Goal: Task Accomplishment & Management: Use online tool/utility

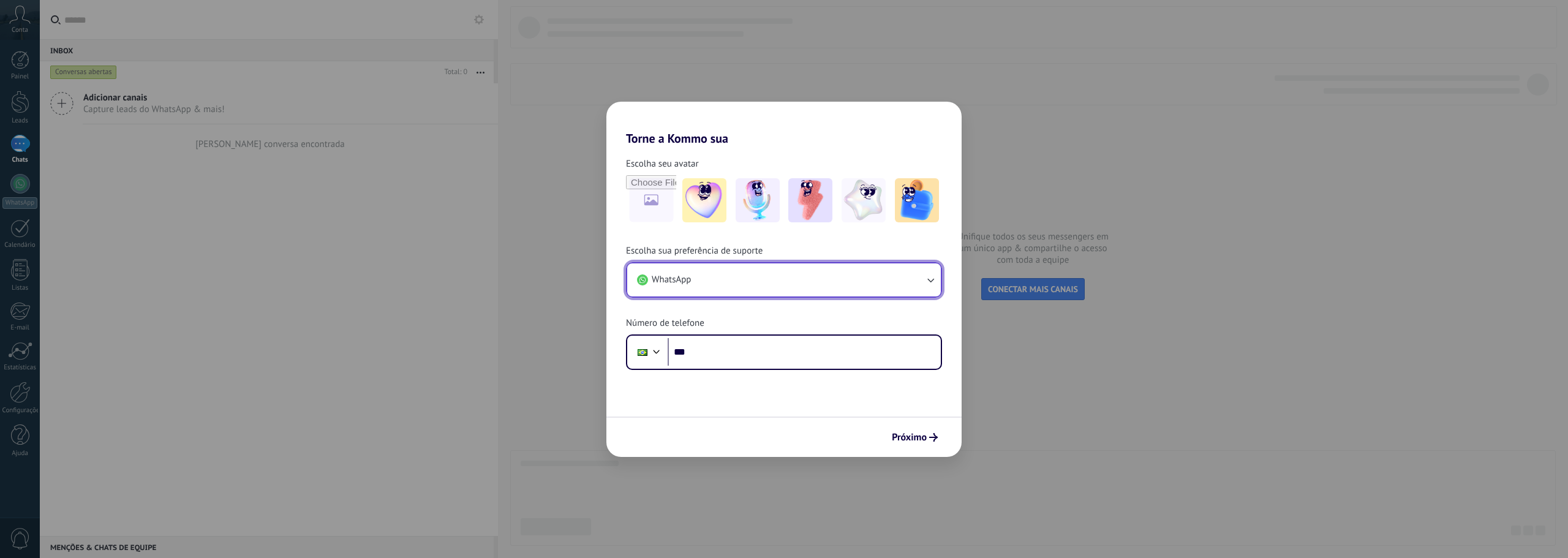
click at [736, 278] on button "WhatsApp" at bounding box center [784, 280] width 314 height 33
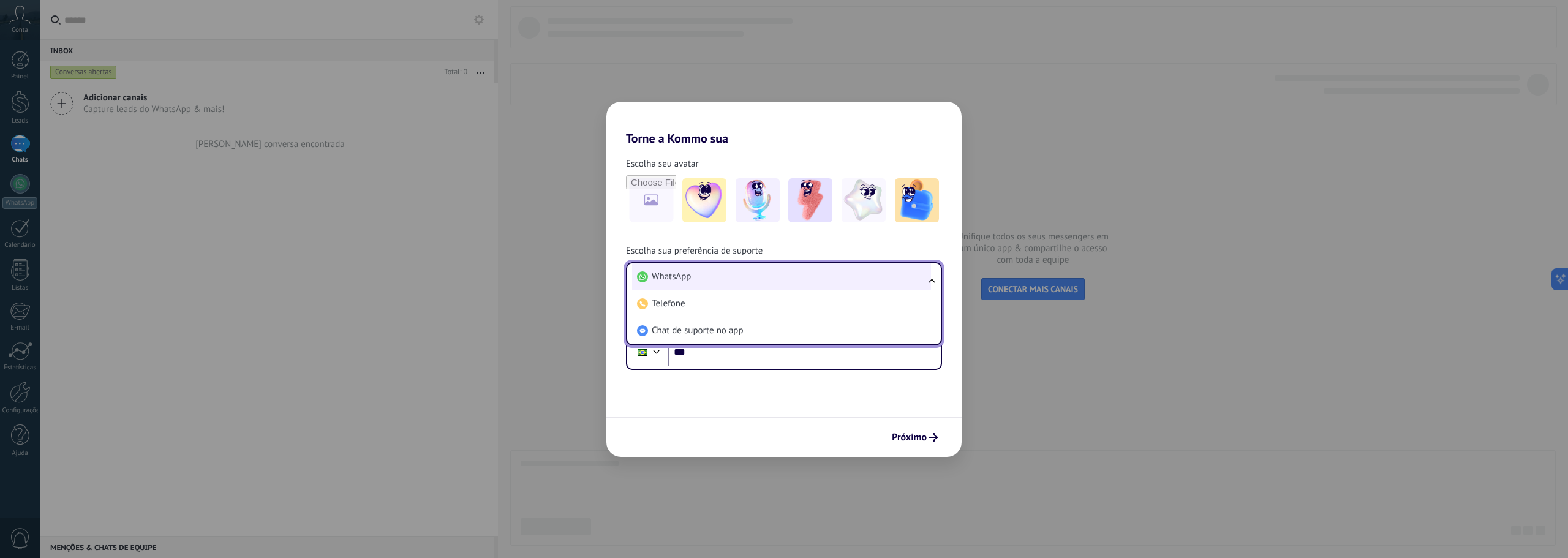
click at [737, 278] on li "WhatsApp" at bounding box center [781, 277] width 299 height 27
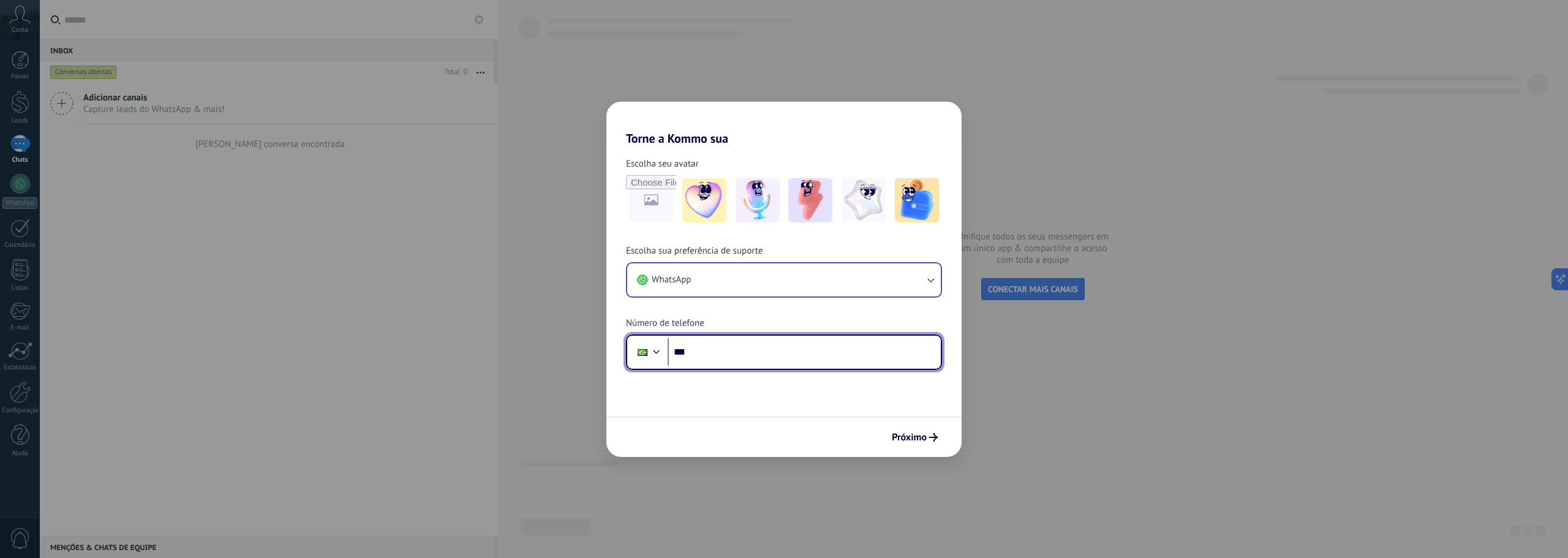
click at [758, 354] on input "***" at bounding box center [804, 352] width 273 height 28
type input "**********"
click at [919, 438] on span "Próximo" at bounding box center [909, 437] width 35 height 8
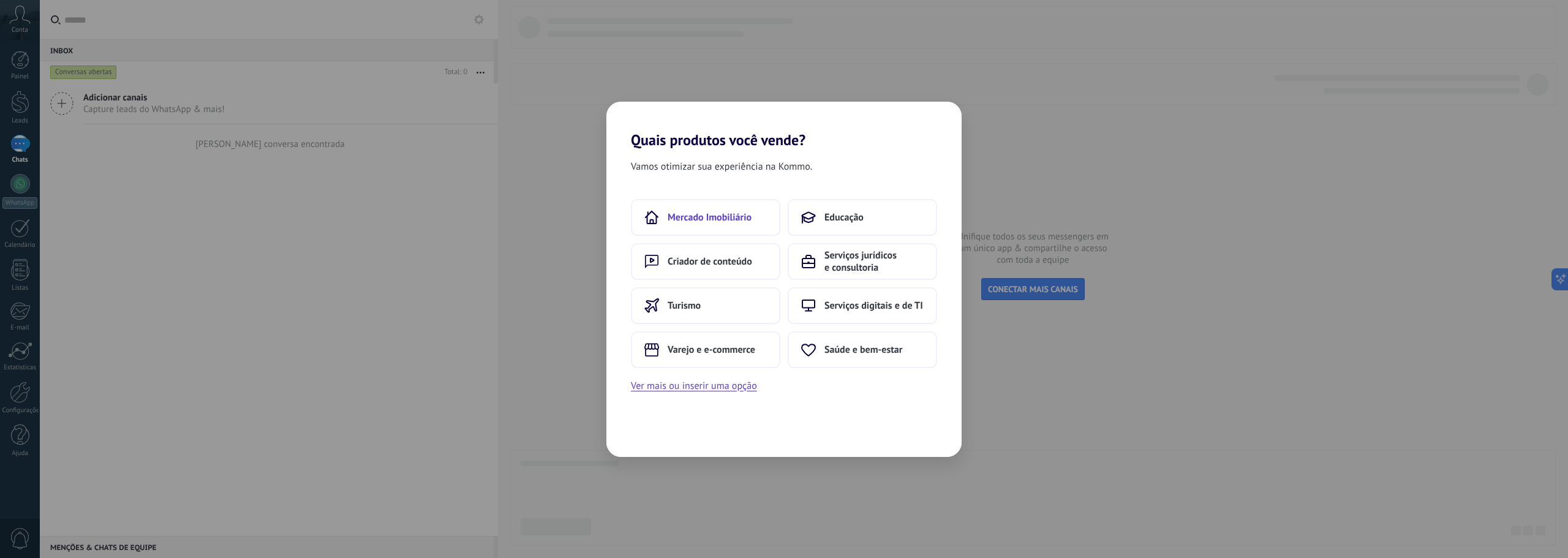
click at [730, 217] on span "Mercado Imobiliário" at bounding box center [709, 218] width 84 height 12
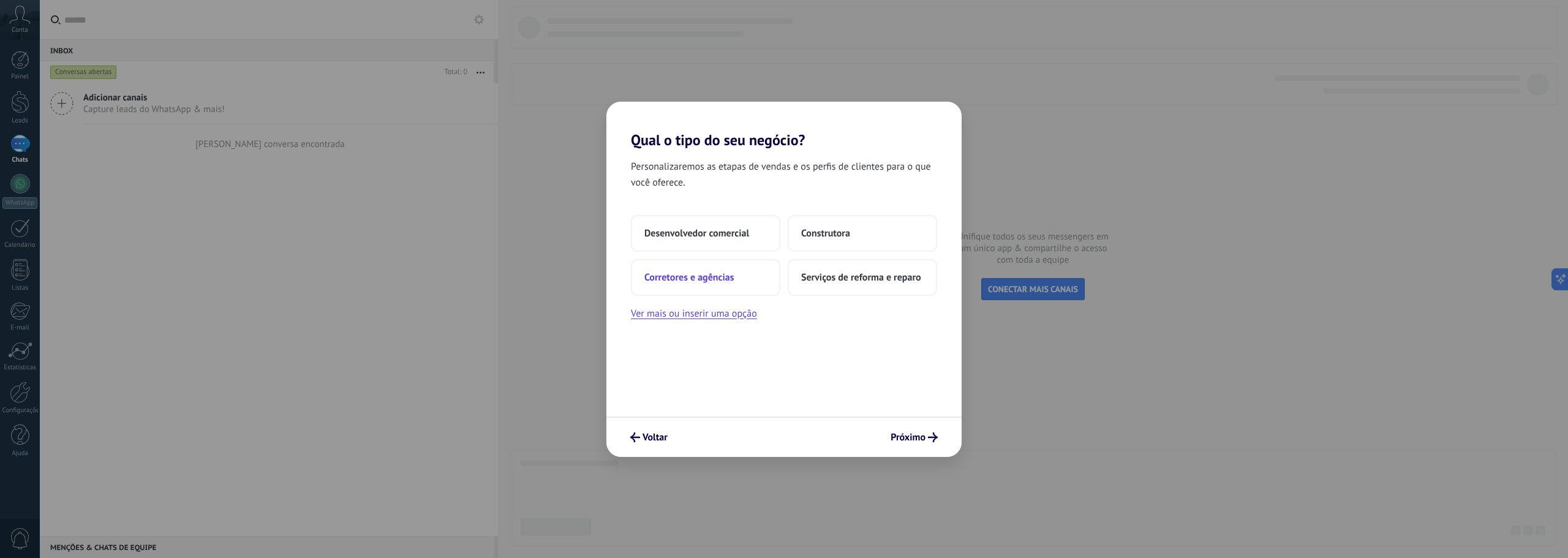
click at [735, 278] on button "Corretores e agências" at bounding box center [705, 277] width 150 height 37
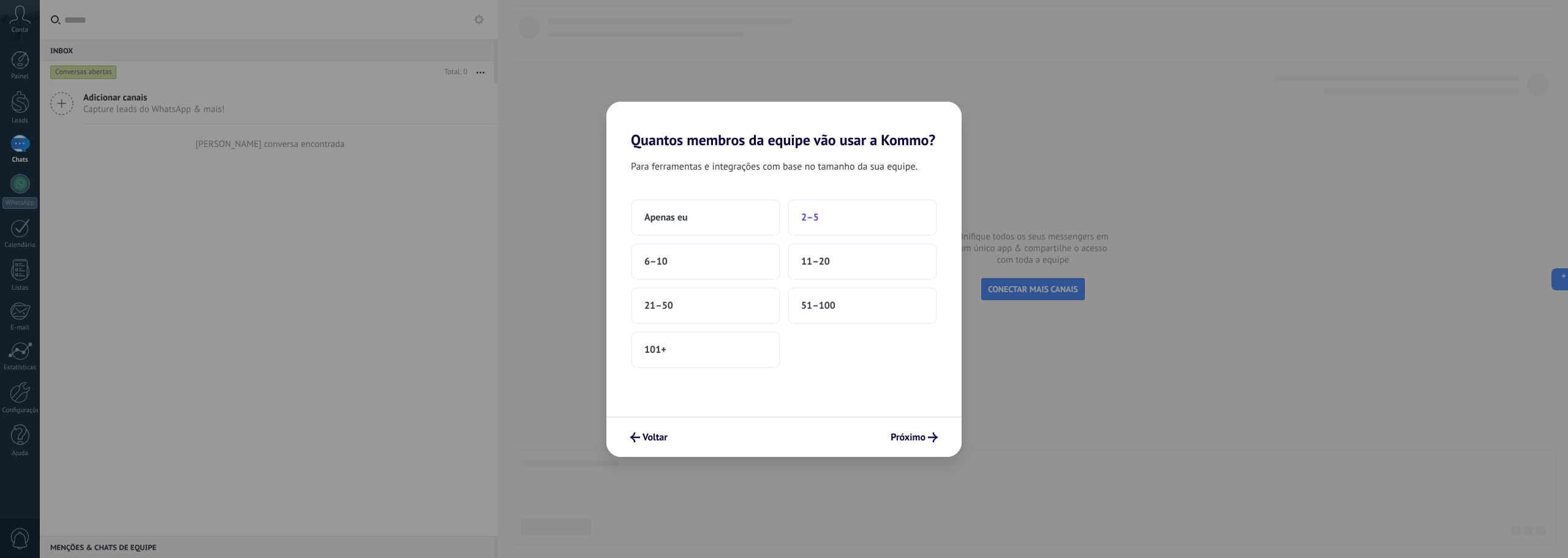
click at [846, 220] on button "2–5" at bounding box center [863, 217] width 150 height 37
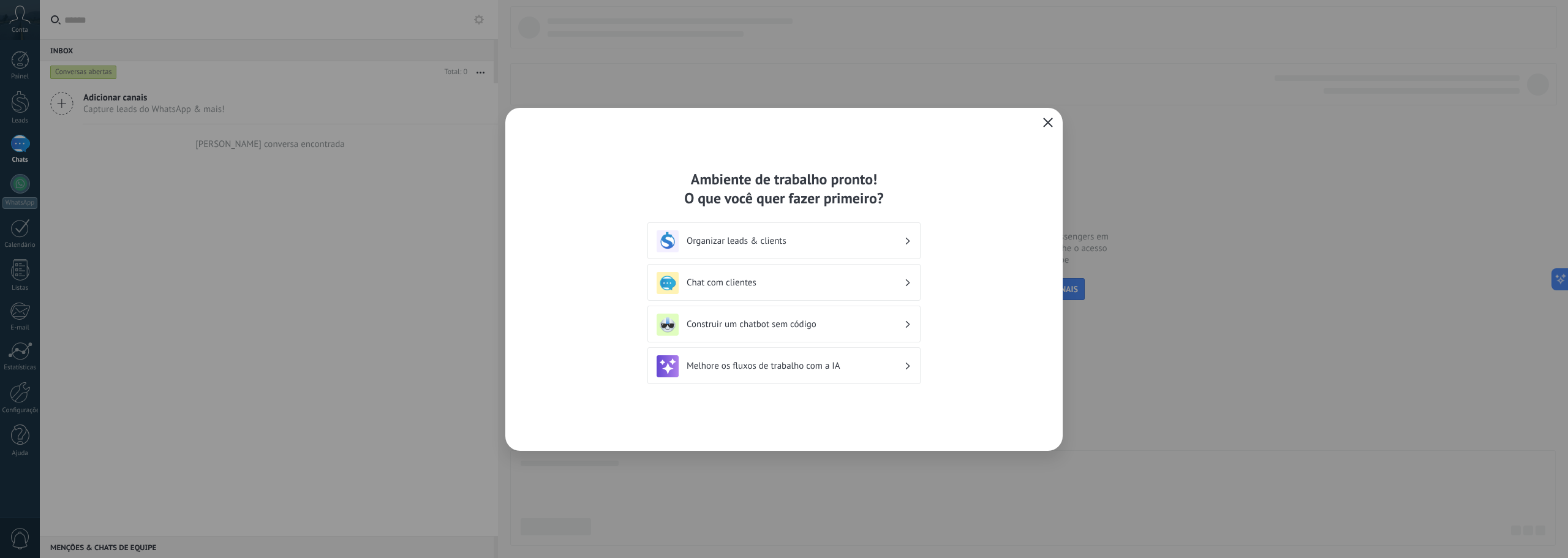
click at [723, 284] on h3 "Chat com clientes" at bounding box center [795, 282] width 218 height 12
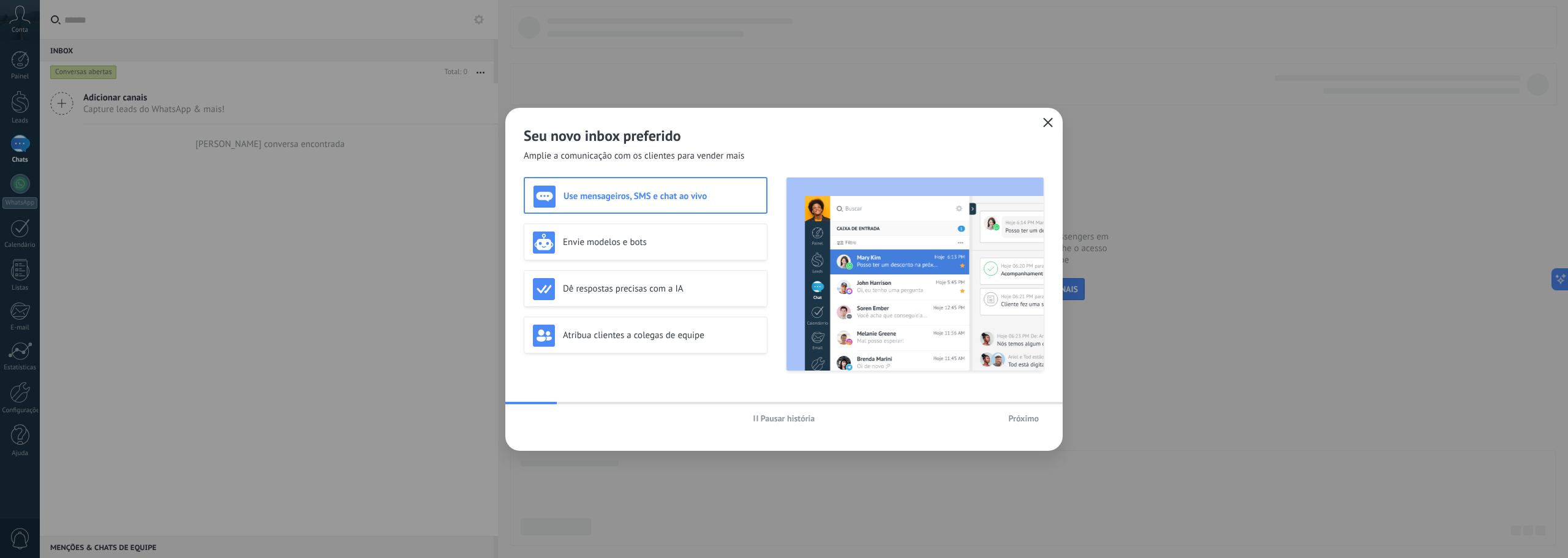
click at [1025, 423] on span "Próximo" at bounding box center [1023, 418] width 30 height 8
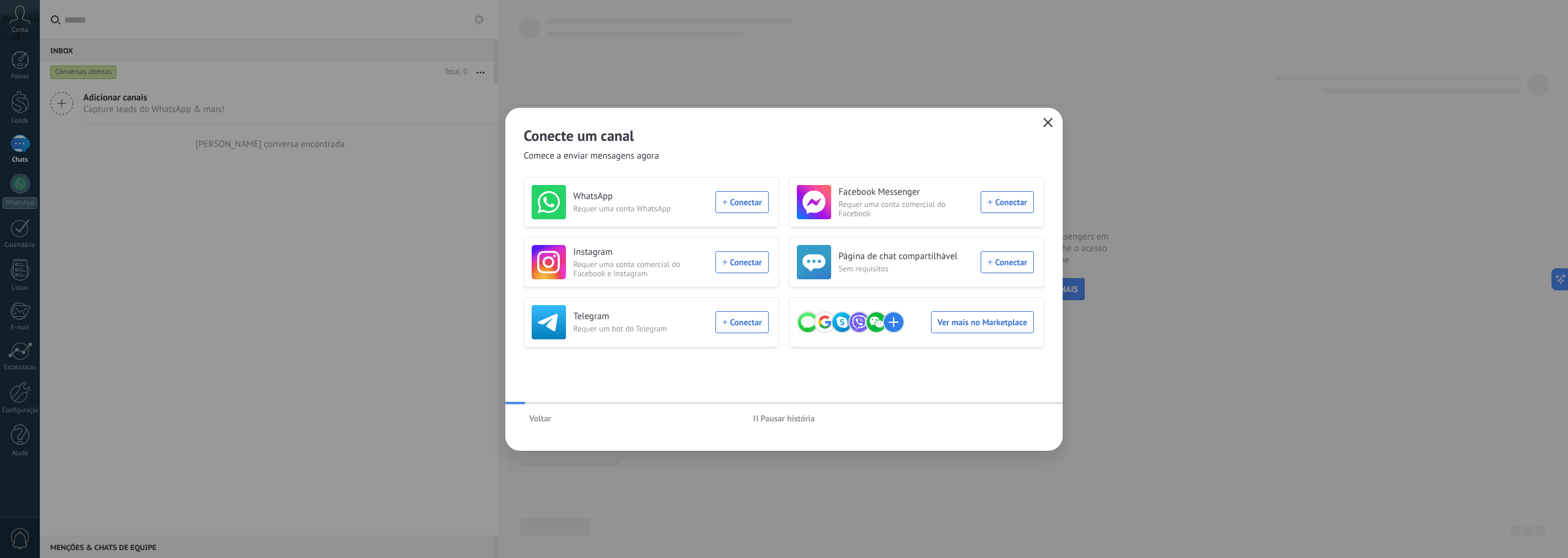
click at [1025, 422] on div "Voltar Pausar história" at bounding box center [784, 418] width 557 height 28
click at [763, 207] on div "WhatsApp Requer uma conta WhatsApp Conectar" at bounding box center [650, 202] width 237 height 34
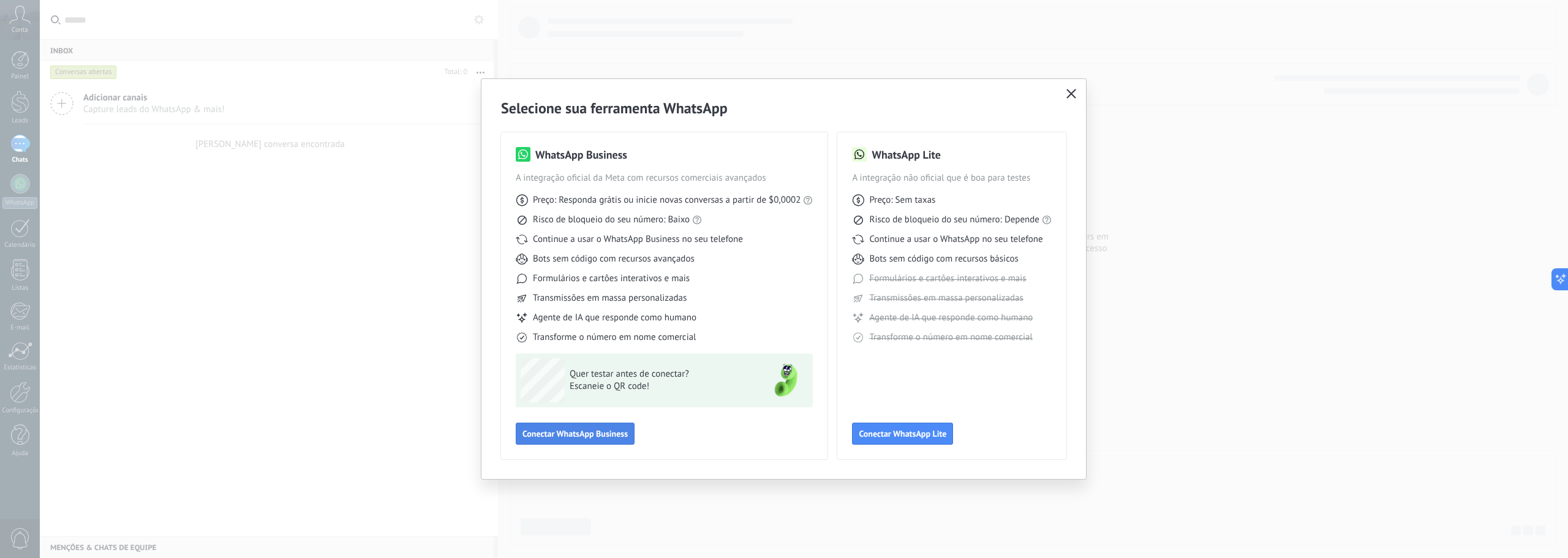
click at [589, 428] on button "Conectar WhatsApp Business" at bounding box center [574, 434] width 118 height 22
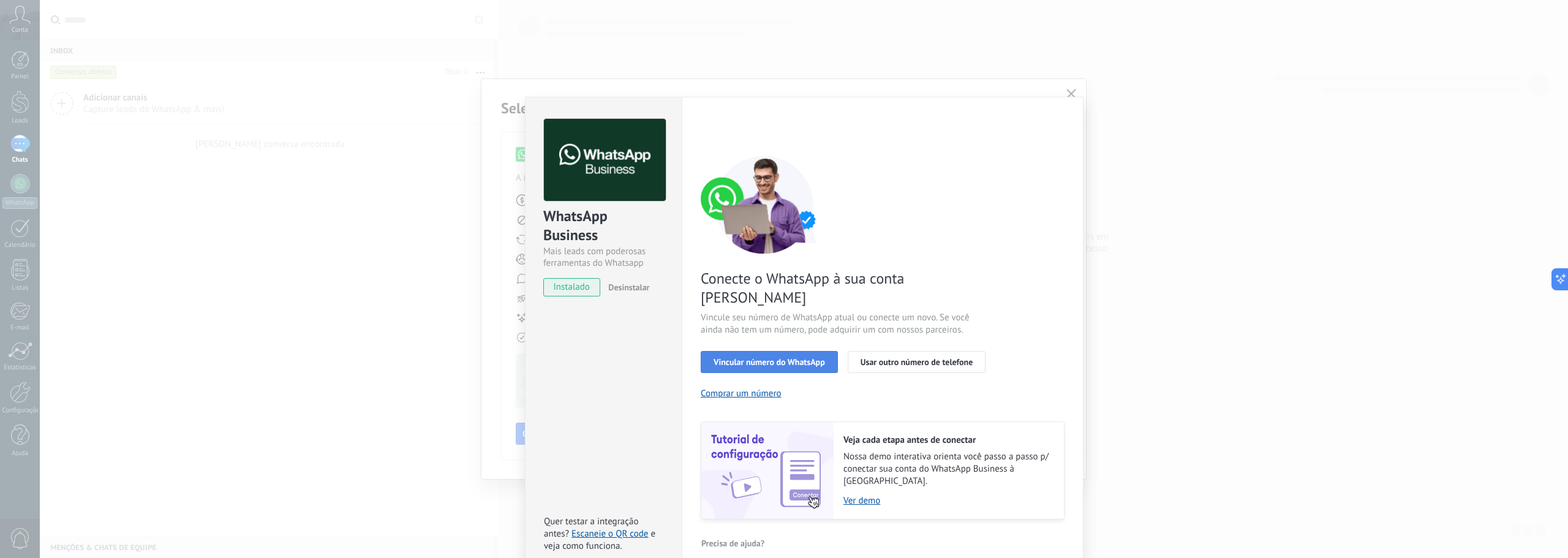
click at [791, 358] on span "Vincular número do WhatsApp" at bounding box center [769, 362] width 112 height 8
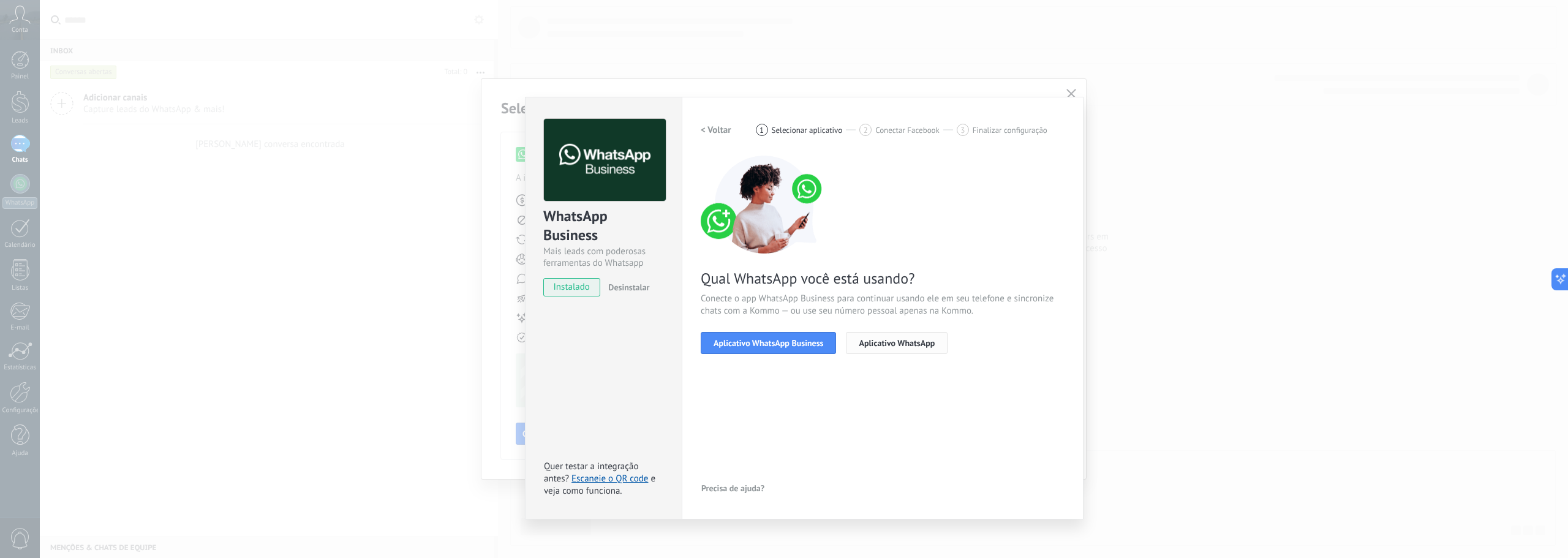
click at [879, 347] on span "Aplicativo WhatsApp" at bounding box center [897, 343] width 76 height 8
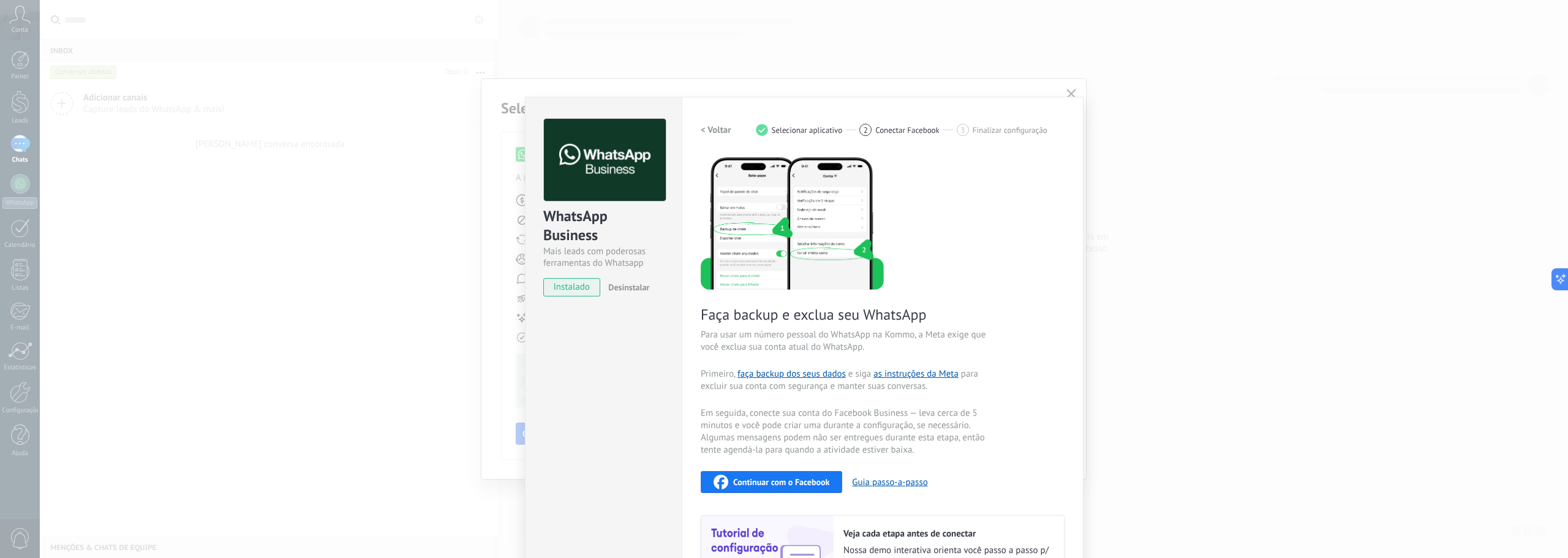
scroll to position [101, 0]
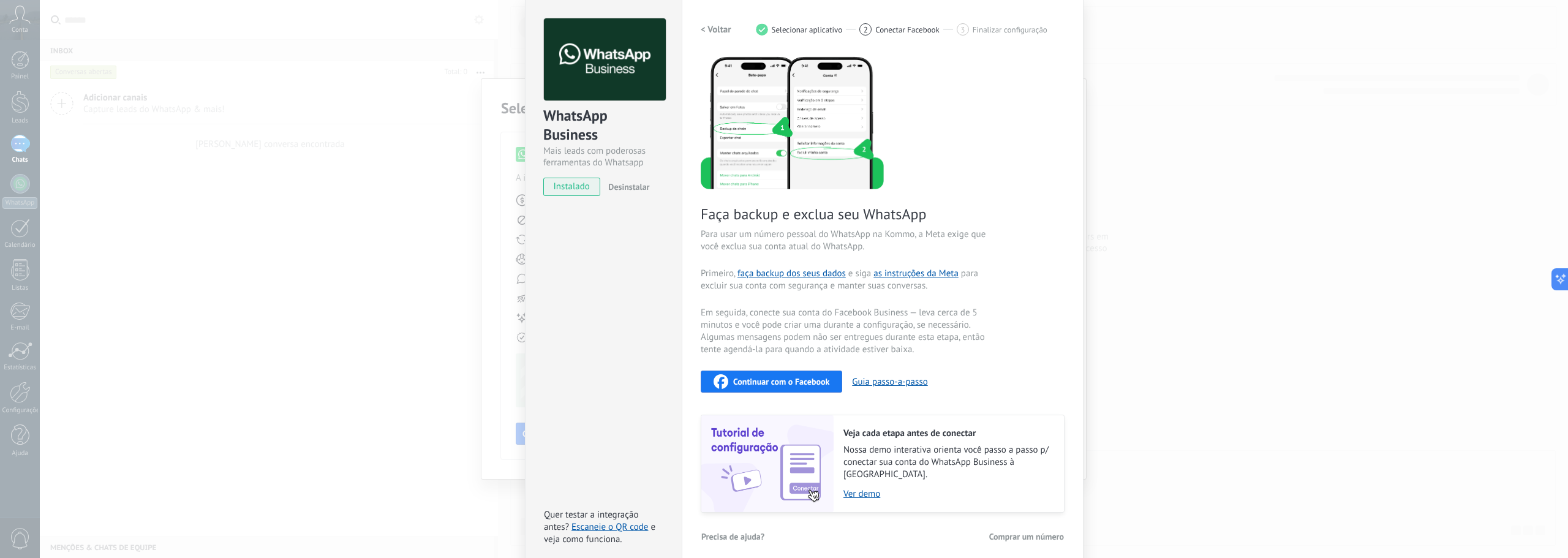
click at [562, 189] on span "instalado" at bounding box center [572, 186] width 55 height 19
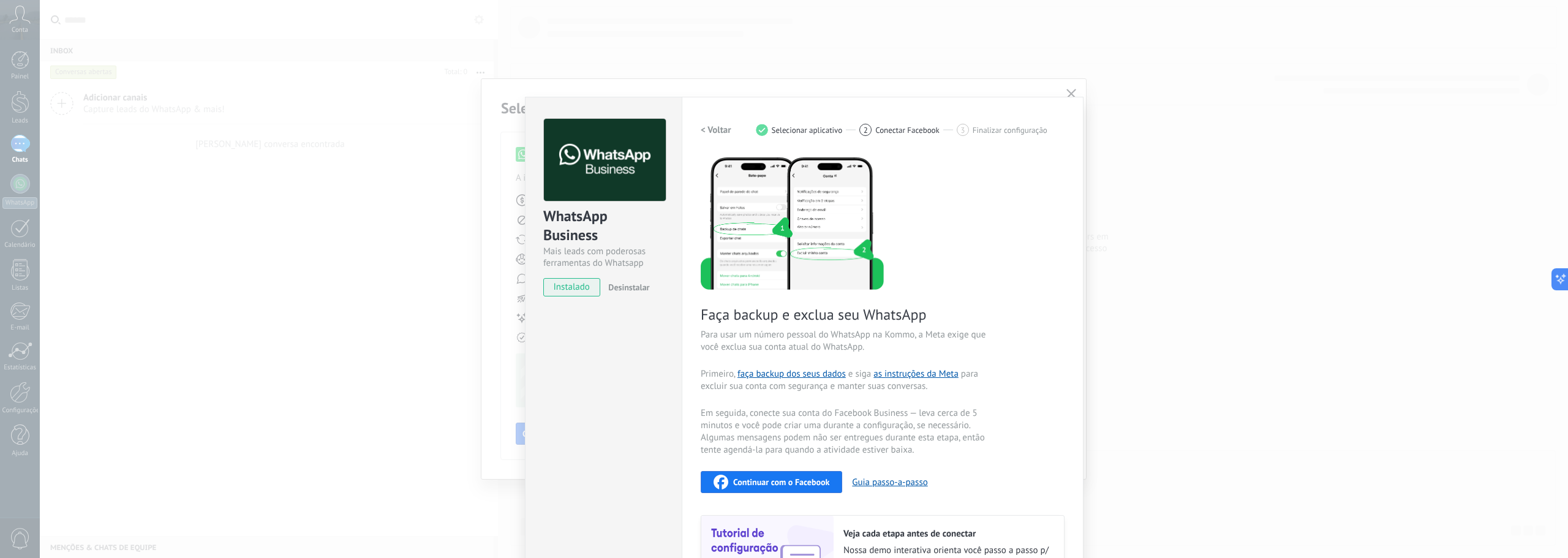
click at [793, 124] on div "1 Selecionar aplicativo" at bounding box center [808, 130] width 104 height 12
click at [703, 132] on h2 "< Voltar" at bounding box center [716, 130] width 30 height 12
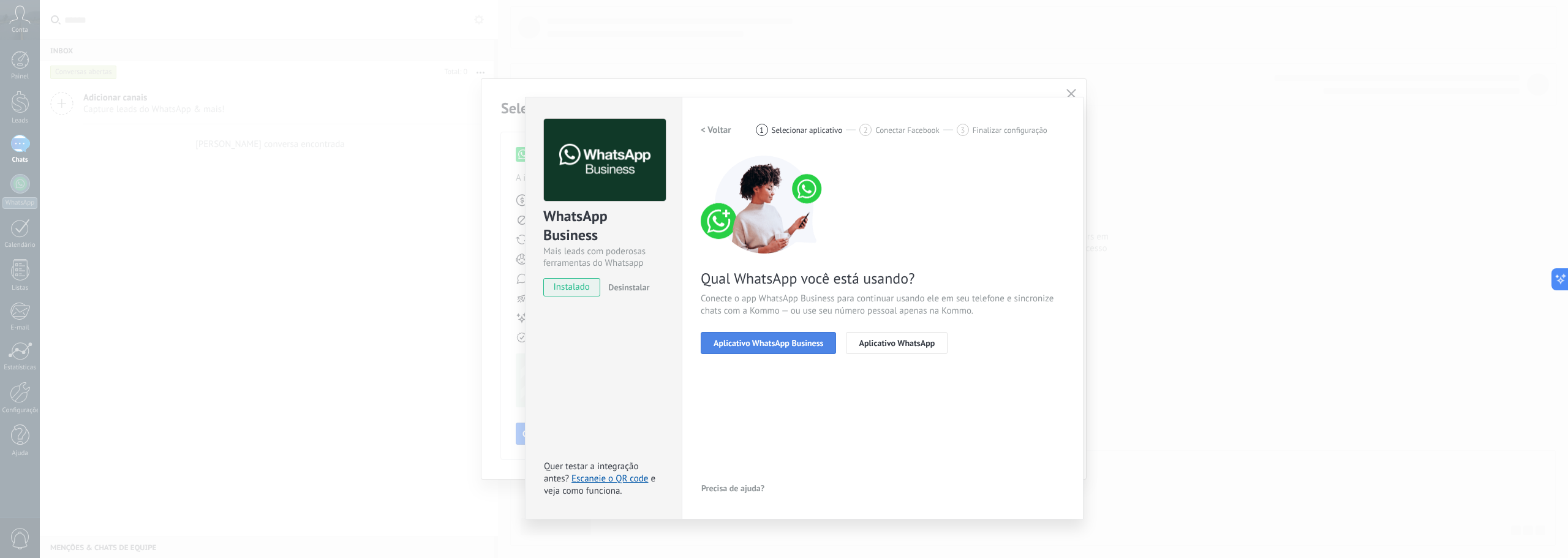
click at [782, 347] on span "Aplicativo WhatsApp Business" at bounding box center [768, 343] width 109 height 8
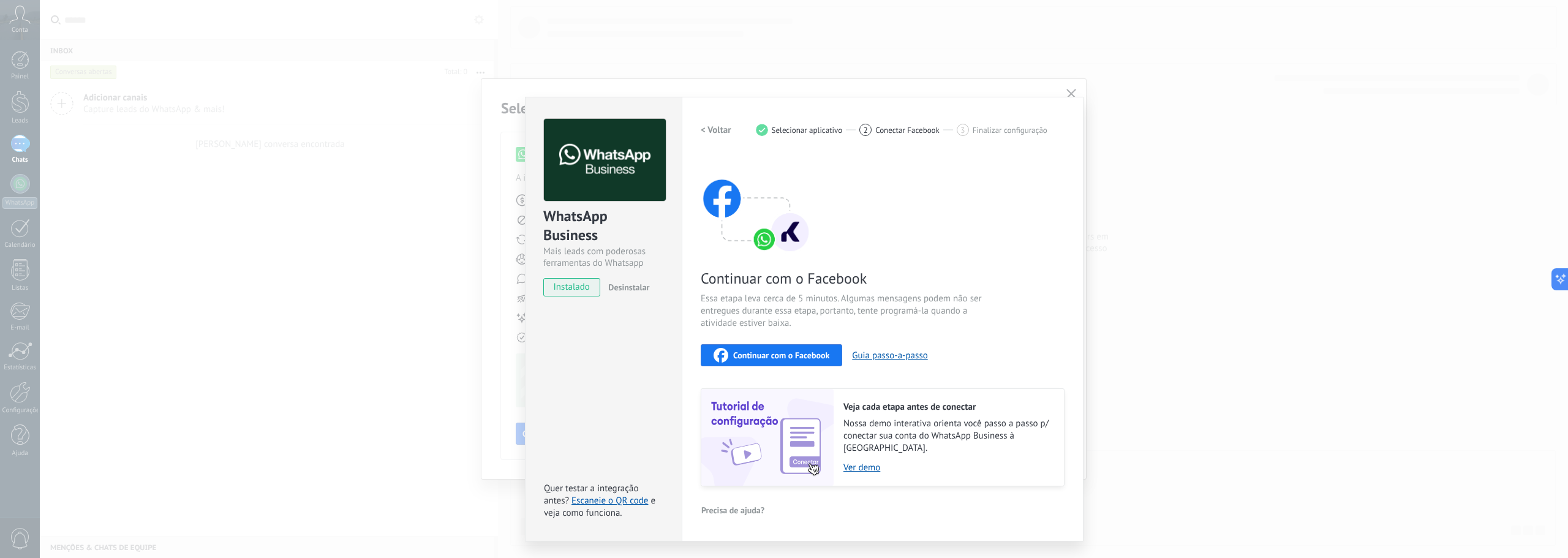
click at [786, 355] on span "Continuar com o Facebook" at bounding box center [781, 355] width 96 height 8
click at [764, 361] on div "Continuar com o Facebook" at bounding box center [771, 355] width 116 height 15
click at [1186, 130] on div "WhatsApp Business Mais leads com poderosas ferramentas do Whatsapp instalado De…" at bounding box center [803, 279] width 1528 height 558
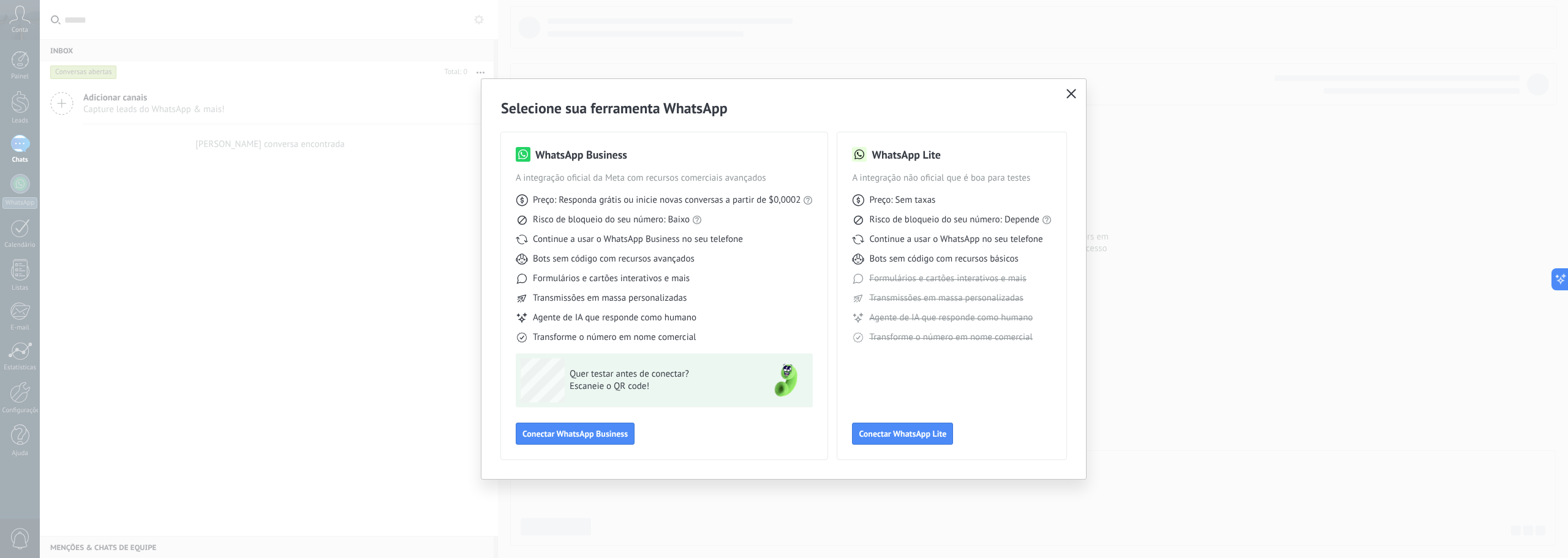
drag, startPoint x: 1068, startPoint y: 91, endPoint x: 1031, endPoint y: 100, distance: 38.1
click at [1067, 91] on use "button" at bounding box center [1071, 93] width 9 height 9
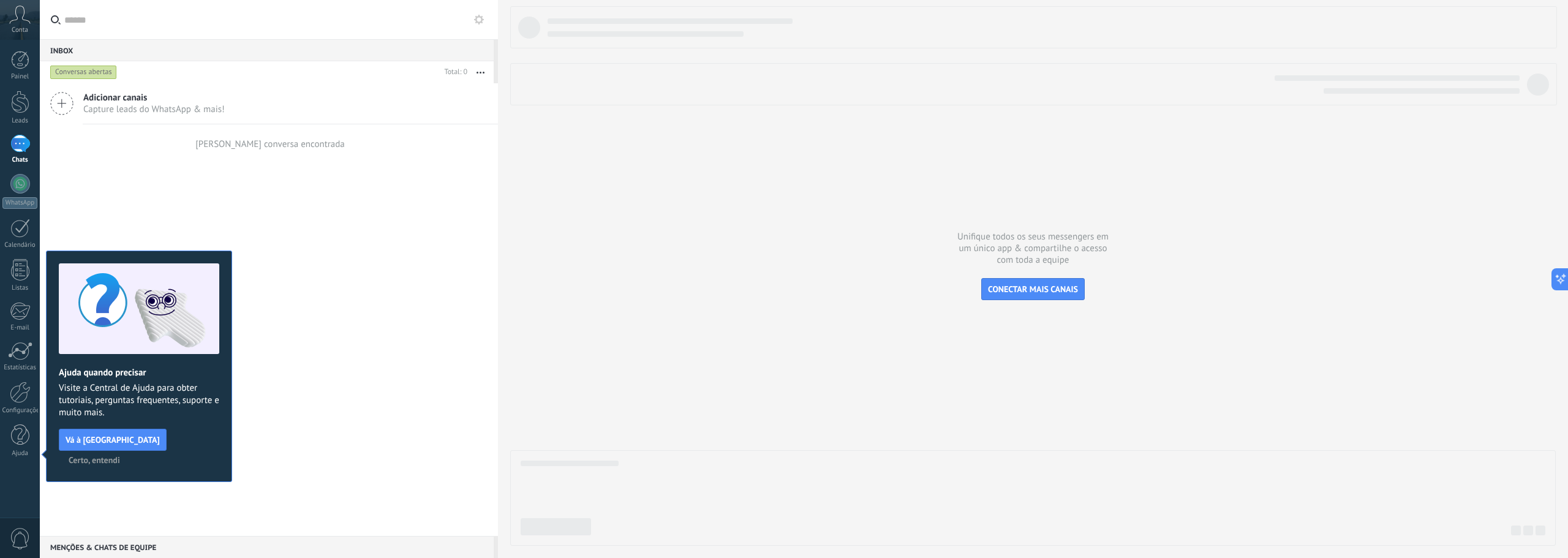
click at [15, 25] on div "Conta" at bounding box center [19, 19] width 39 height 40
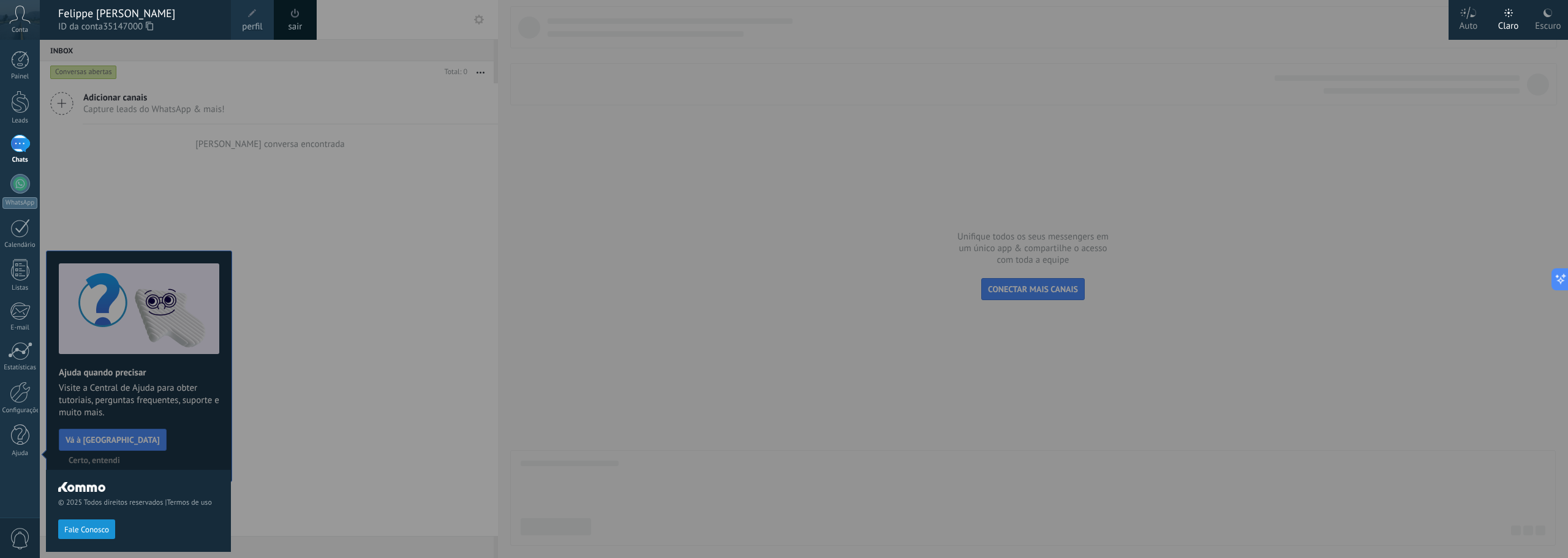
click at [1535, 21] on div "Escuro" at bounding box center [1547, 24] width 26 height 32
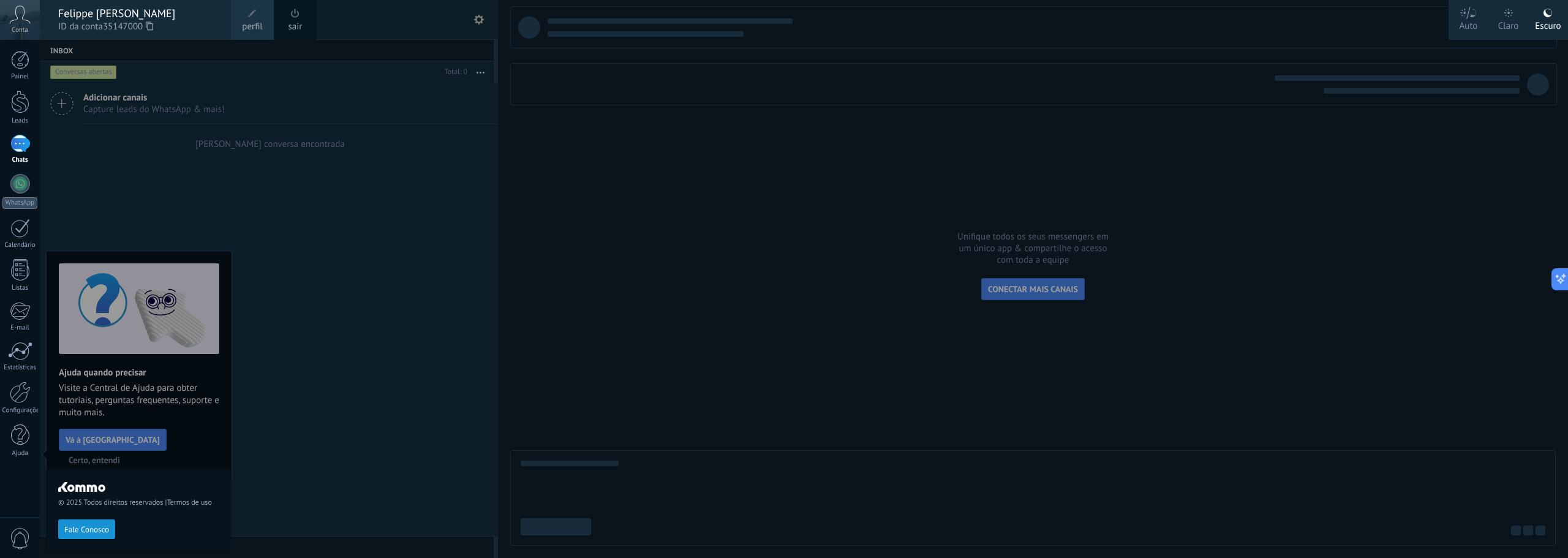
drag, startPoint x: 353, startPoint y: 184, endPoint x: 332, endPoint y: 191, distance: 22.1
click at [351, 184] on div at bounding box center [823, 279] width 1568 height 558
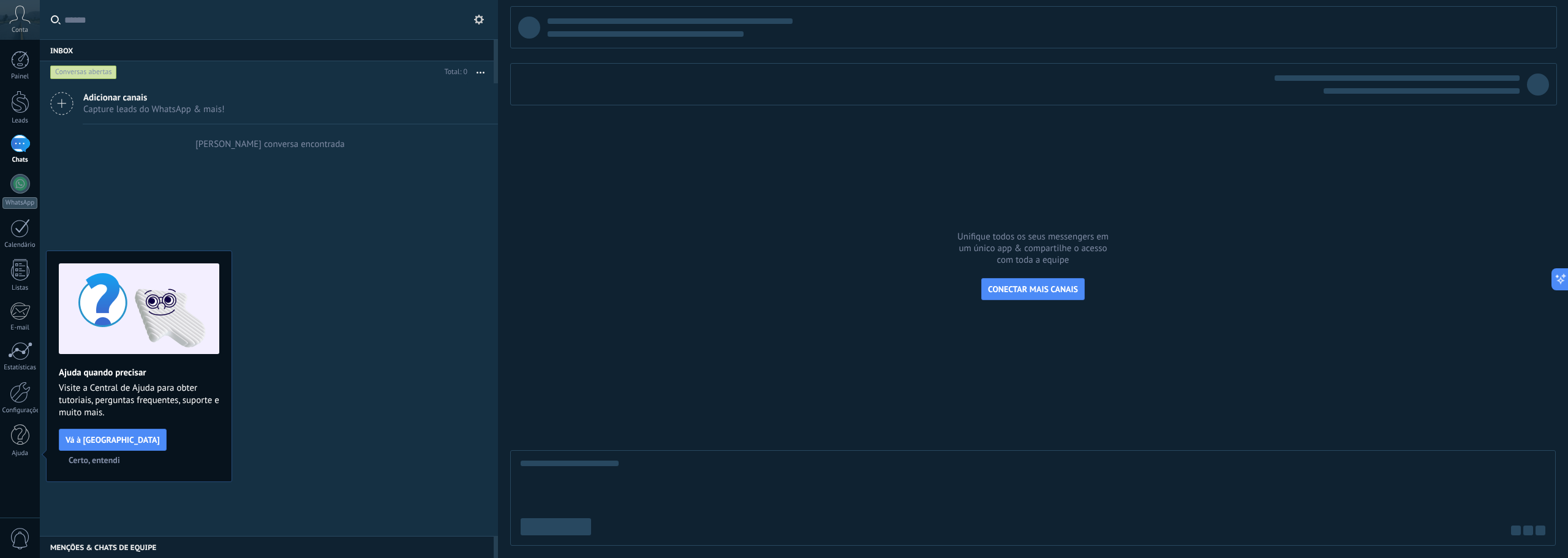
click at [120, 456] on span "Certo, entendi" at bounding box center [94, 460] width 51 height 8
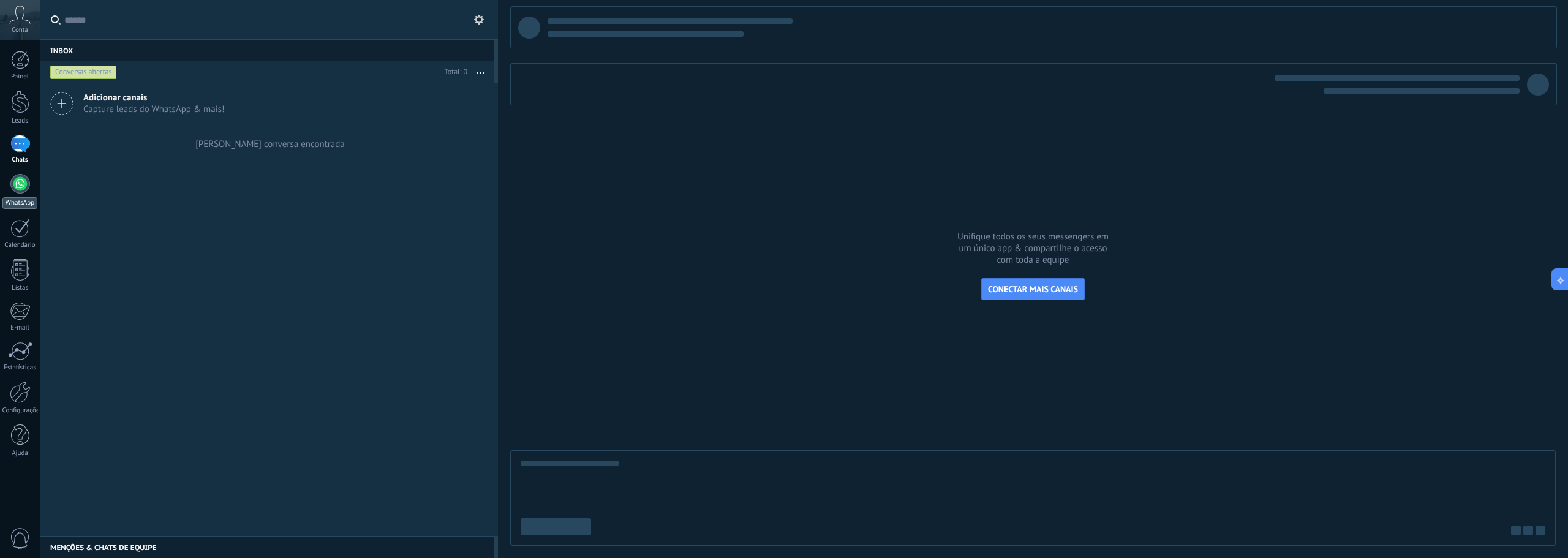
click at [21, 177] on div at bounding box center [20, 184] width 19 height 19
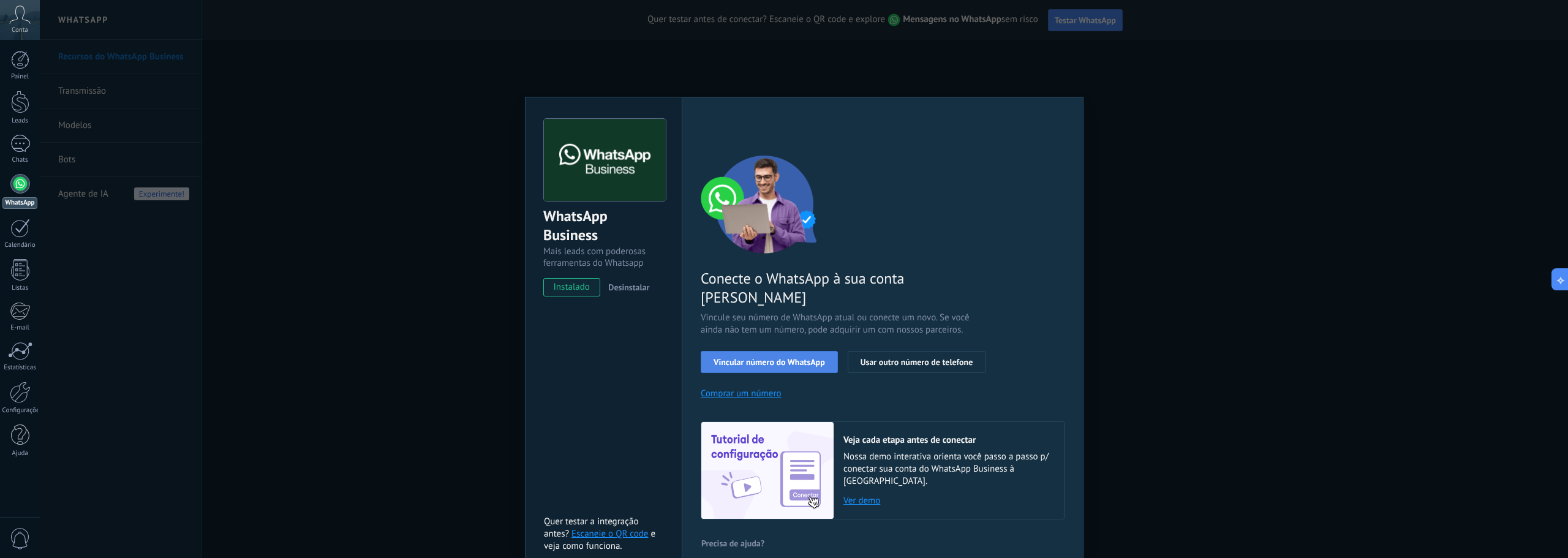
click at [759, 351] on button "Vincular número do WhatsApp" at bounding box center [769, 362] width 137 height 22
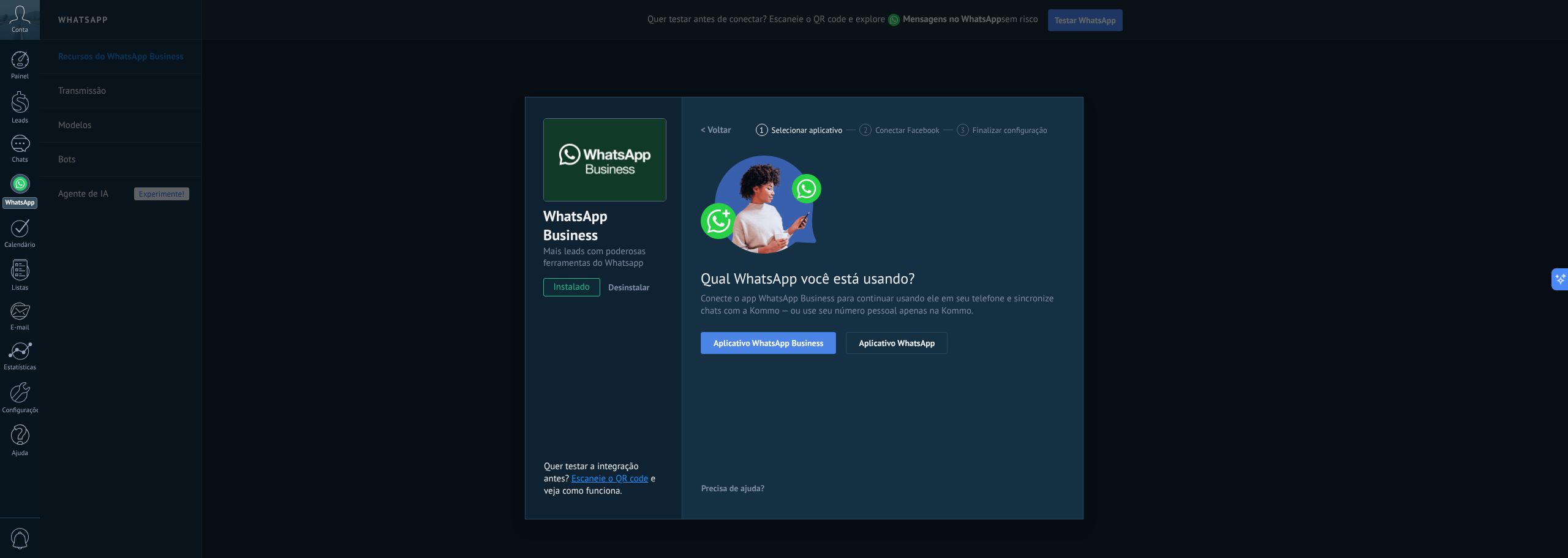
click at [779, 348] on button "Aplicativo WhatsApp Business" at bounding box center [768, 343] width 135 height 22
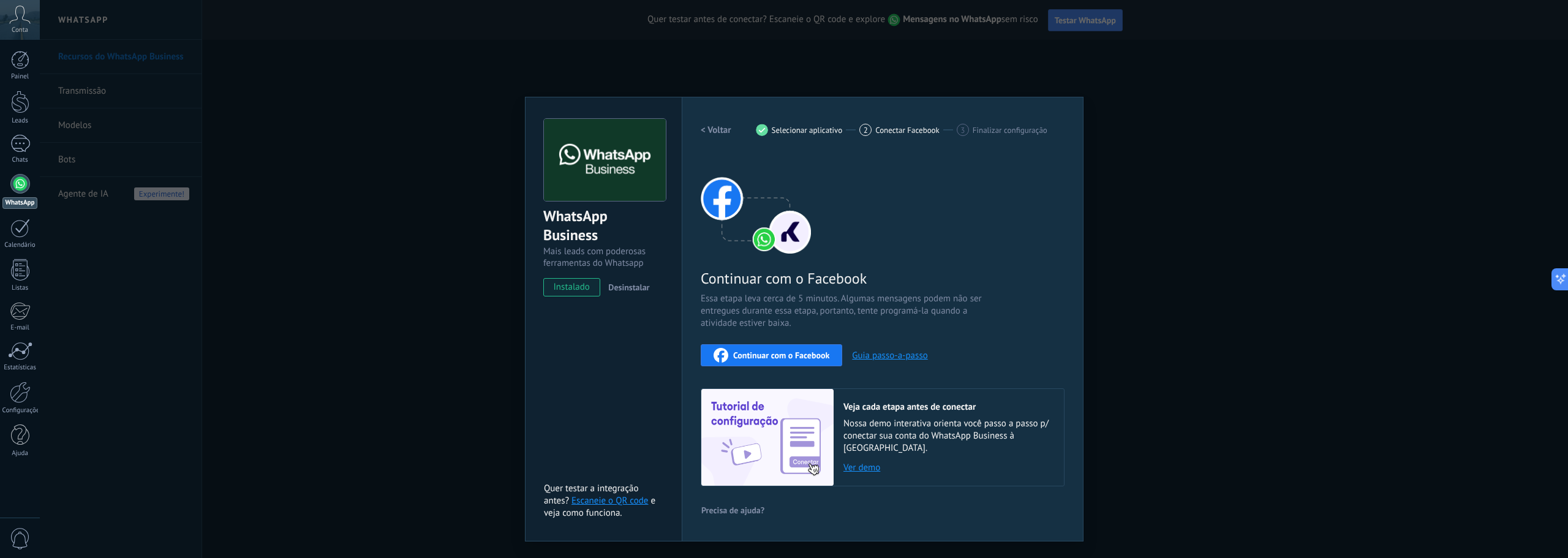
click at [723, 135] on h2 "< Voltar" at bounding box center [716, 130] width 30 height 12
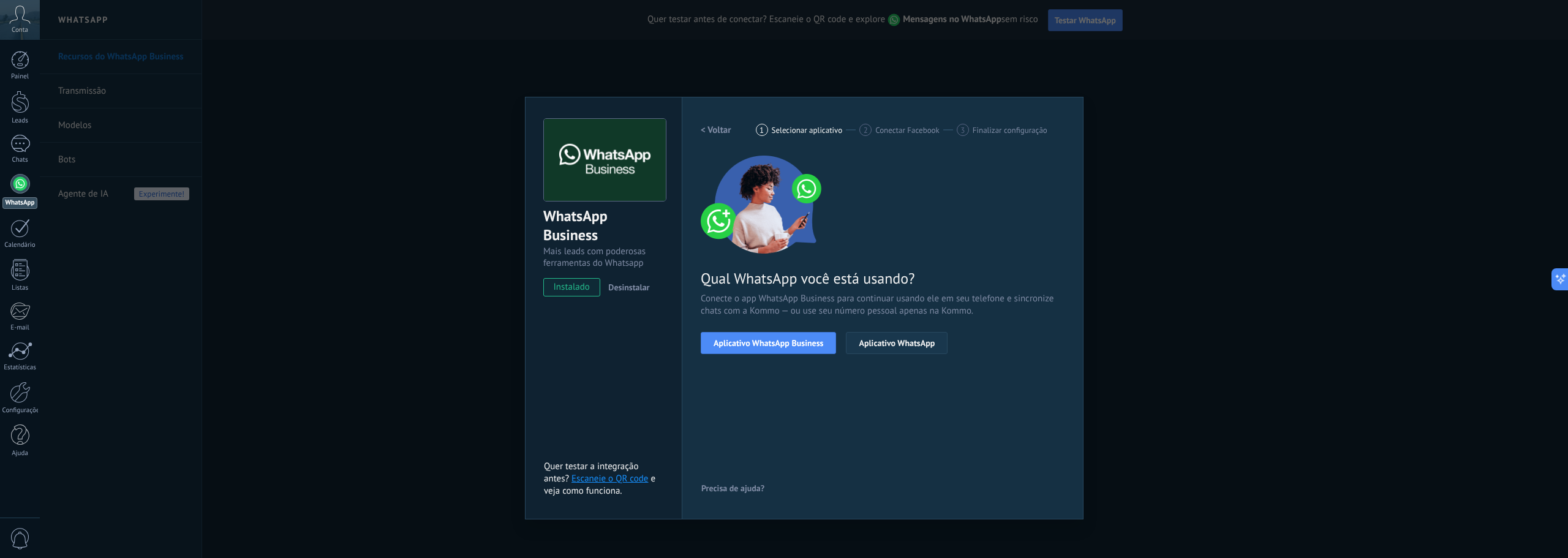
click at [904, 337] on button "Aplicativo WhatsApp" at bounding box center [897, 343] width 102 height 22
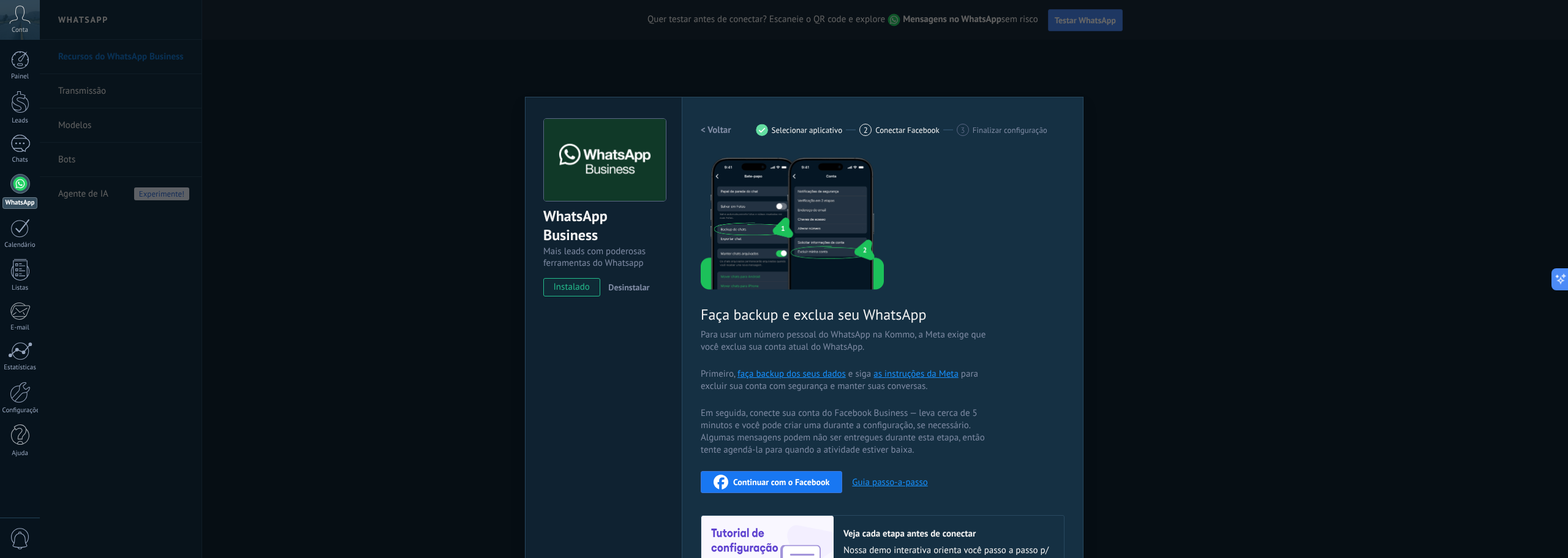
scroll to position [101, 0]
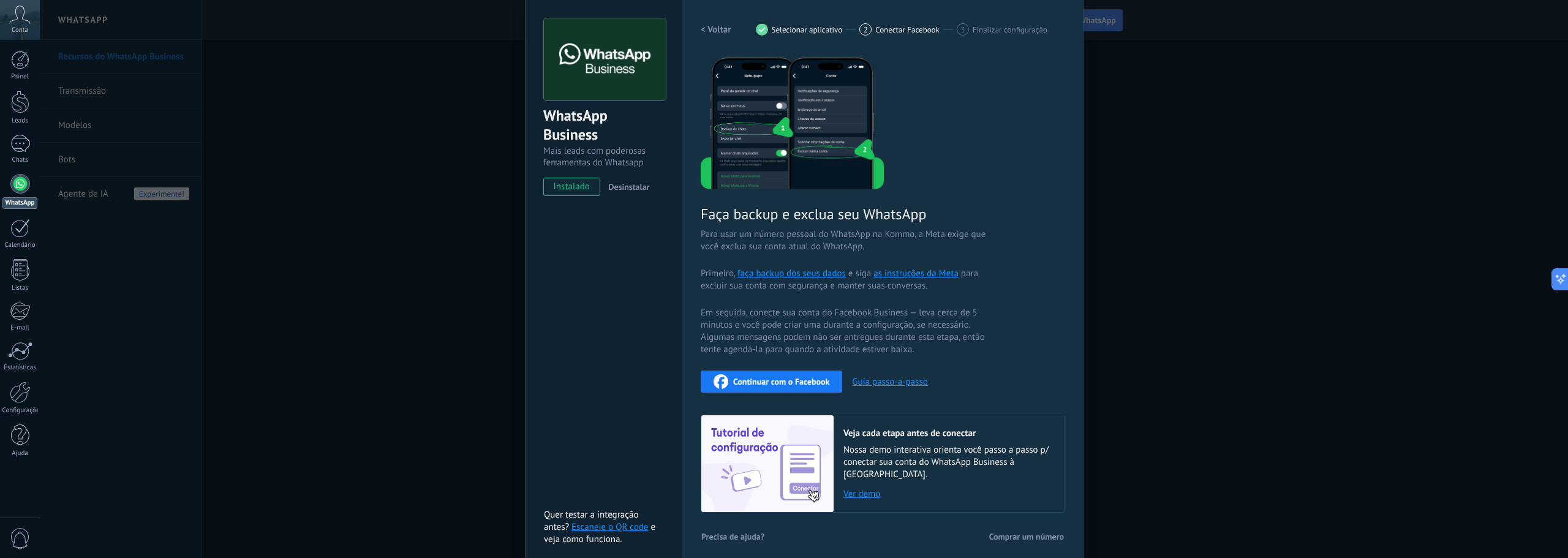
drag, startPoint x: 839, startPoint y: 467, endPoint x: 846, endPoint y: 478, distance: 13.0
drag, startPoint x: 846, startPoint y: 478, endPoint x: 851, endPoint y: 492, distance: 14.9
click at [851, 492] on div "Veja cada etapa antes de conectar Nossa demo interativa orienta você passo a pa…" at bounding box center [949, 464] width 230 height 97
click at [851, 489] on div "Veja cada etapa antes de conectar Nossa demo interativa orienta você passo a pa…" at bounding box center [949, 464] width 230 height 97
click at [851, 488] on link "Ver demo" at bounding box center [947, 494] width 208 height 12
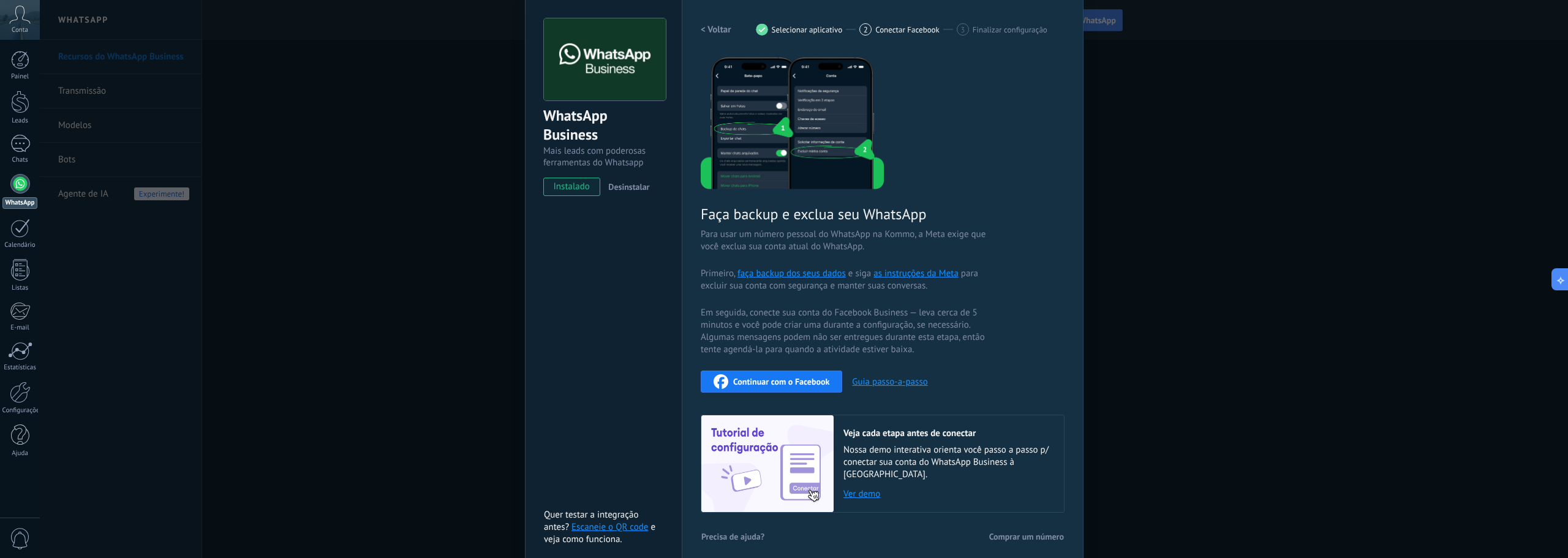
click at [285, 202] on div "WhatsApp Business Mais leads com poderosas ferramentas do Whatsapp instalado De…" at bounding box center [803, 279] width 1528 height 558
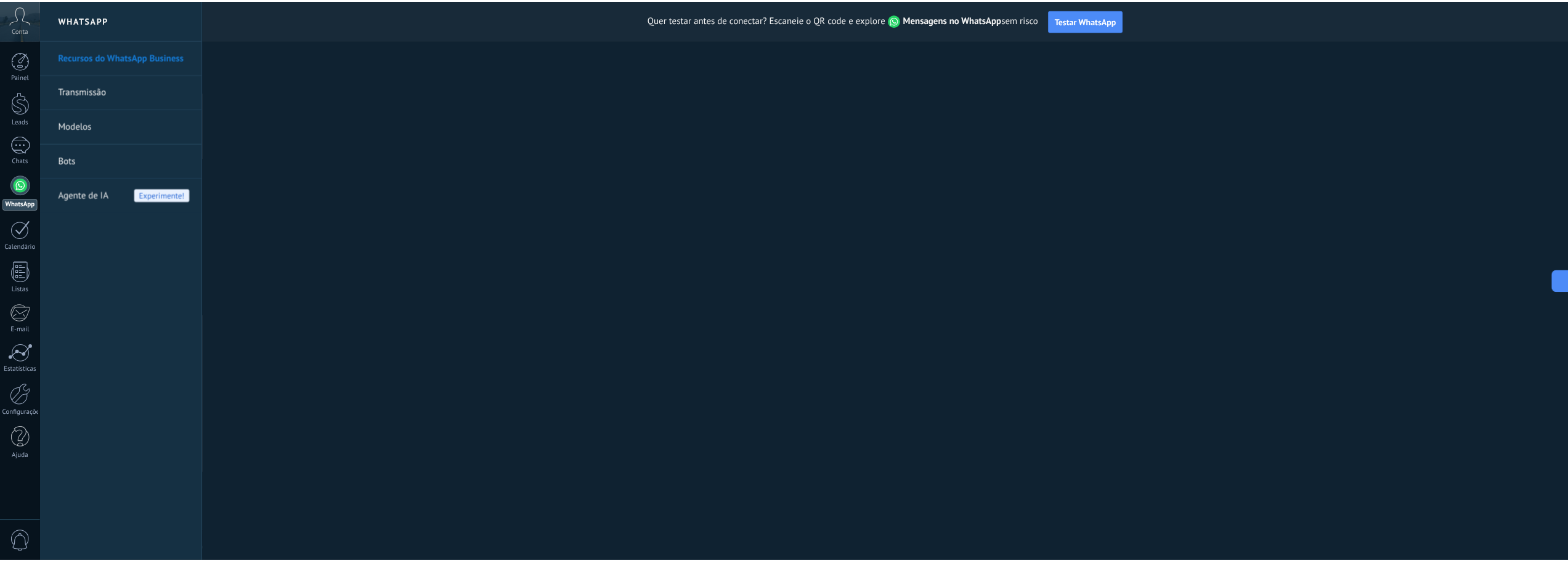
scroll to position [0, 0]
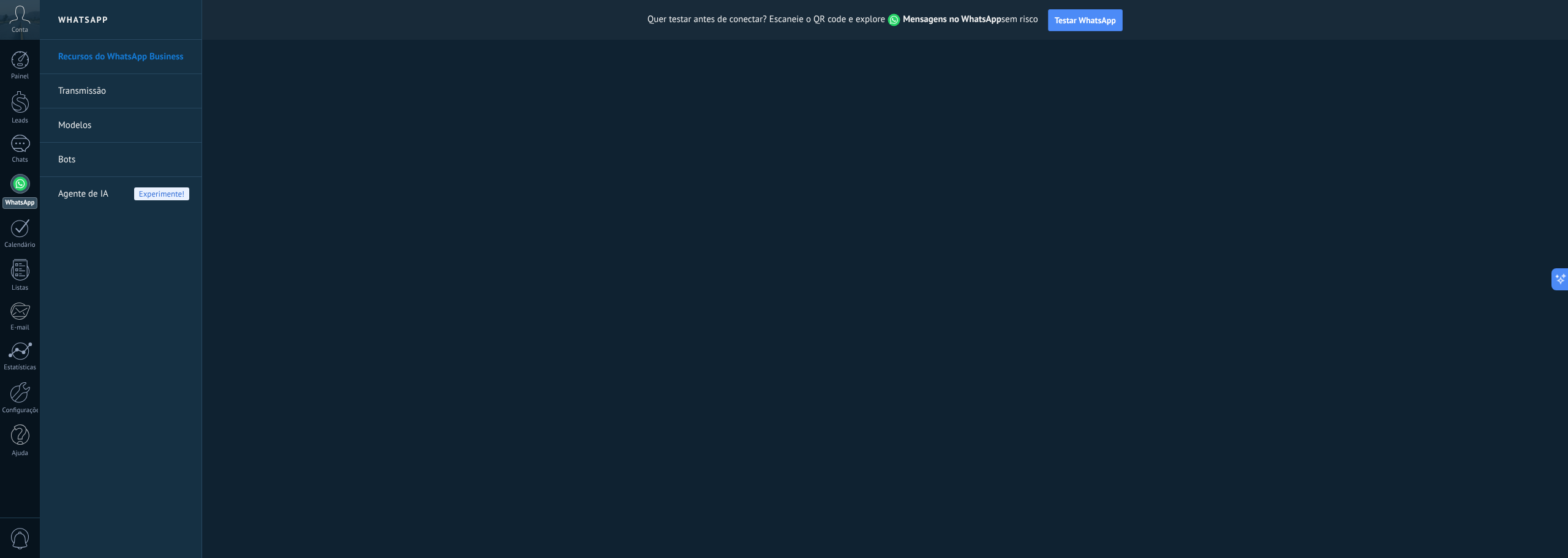
click at [1088, 34] on div "Quer testar antes de conectar? Escaneie o QR code e explore Mensagens no WhatsA…" at bounding box center [885, 19] width 1366 height 40
click at [1088, 22] on span "Testar WhatsApp" at bounding box center [1085, 20] width 61 height 11
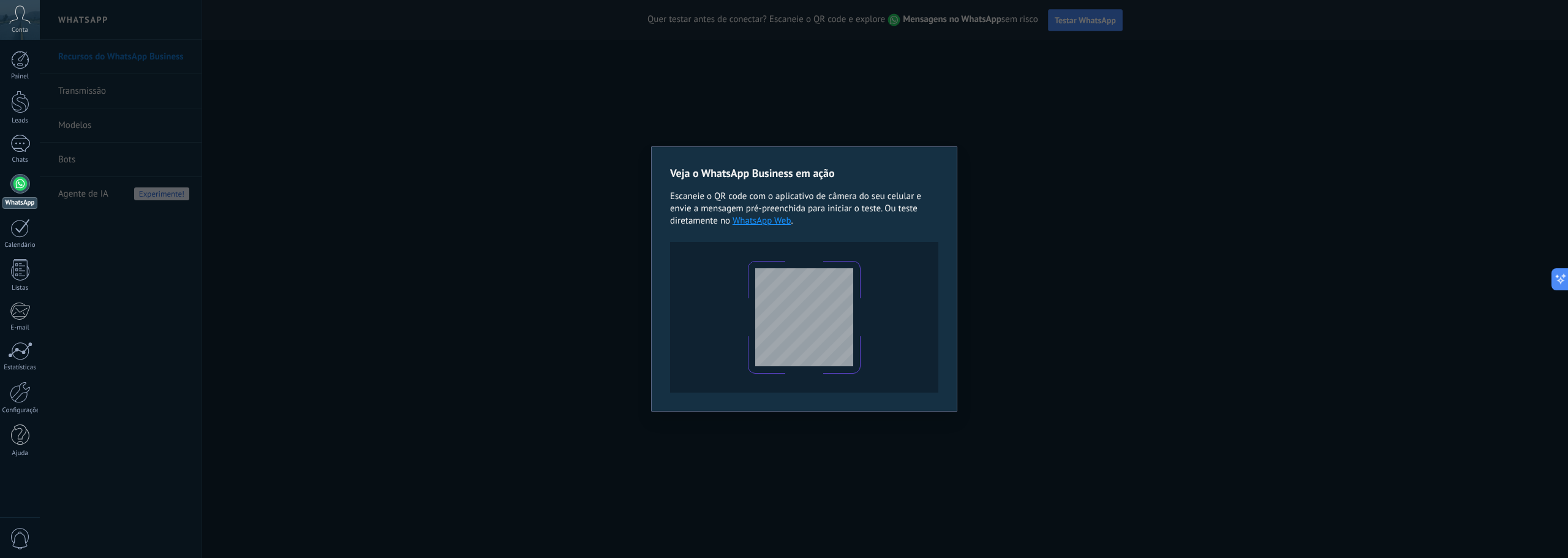
click at [950, 320] on div "Veja o WhatsApp Business em ação Escaneie o QR code com o aplicativo de câmera …" at bounding box center [804, 279] width 306 height 265
click at [1019, 331] on div "Veja o WhatsApp Business em ação Escaneie o QR code com o aplicativo de câmera …" at bounding box center [803, 279] width 1528 height 558
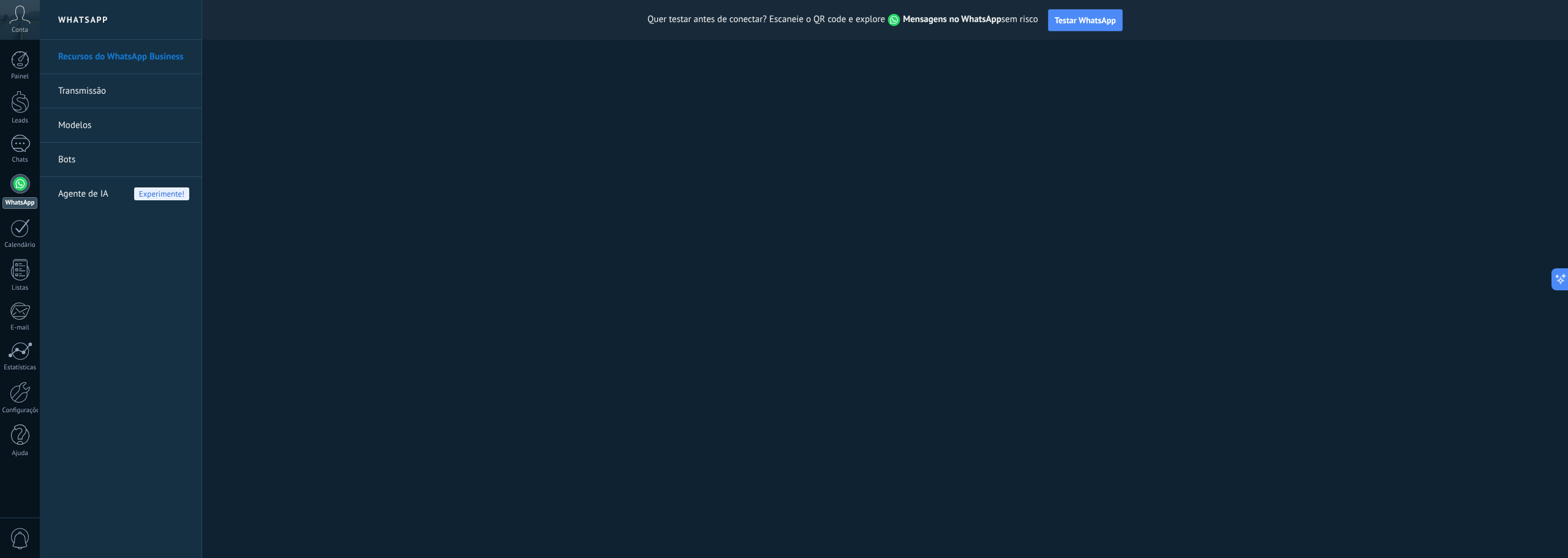
click at [25, 187] on div at bounding box center [20, 184] width 19 height 19
click at [23, 187] on div at bounding box center [20, 184] width 19 height 19
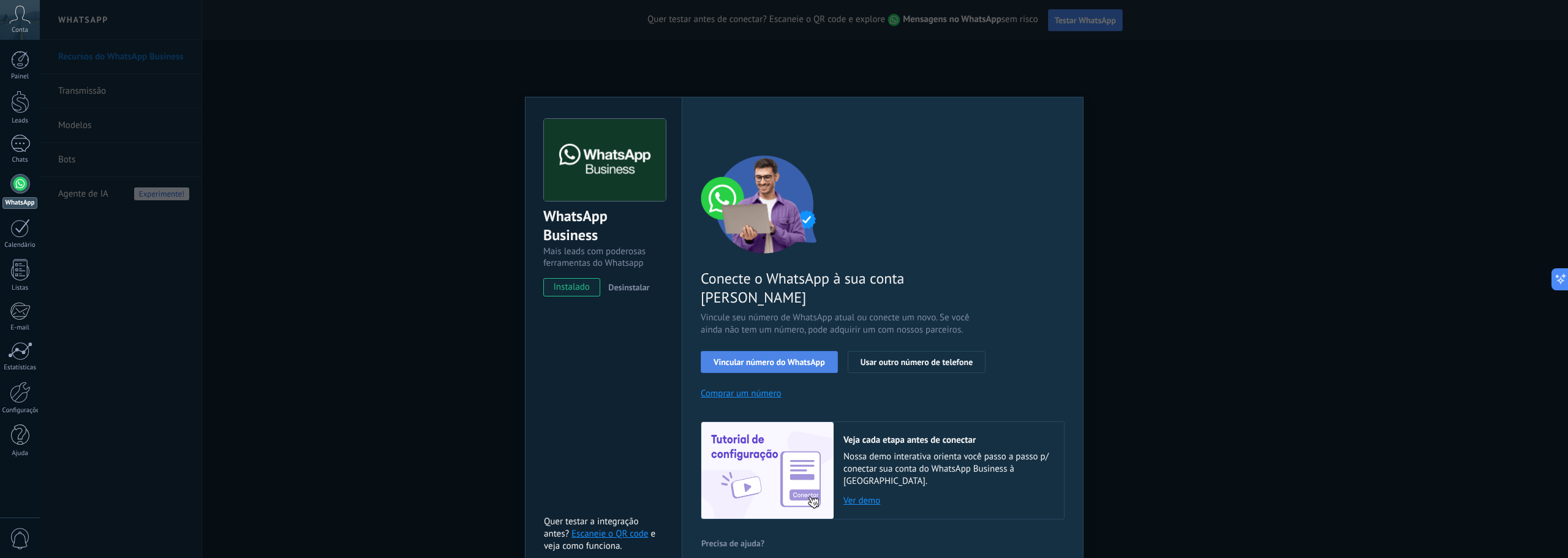
click at [792, 358] on span "Vincular número do WhatsApp" at bounding box center [769, 362] width 112 height 8
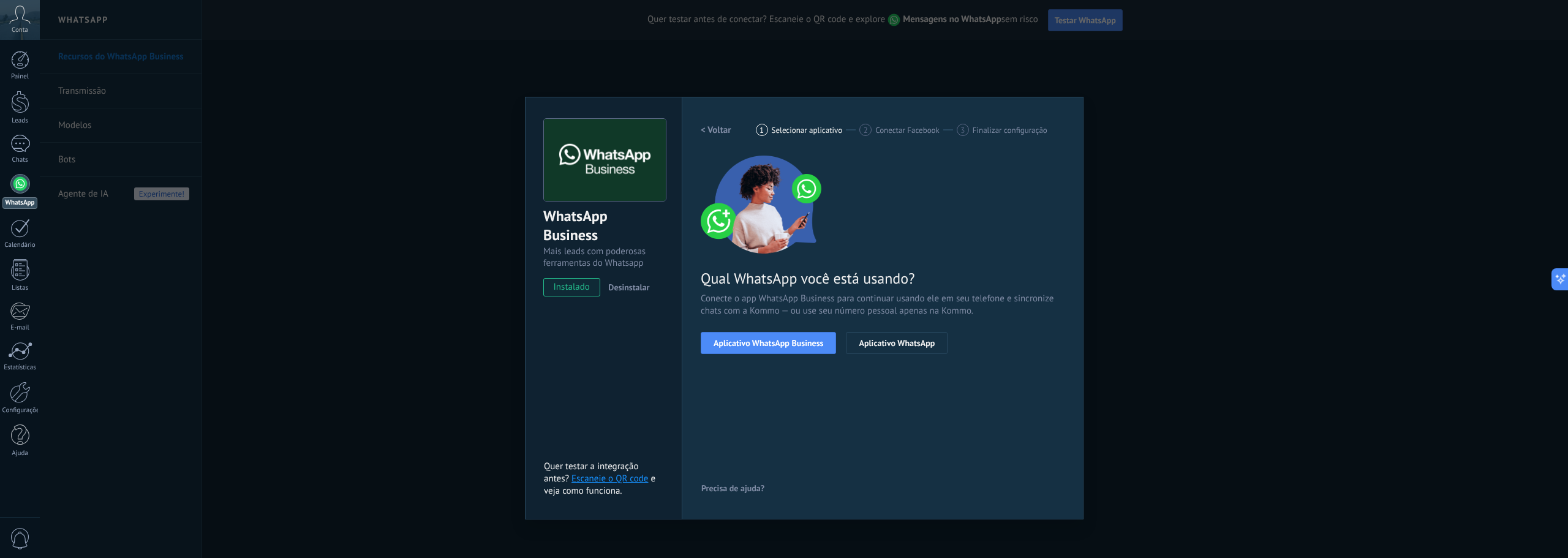
click at [792, 341] on span "Aplicativo WhatsApp Business" at bounding box center [768, 343] width 109 height 8
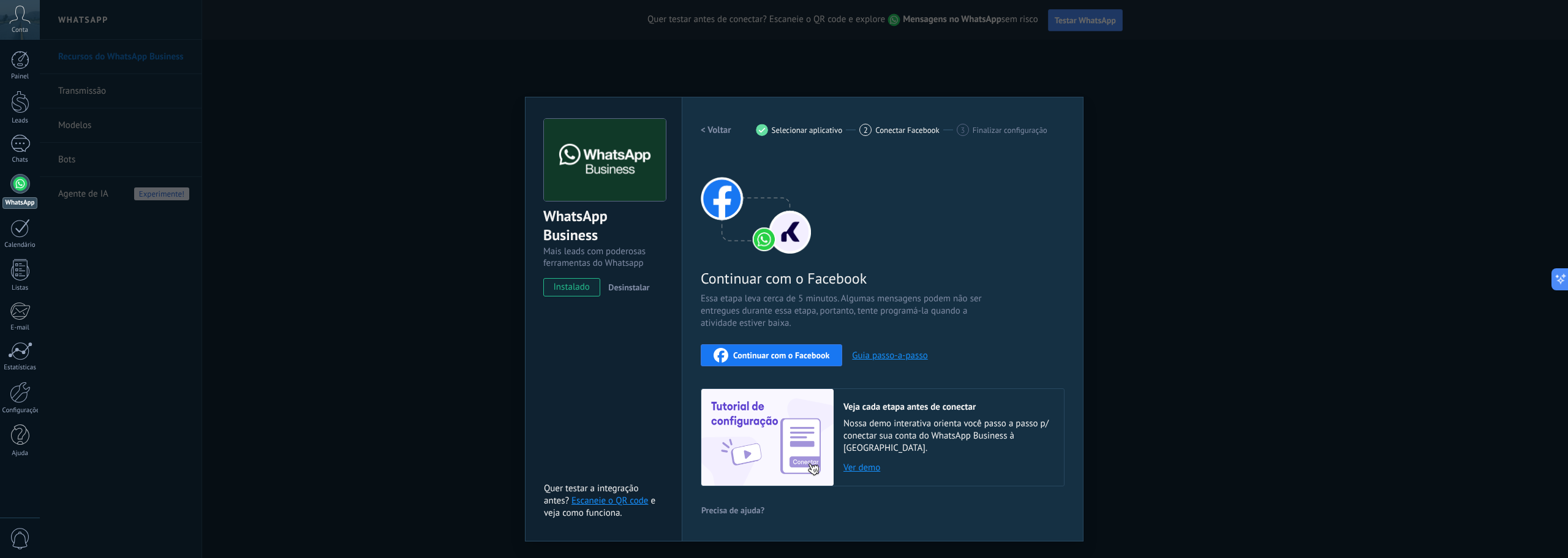
click at [793, 354] on span "Continuar com o Facebook" at bounding box center [781, 355] width 96 height 8
click at [1117, 146] on div "WhatsApp Business Mais leads com poderosas ferramentas do Whatsapp instalado De…" at bounding box center [803, 279] width 1528 height 558
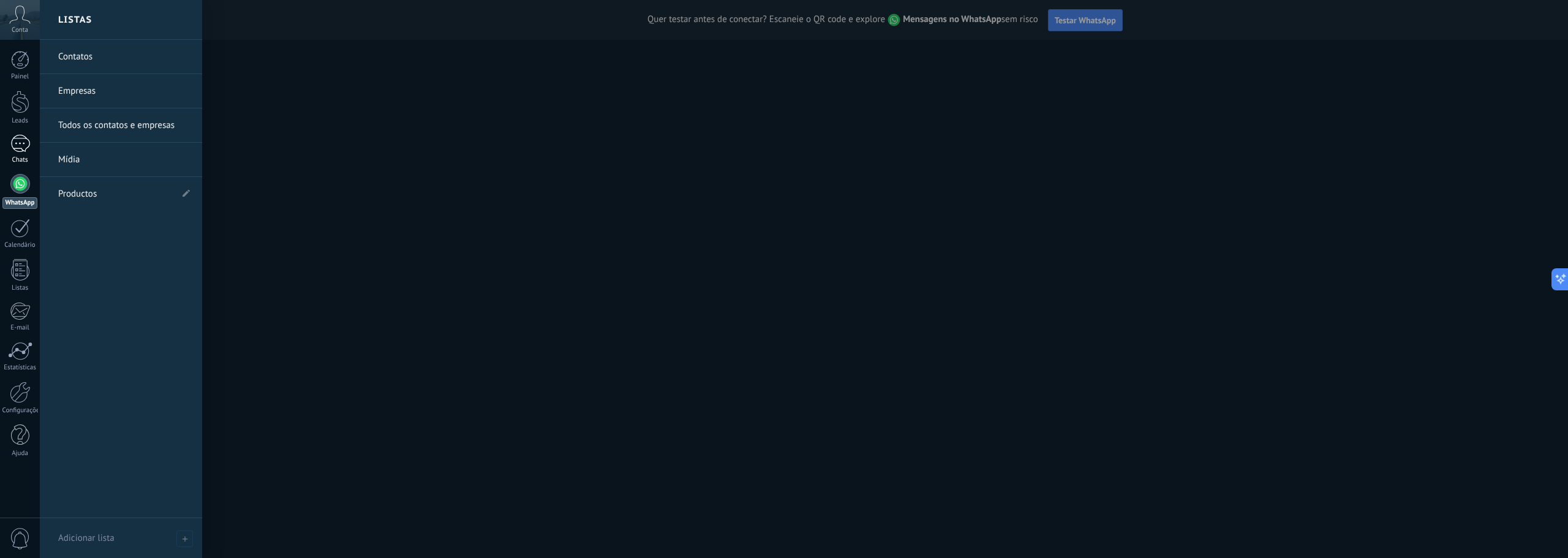
click at [24, 140] on div at bounding box center [20, 143] width 19 height 18
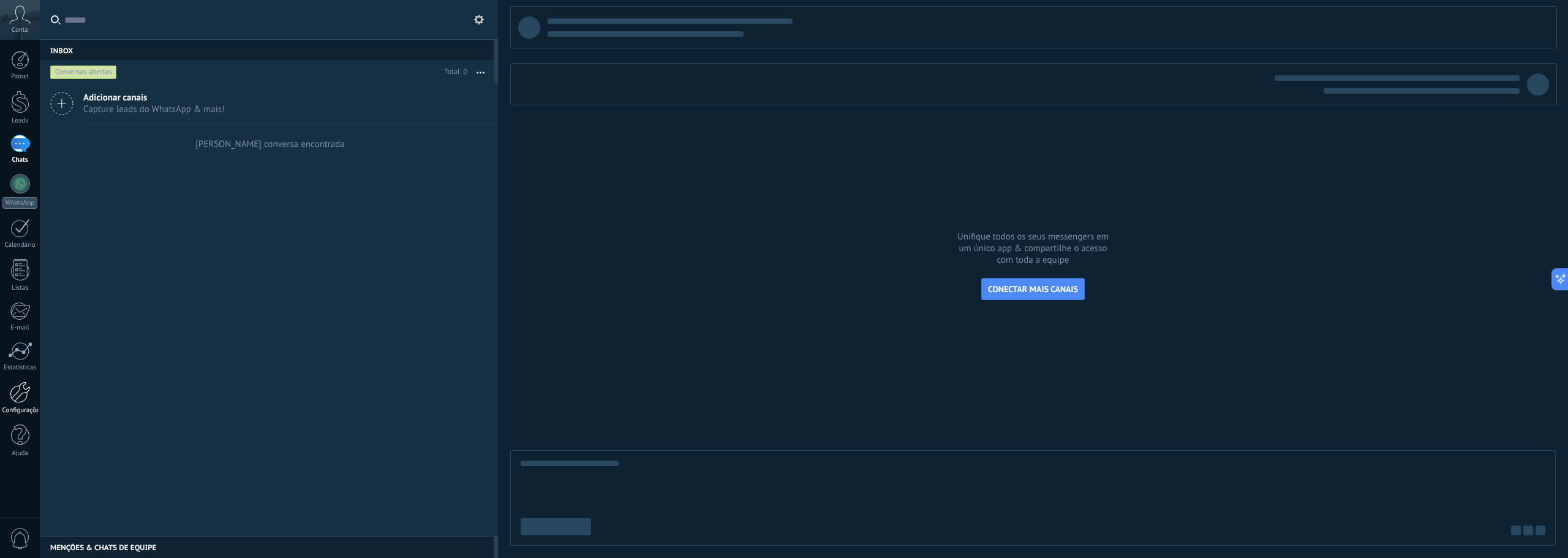
click at [19, 401] on div at bounding box center [20, 392] width 21 height 21
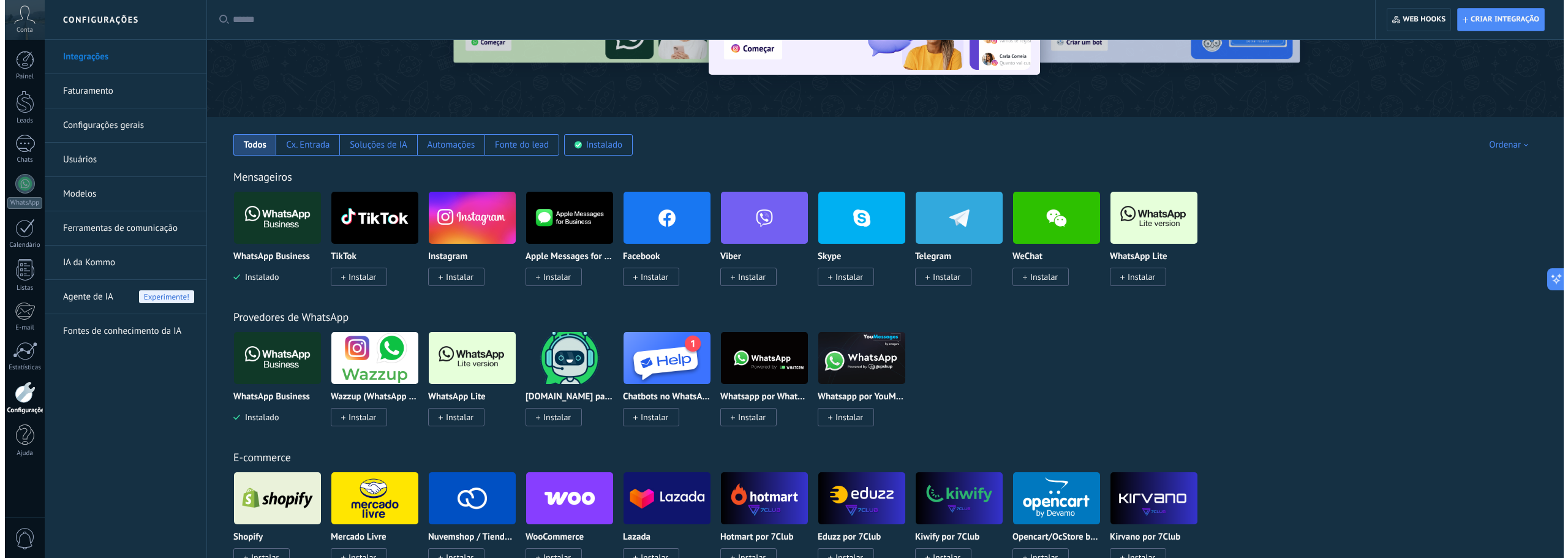
scroll to position [245, 0]
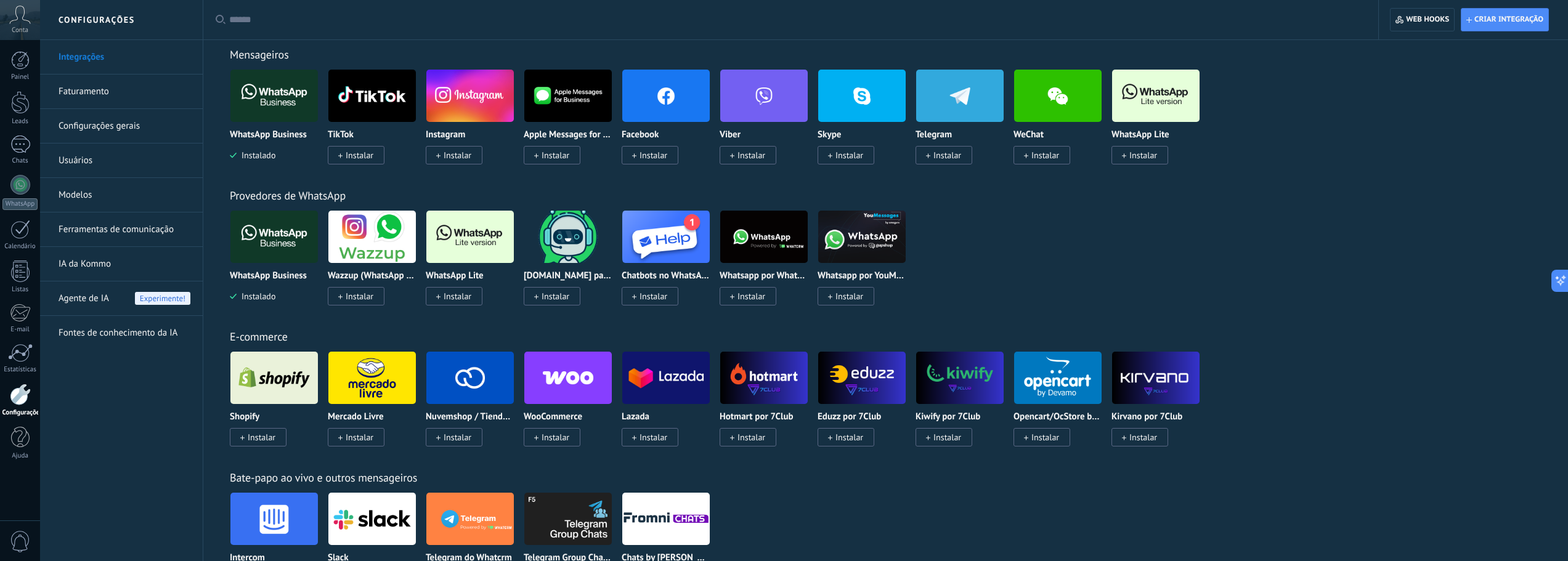
click at [265, 261] on img at bounding box center [274, 237] width 87 height 60
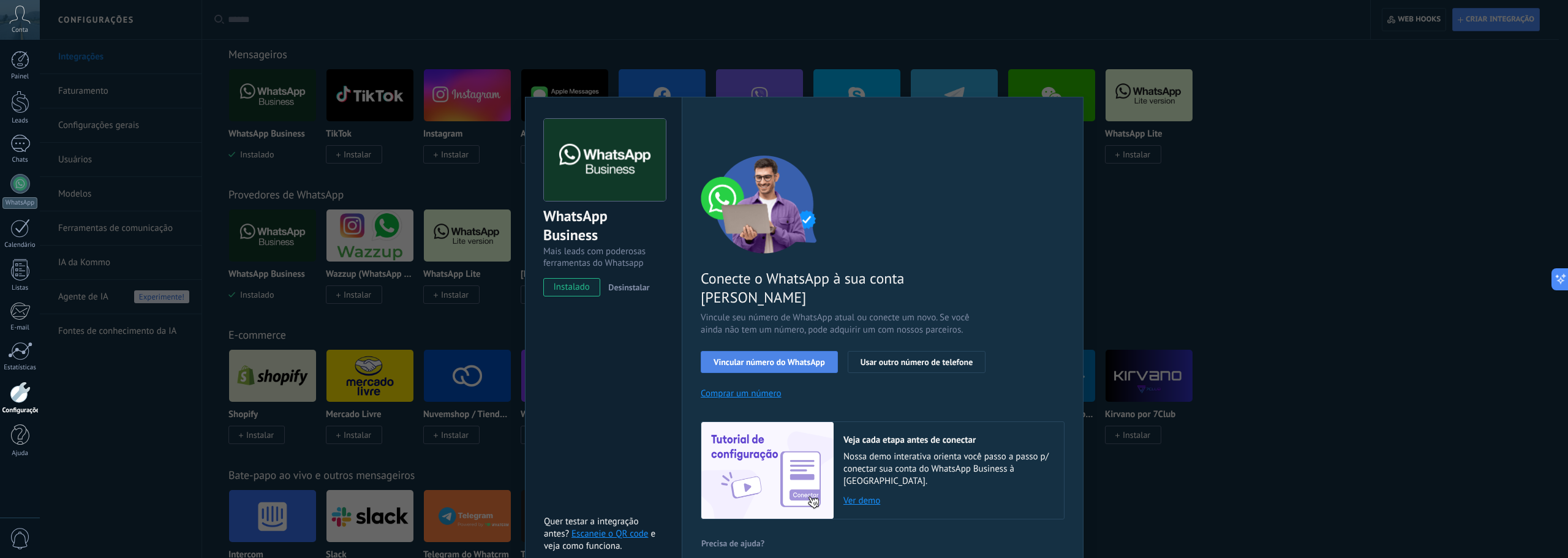
click at [773, 358] on span "Vincular número do WhatsApp" at bounding box center [769, 362] width 112 height 8
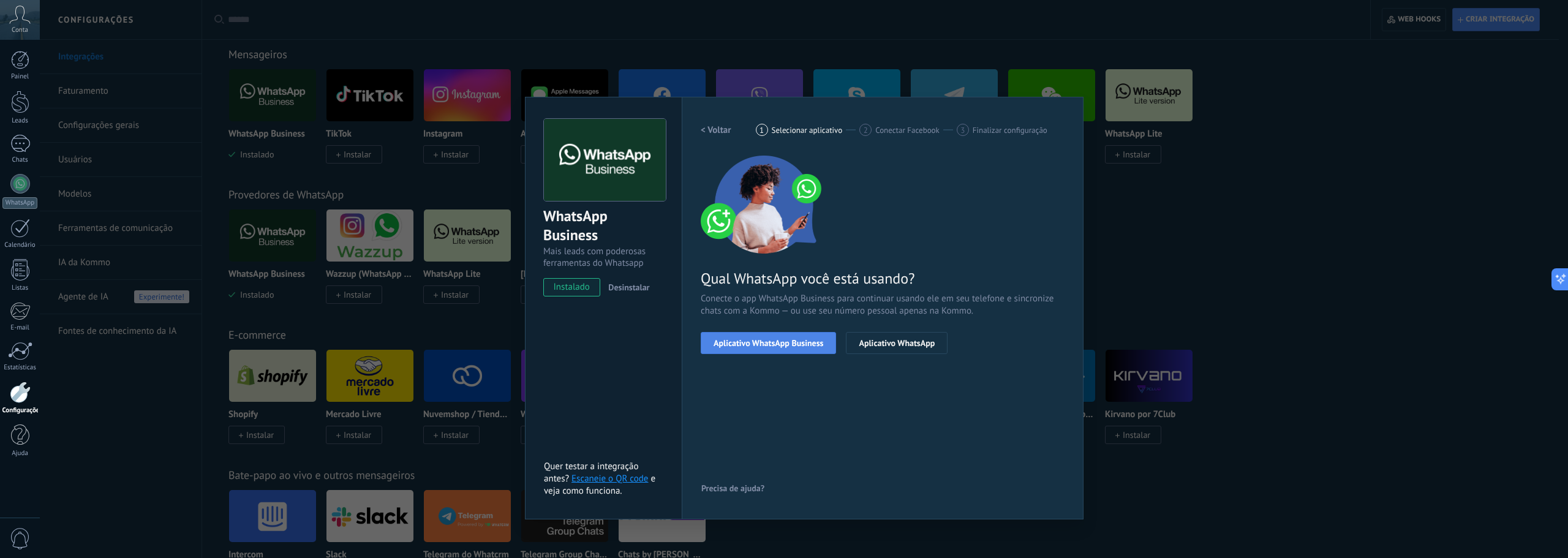
click at [771, 339] on span "Aplicativo WhatsApp Business" at bounding box center [768, 343] width 109 height 8
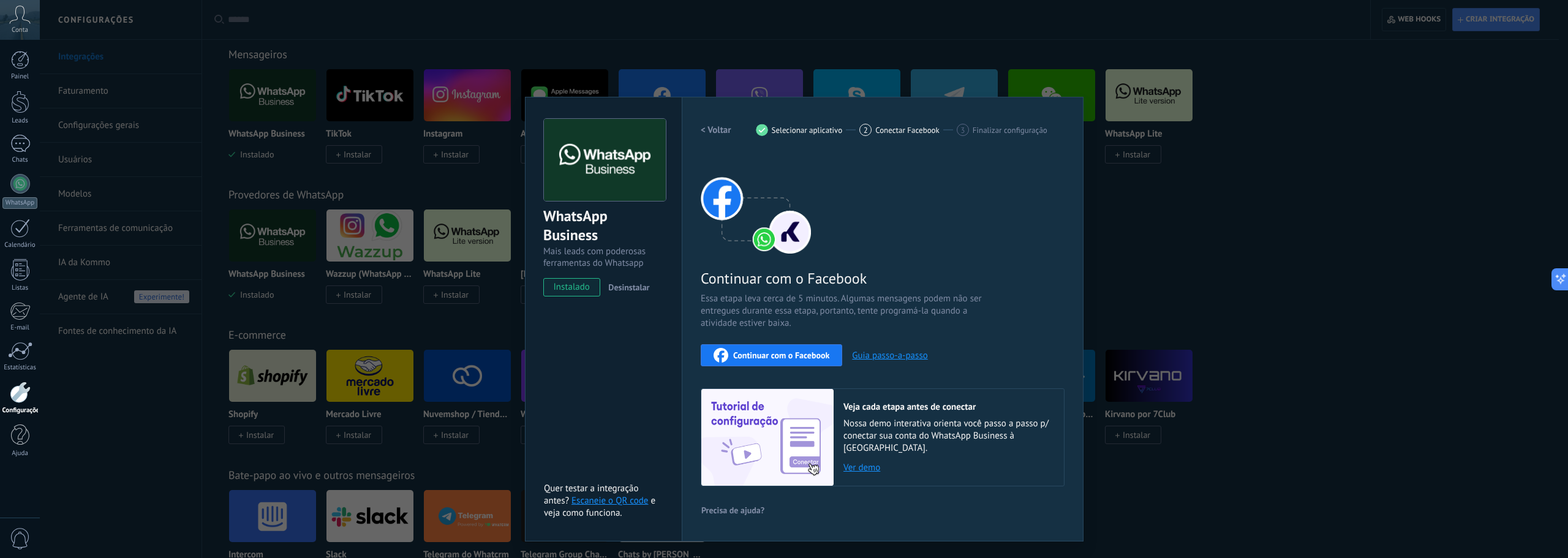
click at [775, 354] on span "Continuar com o Facebook" at bounding box center [781, 355] width 96 height 8
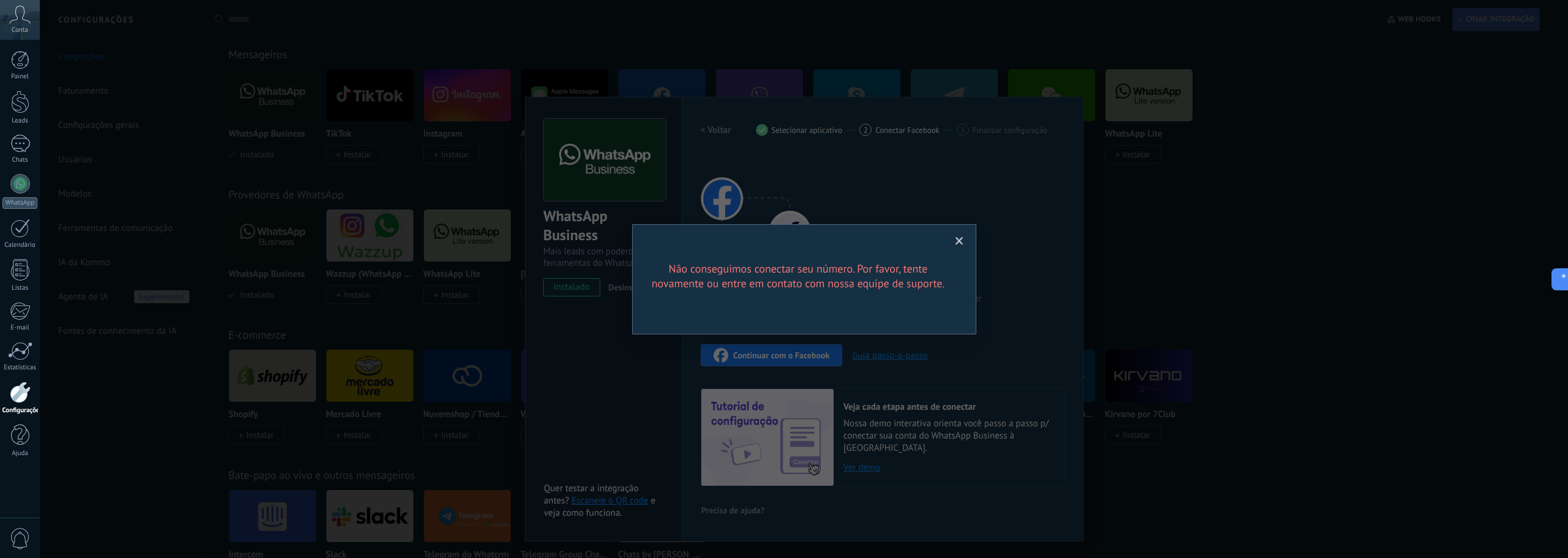
click at [964, 241] on span at bounding box center [959, 241] width 20 height 21
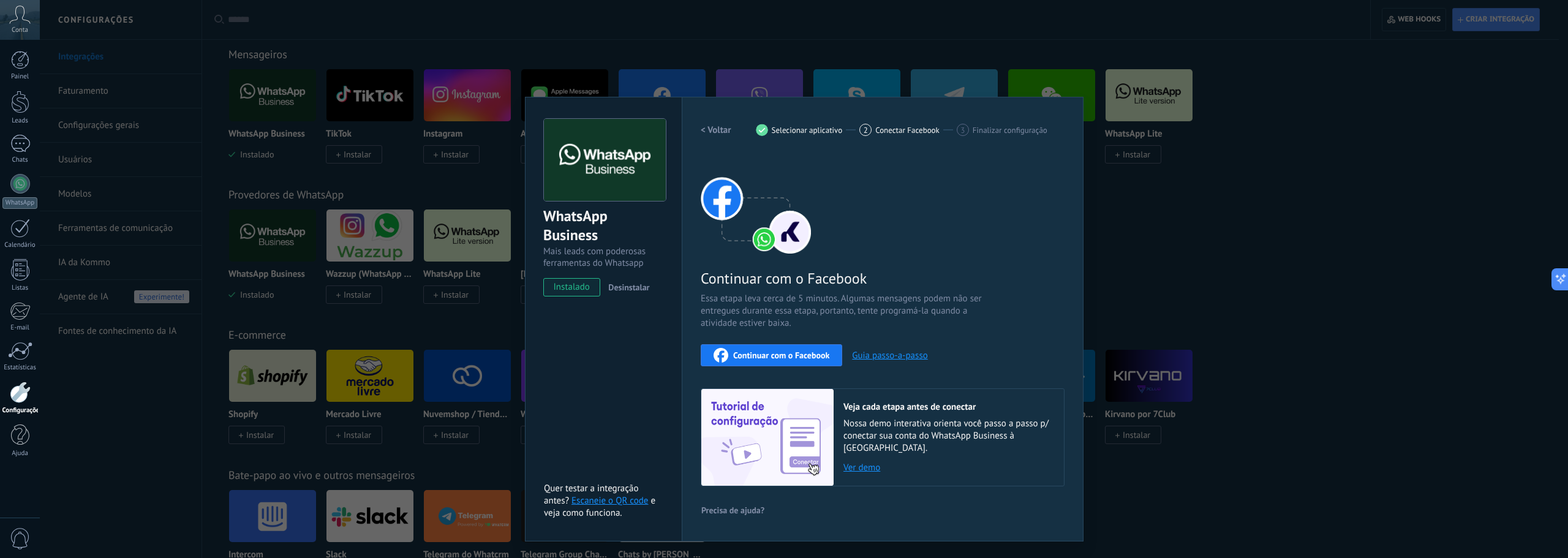
click at [773, 359] on span "Continuar com o Facebook" at bounding box center [781, 355] width 96 height 8
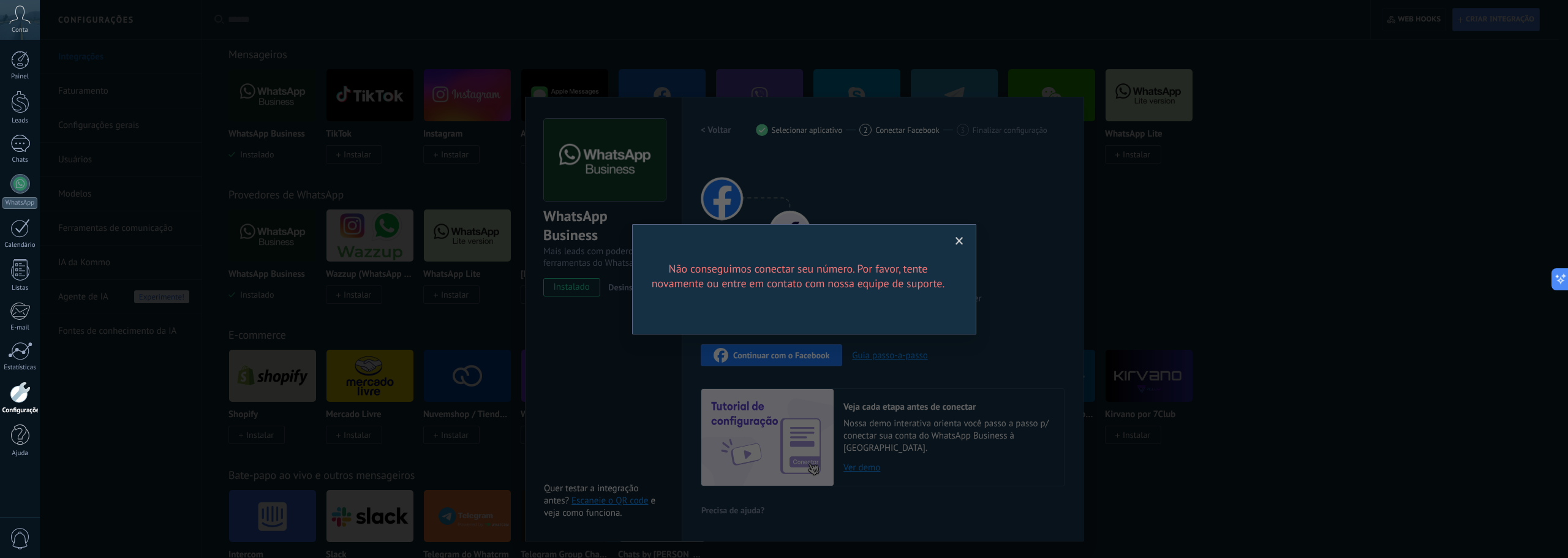
click at [957, 247] on span at bounding box center [959, 241] width 20 height 21
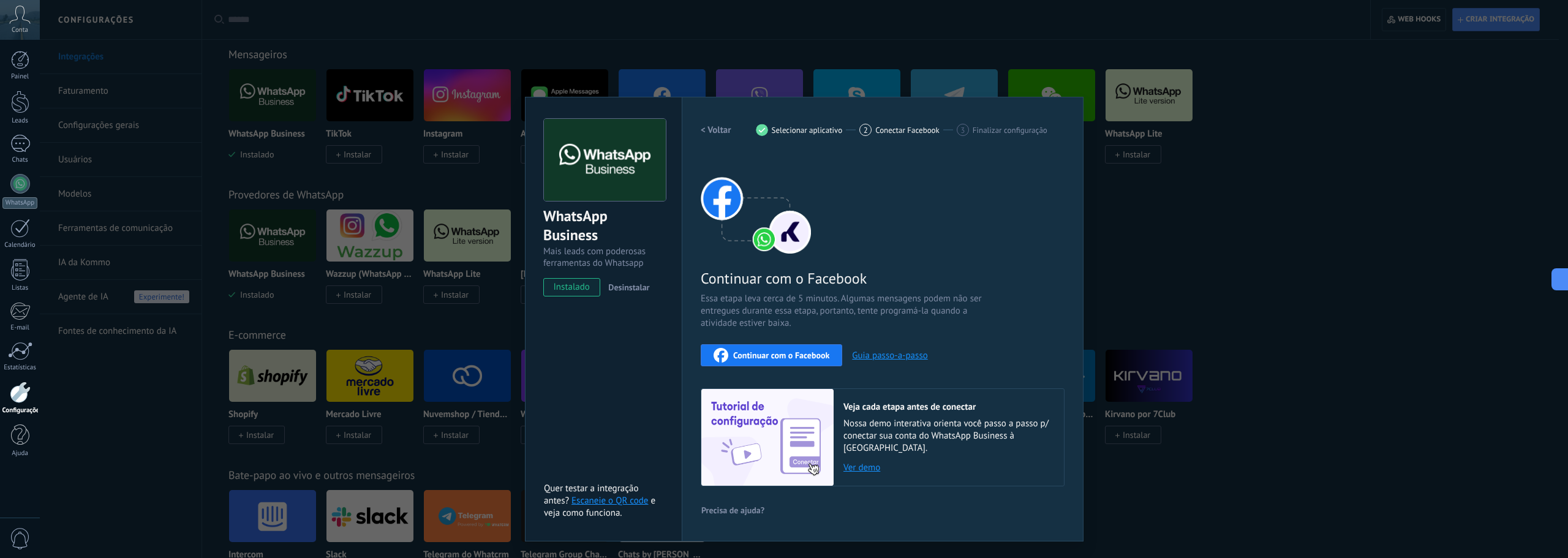
click at [788, 351] on span "Continuar com o Facebook" at bounding box center [781, 355] width 96 height 8
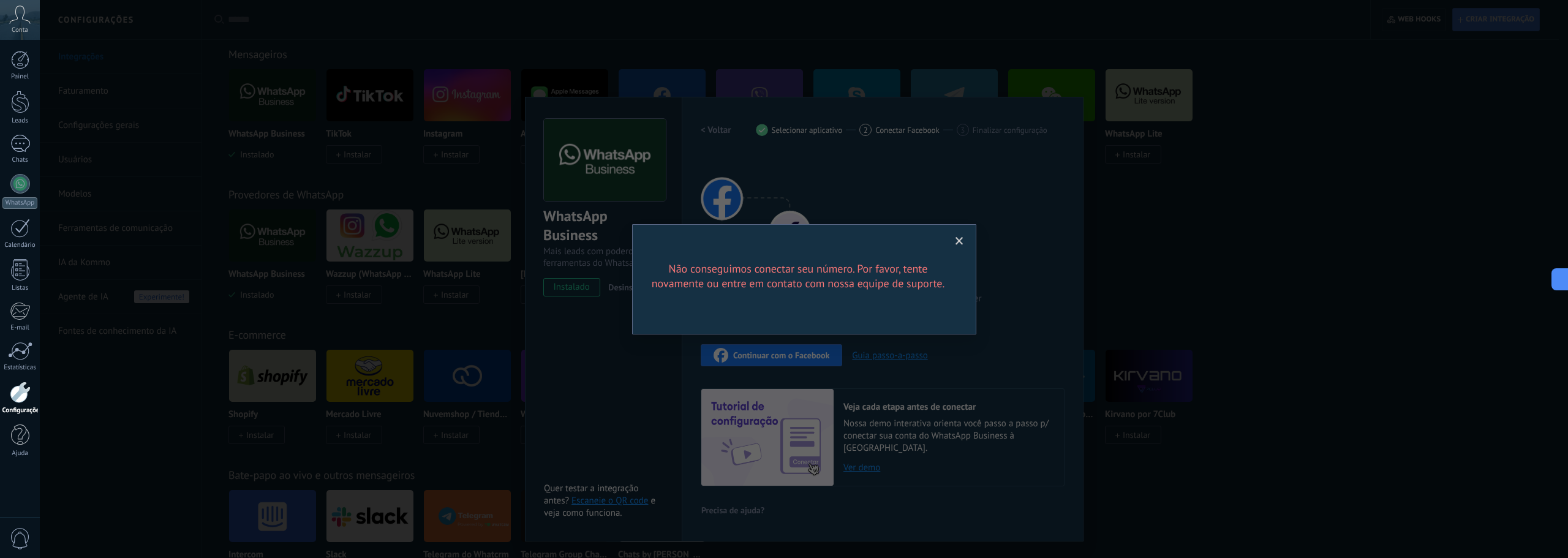
click at [899, 284] on h2 "Não conseguimos conectar seu número. Por favor, tente novamente ou entre em con…" at bounding box center [798, 276] width 294 height 29
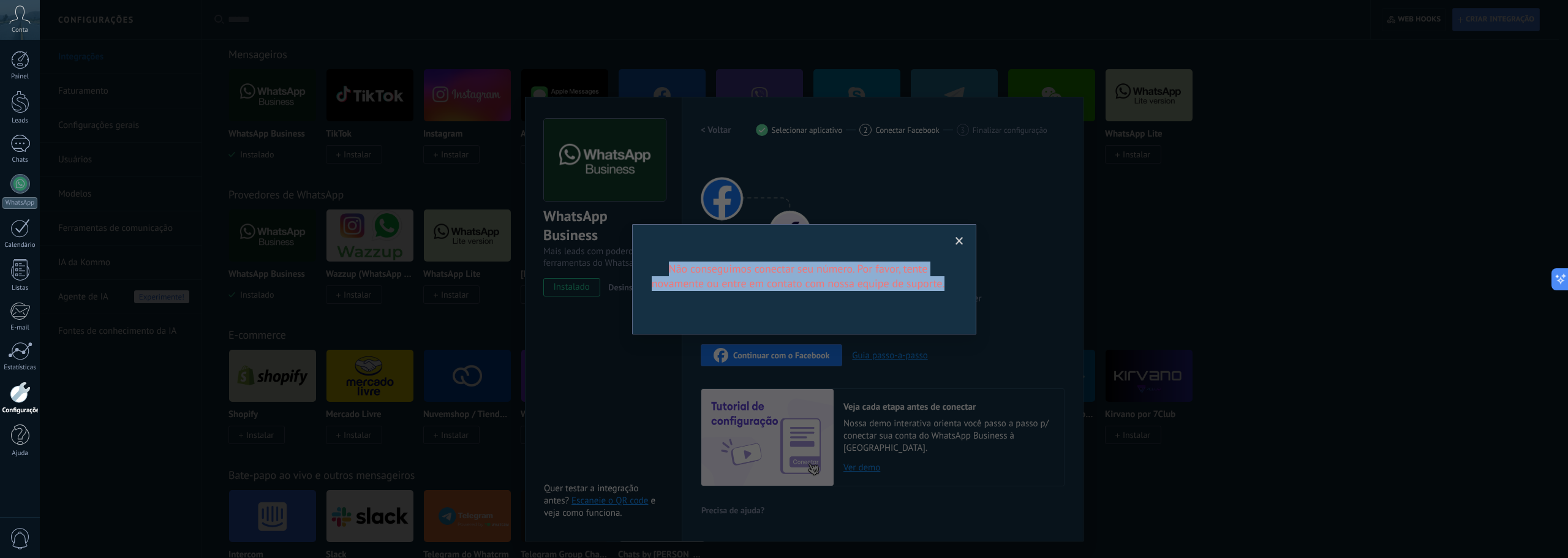
click at [899, 284] on h2 "Não conseguimos conectar seu número. Por favor, tente novamente ou entre em con…" at bounding box center [798, 276] width 294 height 29
click at [899, 284] on h2 "Não conseguimos conectar seu número. Por favor, tente novamente ou entre em con…" at bounding box center [798, 276] width 294 height 29
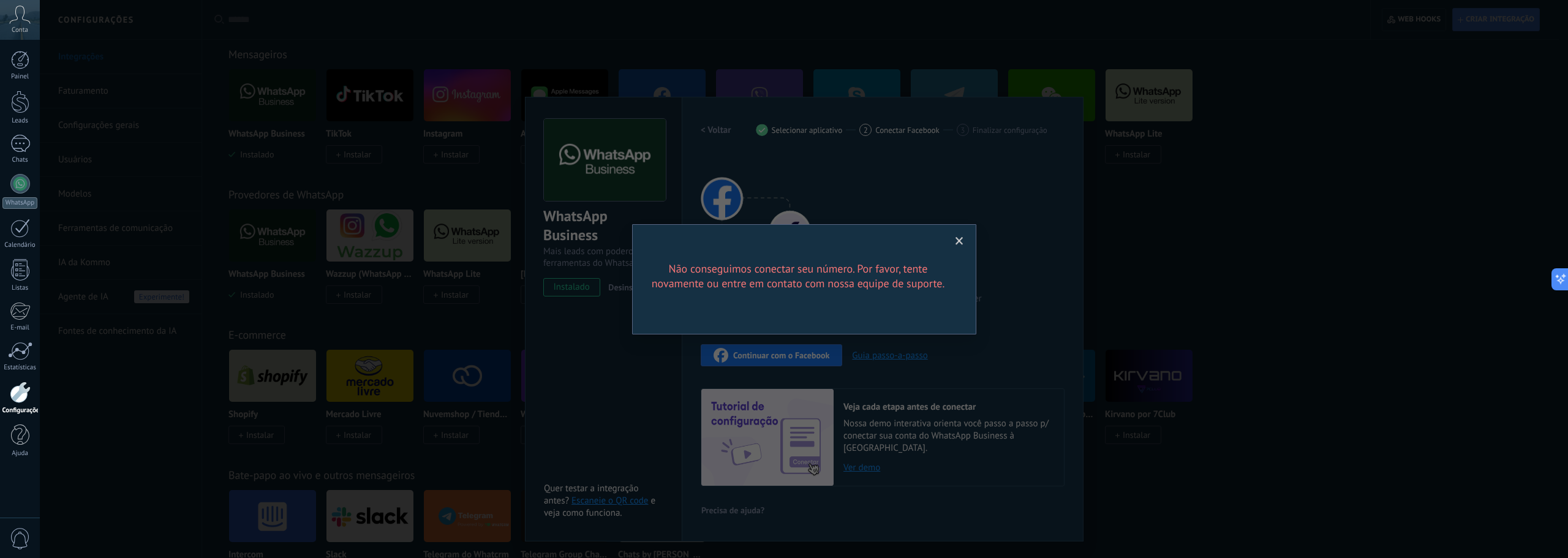
click at [962, 241] on span at bounding box center [959, 241] width 8 height 8
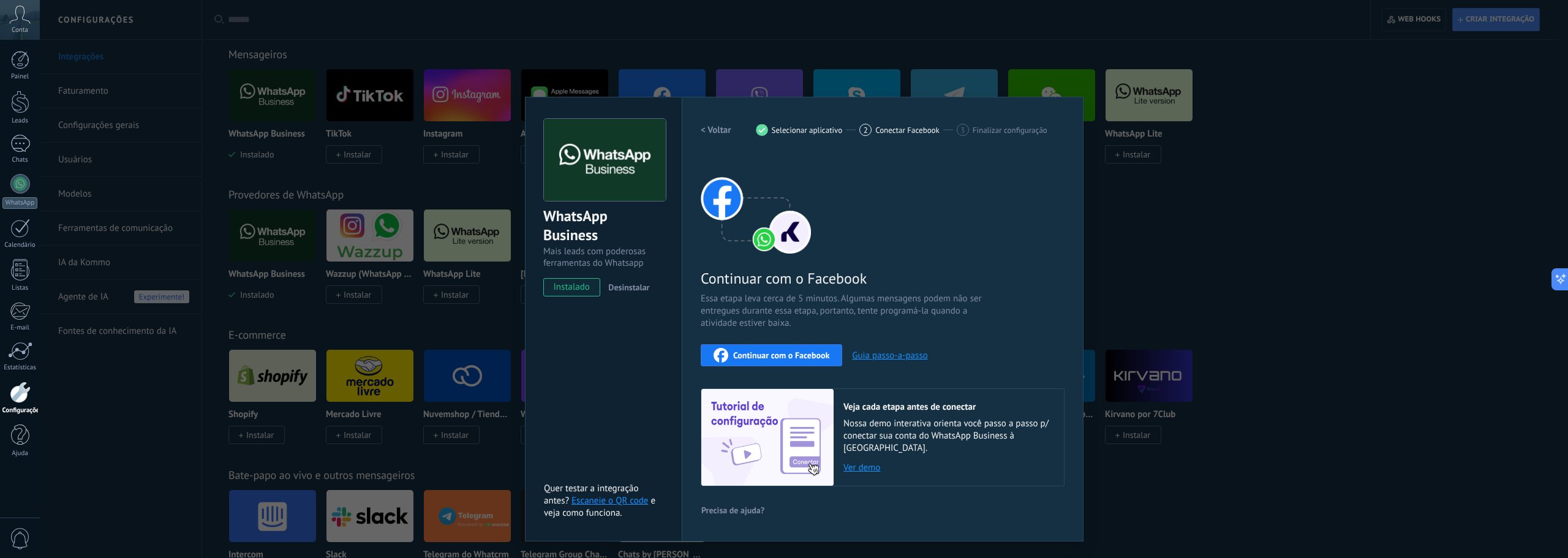
click at [1111, 364] on div "WhatsApp Business Mais leads com poderosas ferramentas do Whatsapp instalado De…" at bounding box center [803, 279] width 1528 height 558
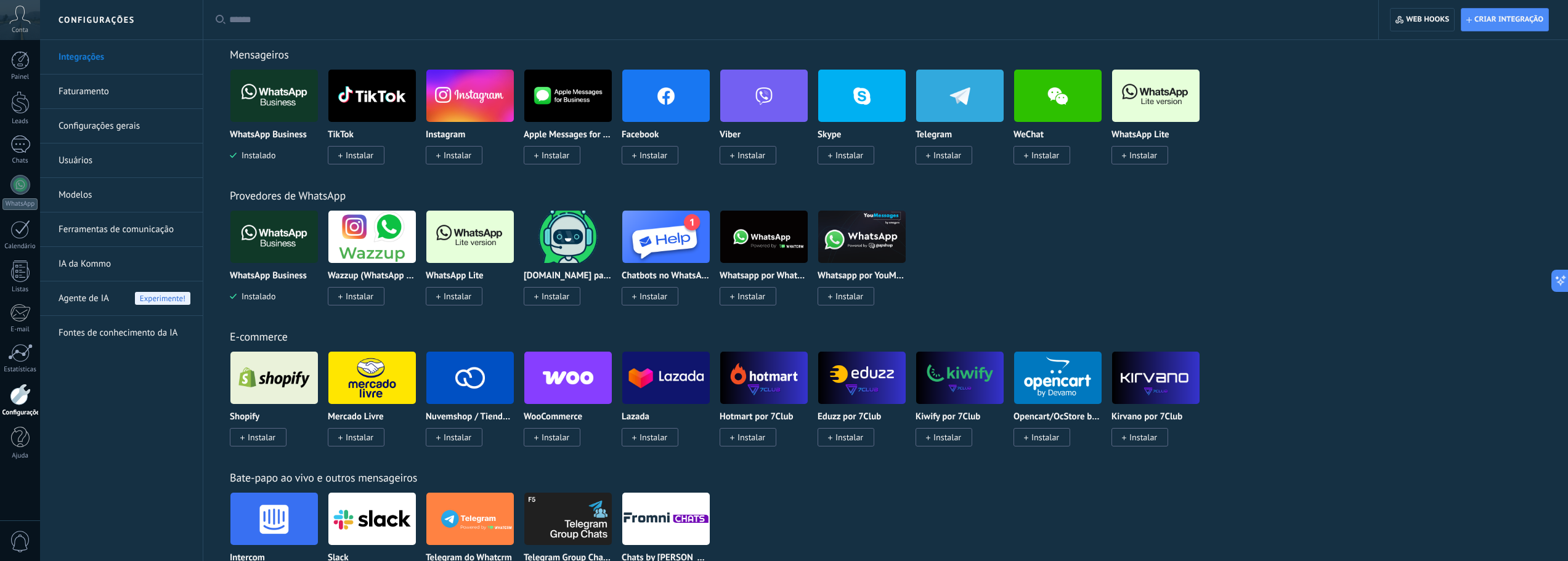
click at [267, 233] on img at bounding box center [274, 237] width 87 height 60
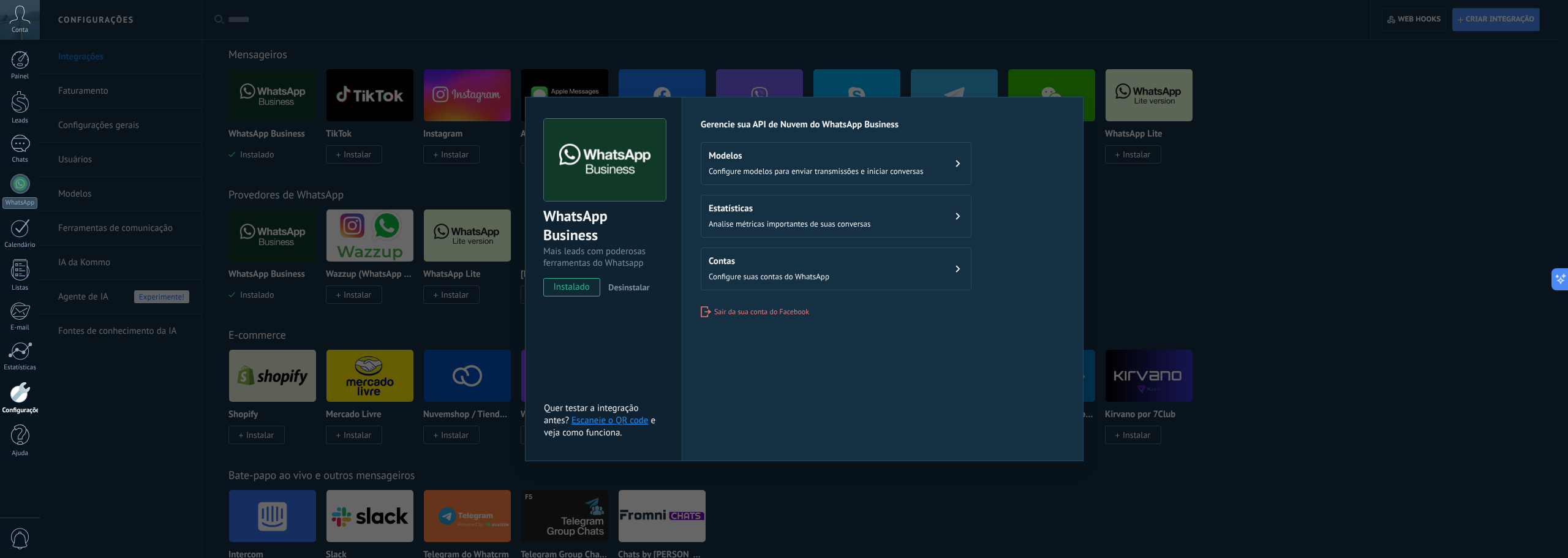
click at [784, 267] on div "Contas Configure suas contas do WhatsApp" at bounding box center [769, 269] width 121 height 27
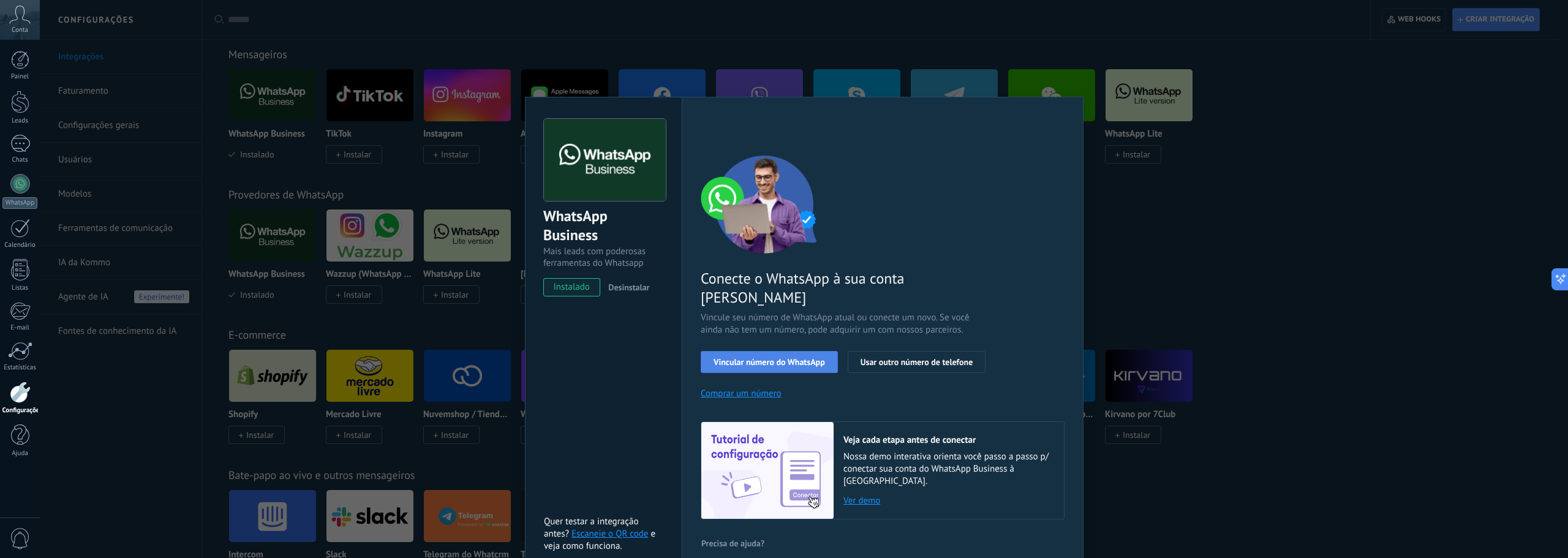
click at [780, 351] on button "Vincular número do WhatsApp" at bounding box center [769, 362] width 137 height 22
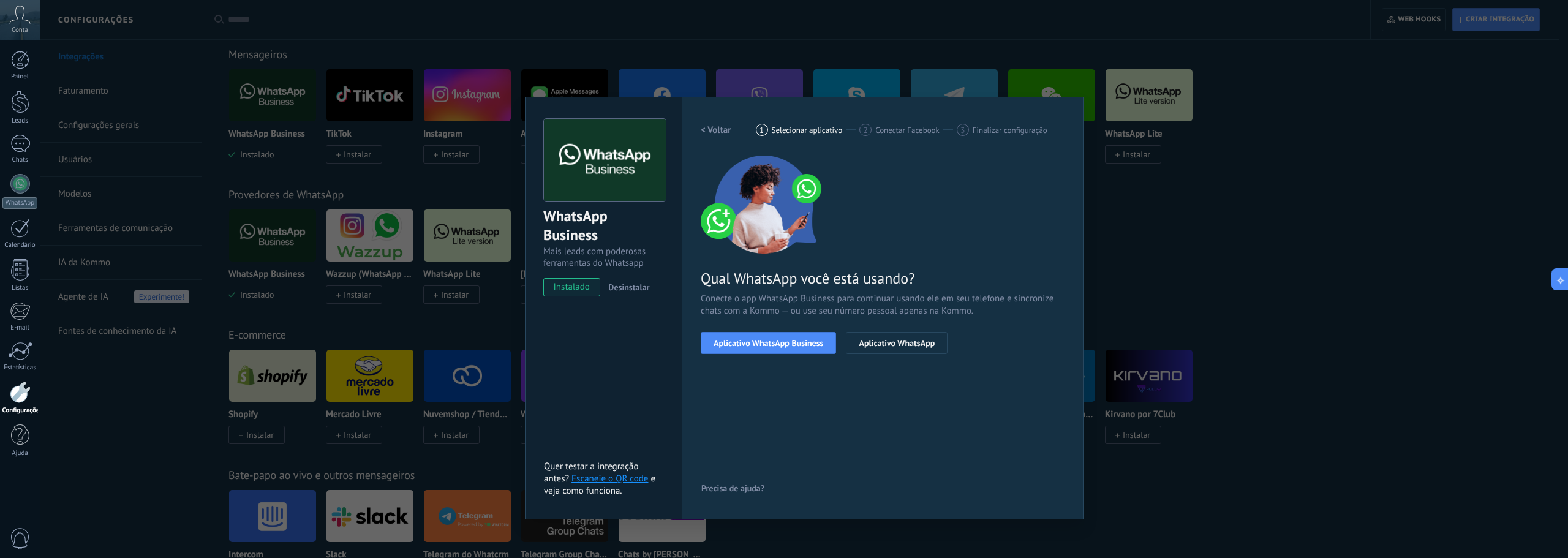
click at [780, 335] on button "Aplicativo WhatsApp Business" at bounding box center [768, 343] width 135 height 22
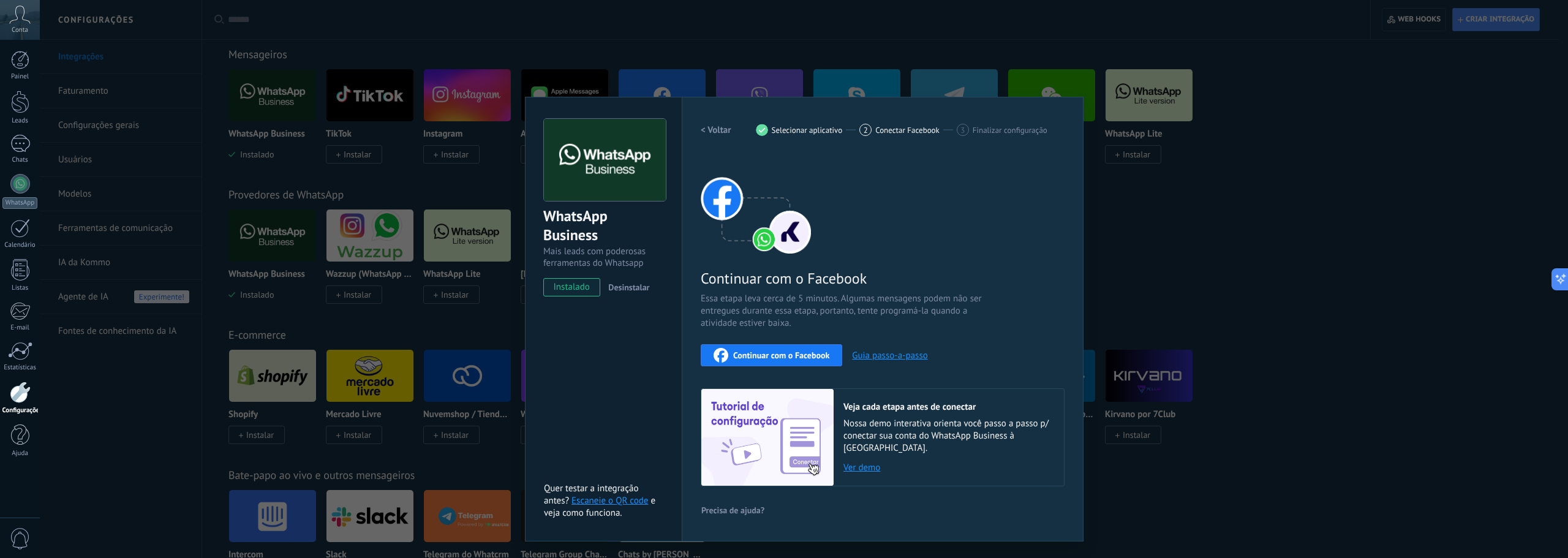
click at [790, 352] on span "Continuar com o Facebook" at bounding box center [781, 355] width 96 height 8
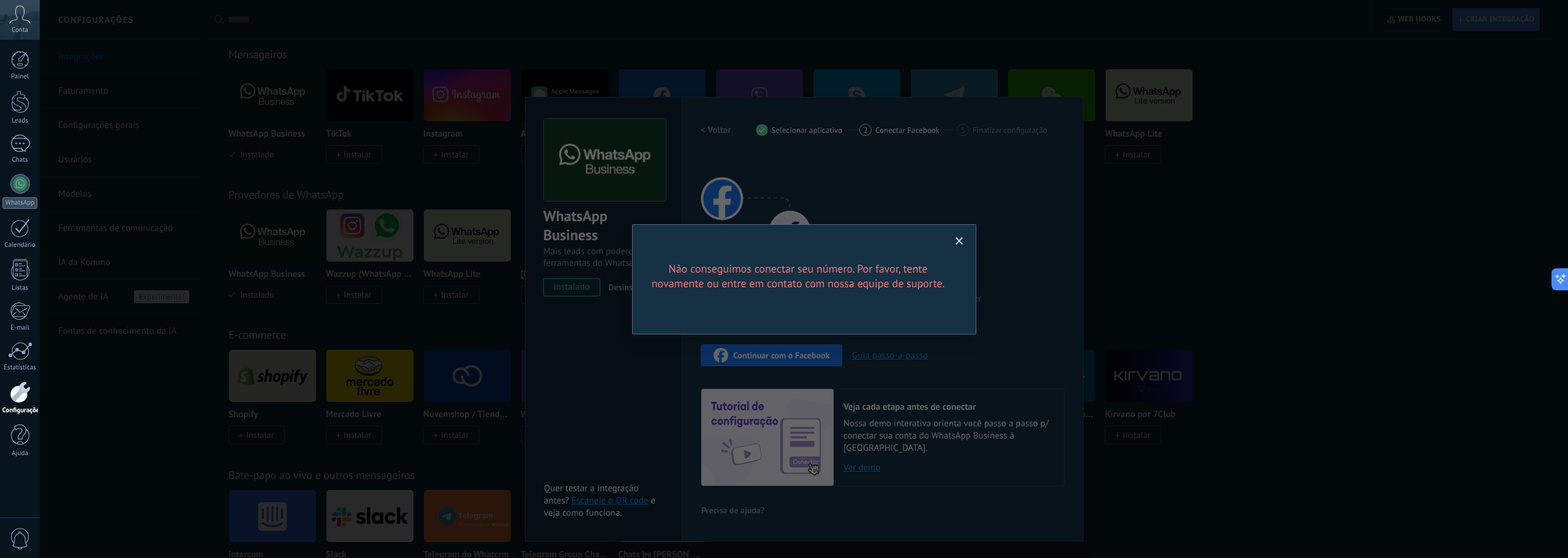
click at [962, 242] on span at bounding box center [959, 241] width 8 height 8
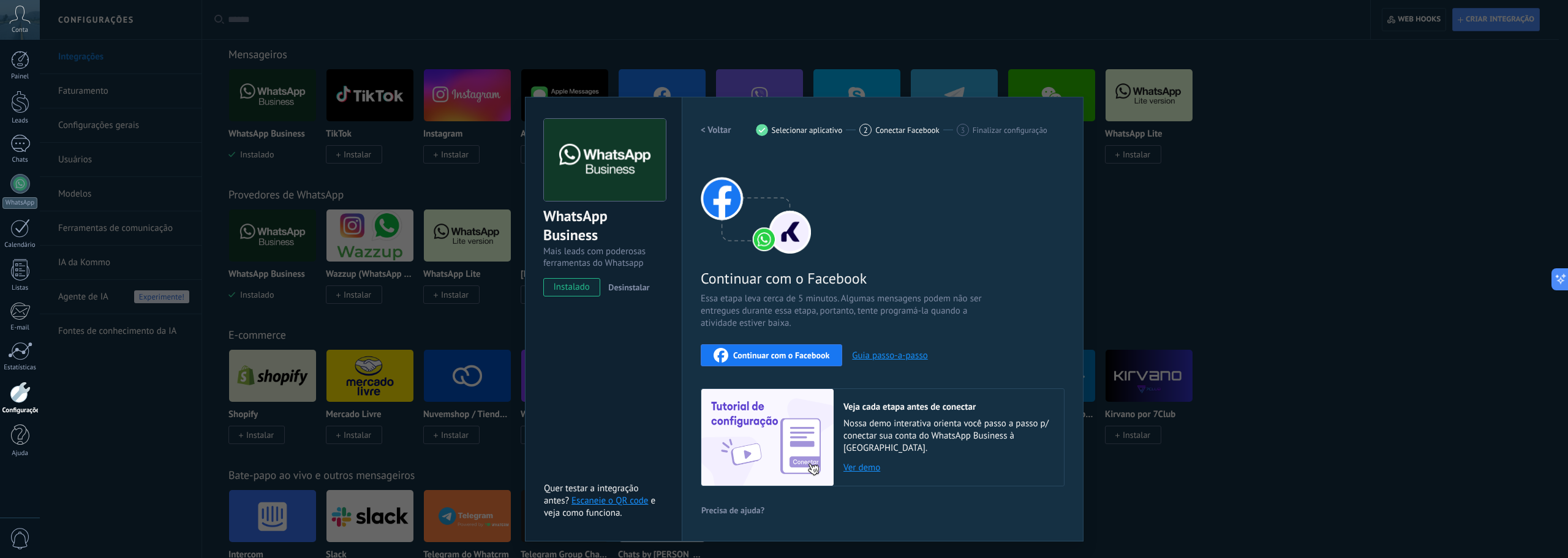
click at [784, 347] on button "Continuar com o Facebook" at bounding box center [771, 356] width 141 height 22
click at [716, 124] on h2 "< Voltar" at bounding box center [716, 130] width 30 height 12
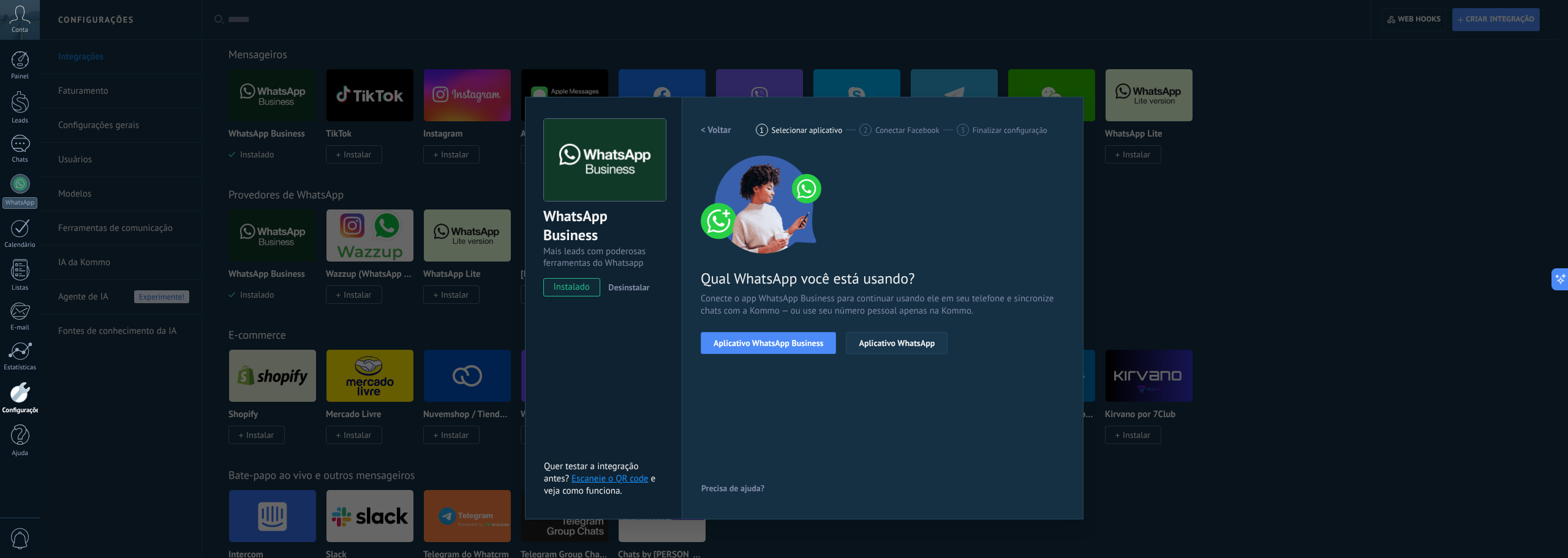
click at [901, 351] on button "Aplicativo WhatsApp" at bounding box center [897, 343] width 102 height 22
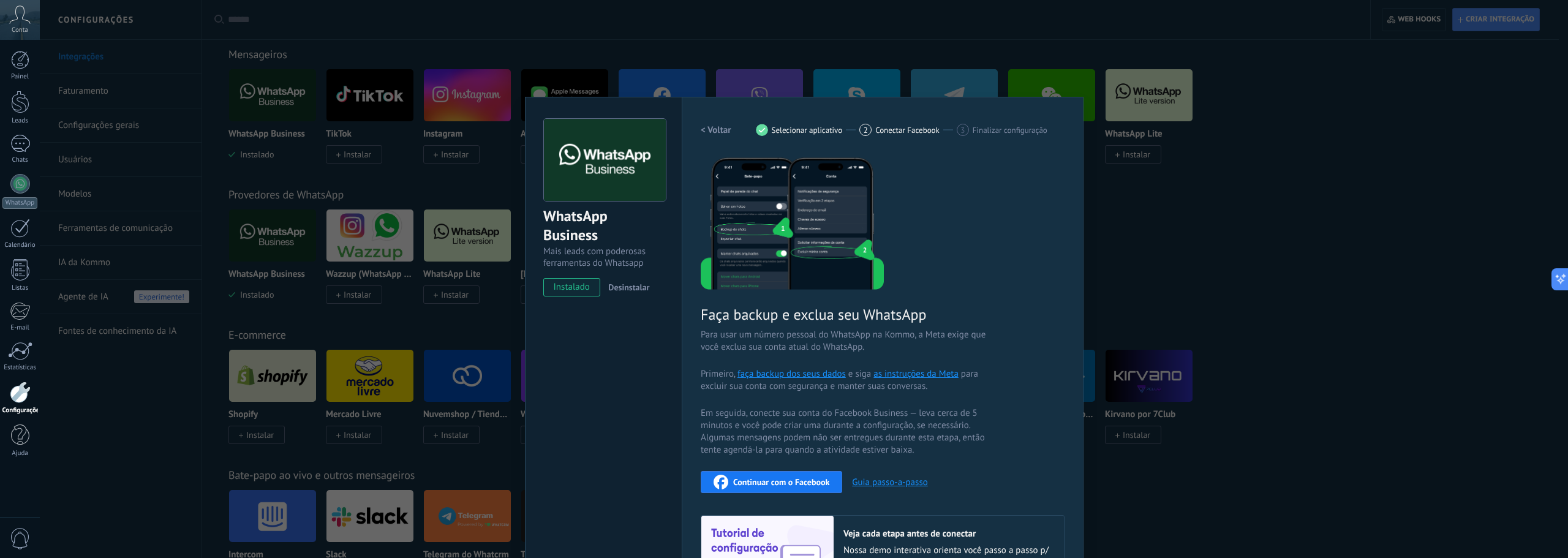
scroll to position [101, 0]
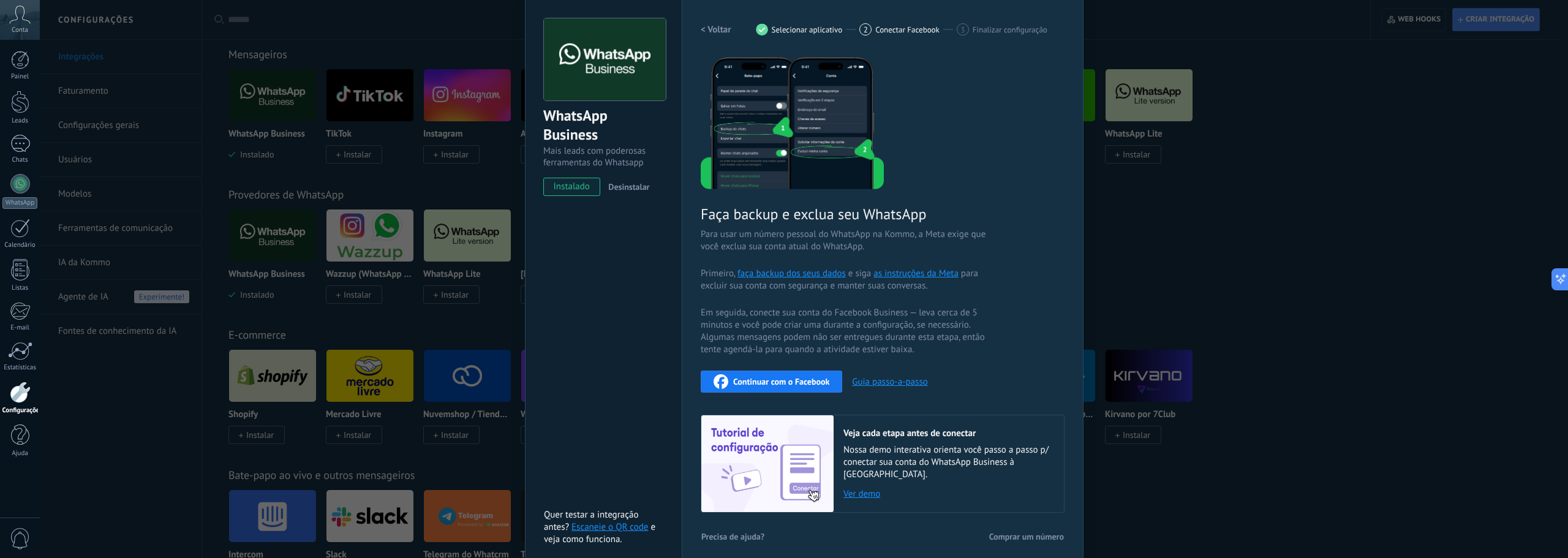
click at [798, 385] on span "Continuar com o Facebook" at bounding box center [781, 381] width 96 height 8
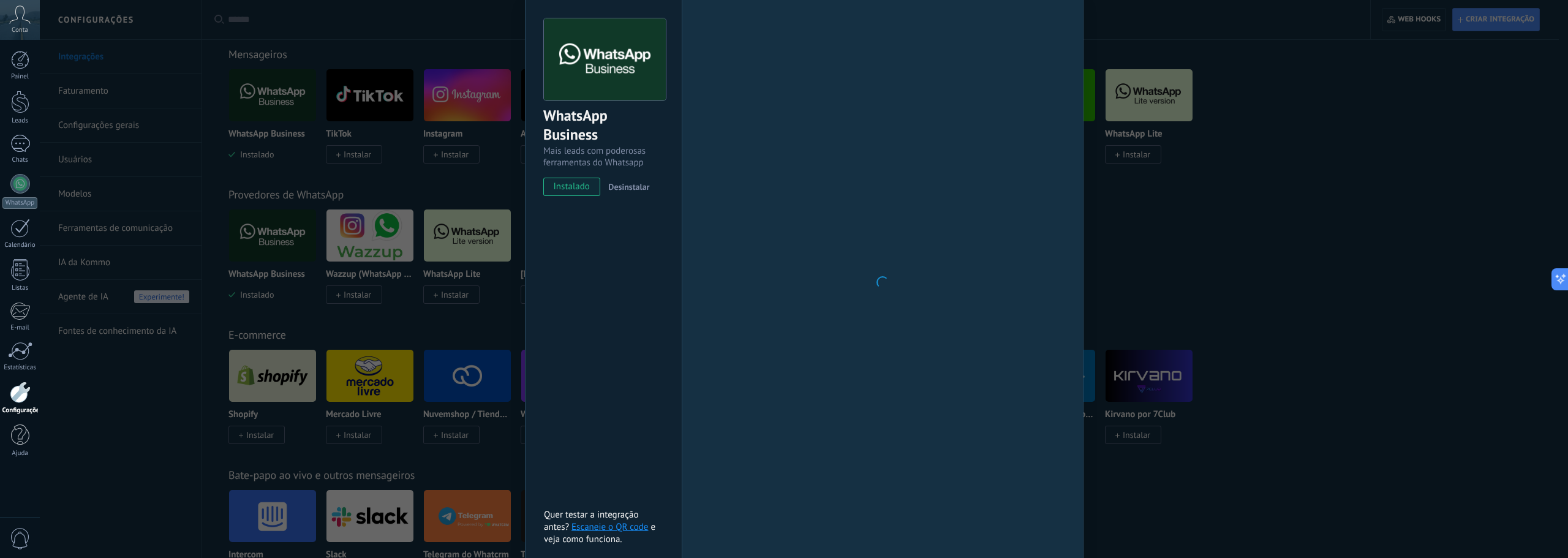
click at [359, 209] on div "WhatsApp Business Mais leads com poderosas ferramentas do Whatsapp instalado De…" at bounding box center [803, 279] width 1528 height 558
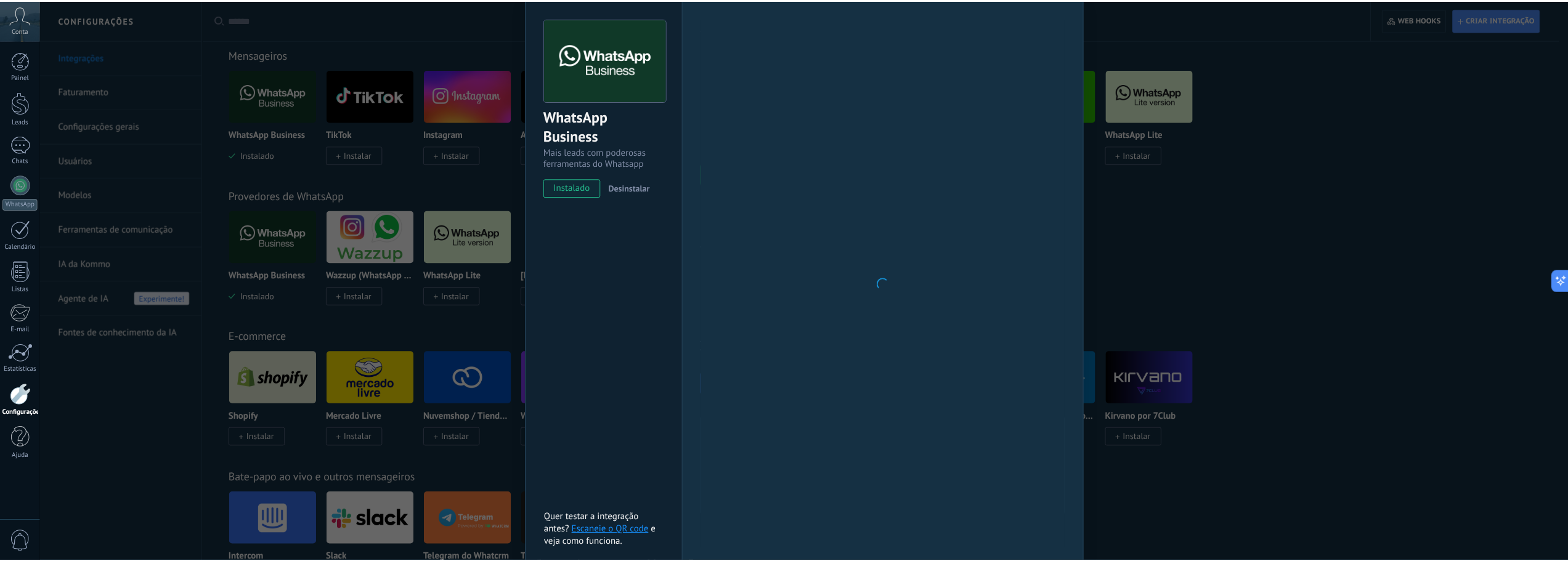
scroll to position [0, 0]
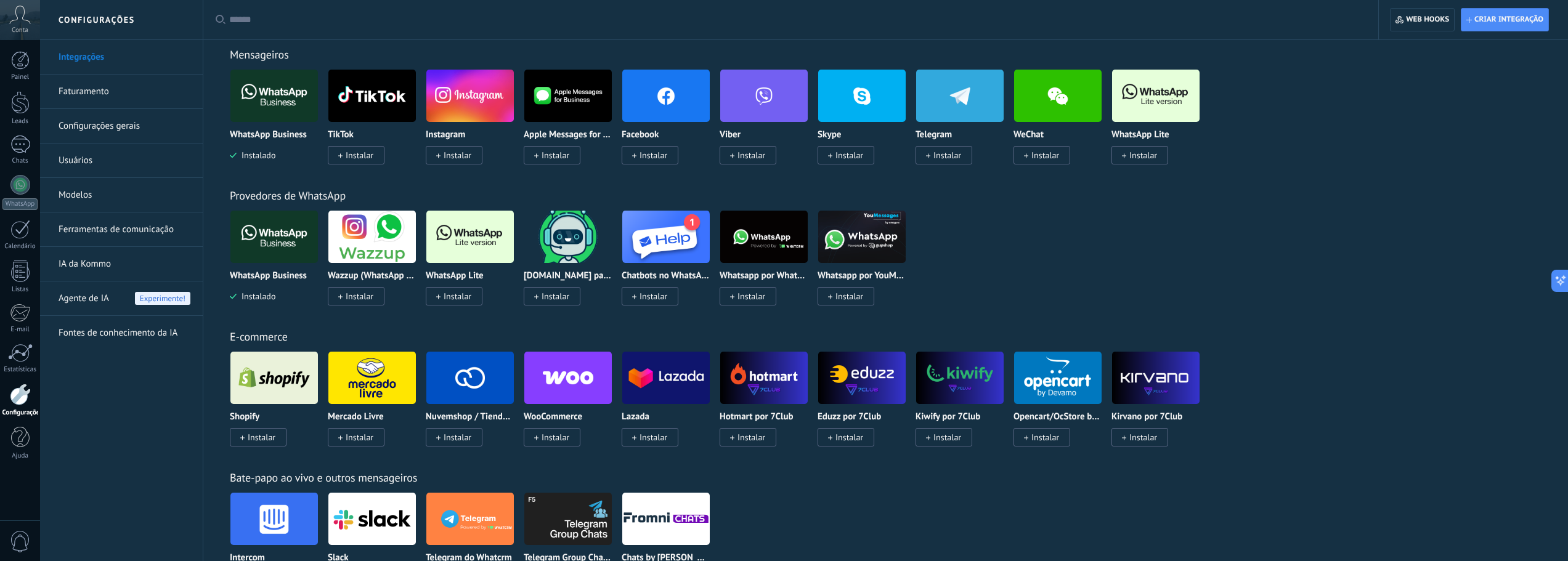
click at [257, 247] on img at bounding box center [274, 237] width 87 height 60
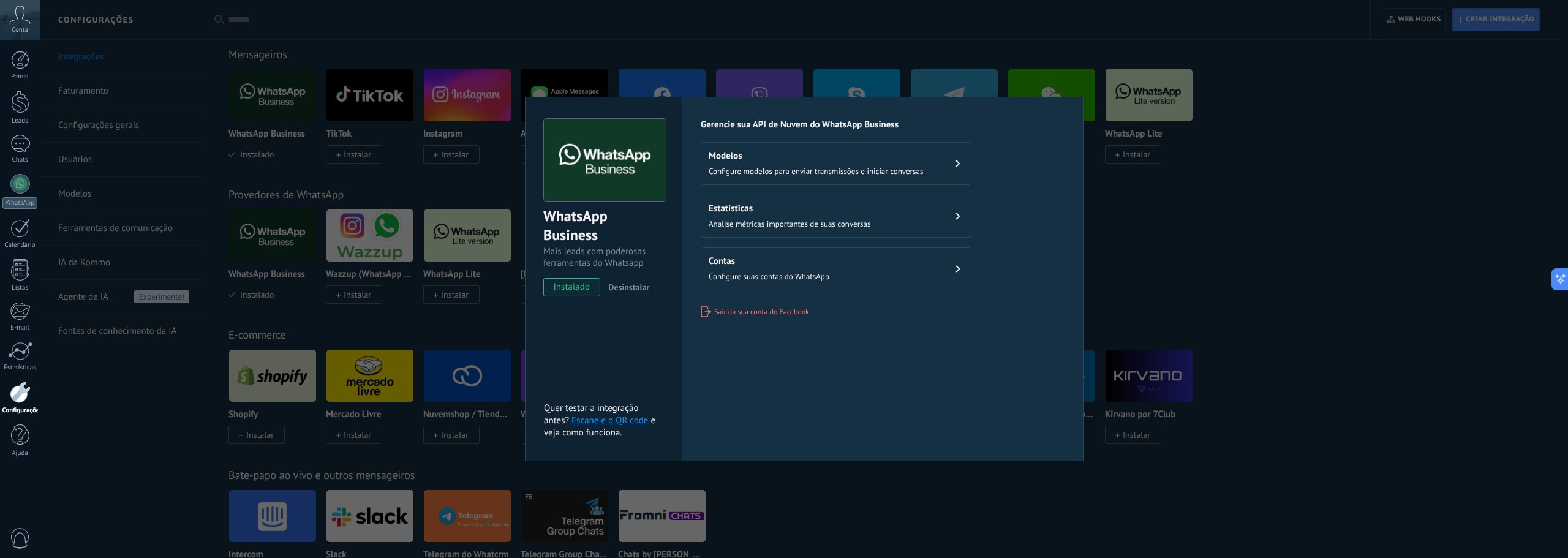
click at [819, 274] on span "Configure suas contas do WhatsApp" at bounding box center [769, 277] width 121 height 10
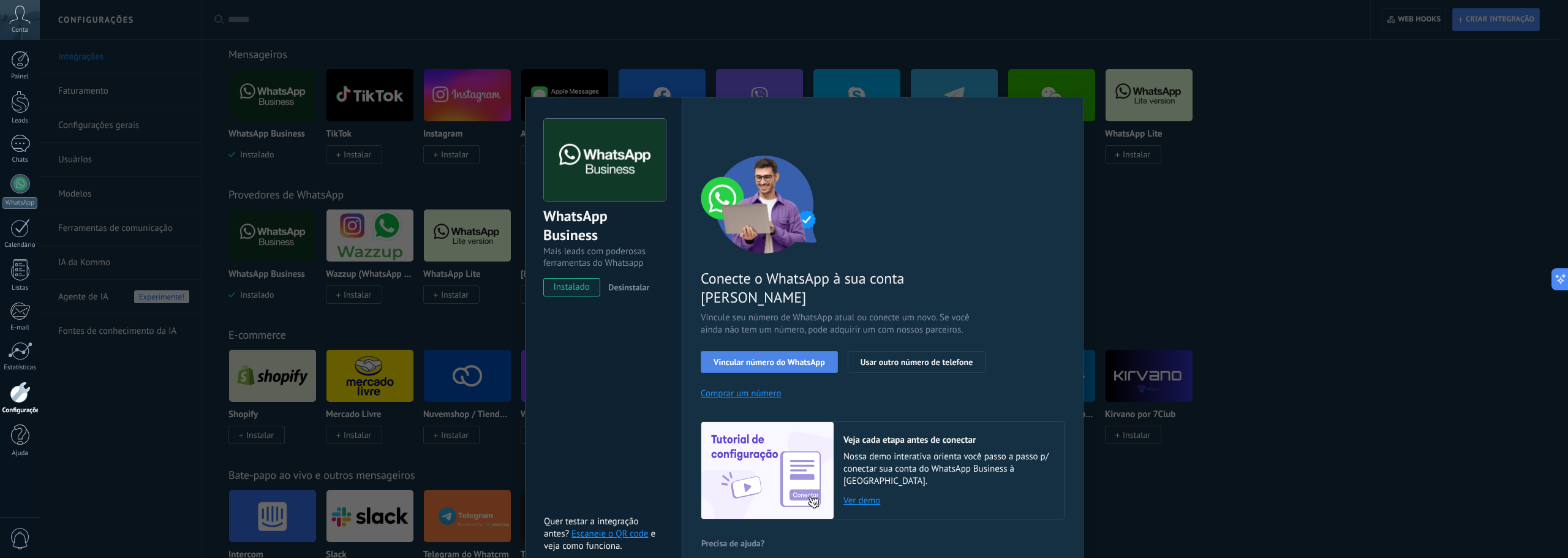
click at [755, 351] on button "Vincular número do WhatsApp" at bounding box center [769, 362] width 137 height 22
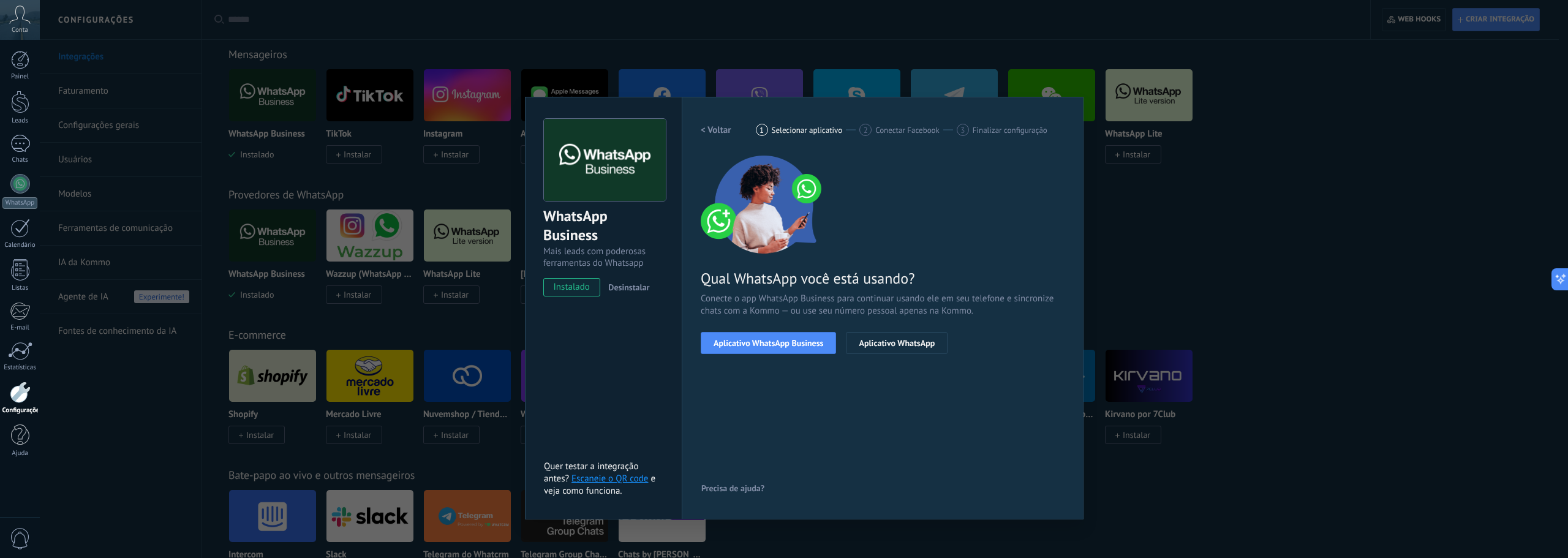
click at [755, 337] on button "Aplicativo WhatsApp Business" at bounding box center [768, 343] width 135 height 22
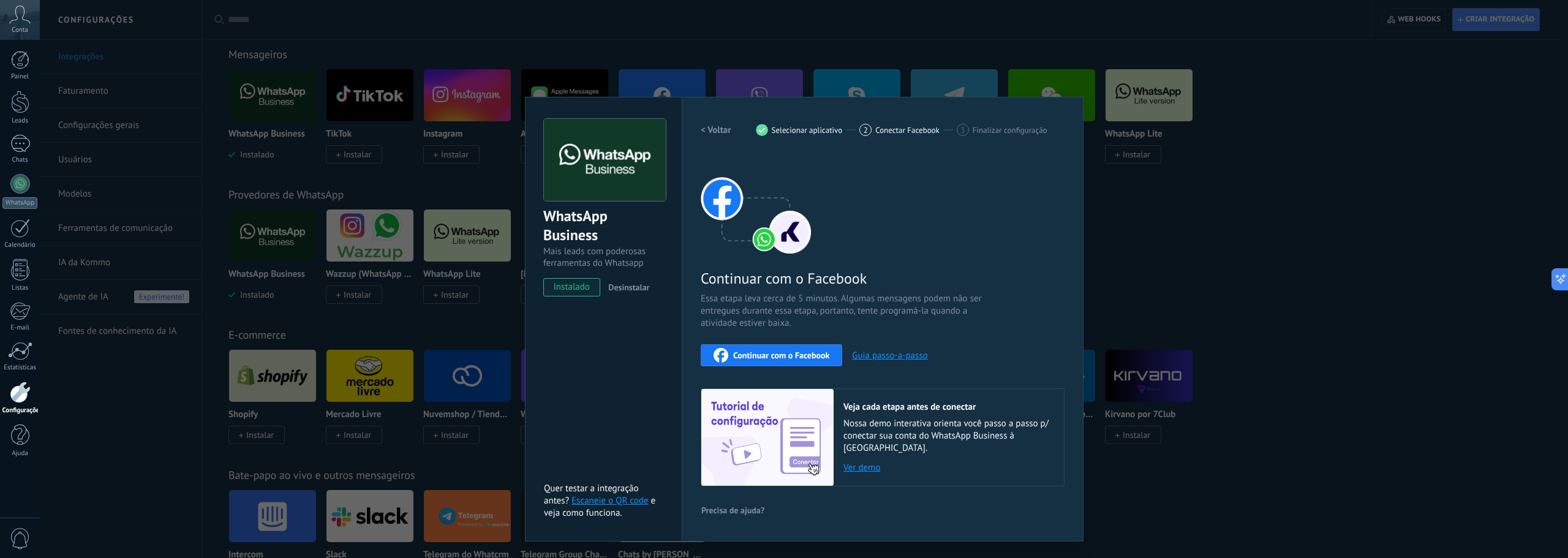
click at [759, 351] on span "Continuar com o Facebook" at bounding box center [781, 355] width 96 height 8
click at [1090, 119] on div "WhatsApp Business Mais leads com poderosas ferramentas do Whatsapp instalado De…" at bounding box center [803, 279] width 1528 height 558
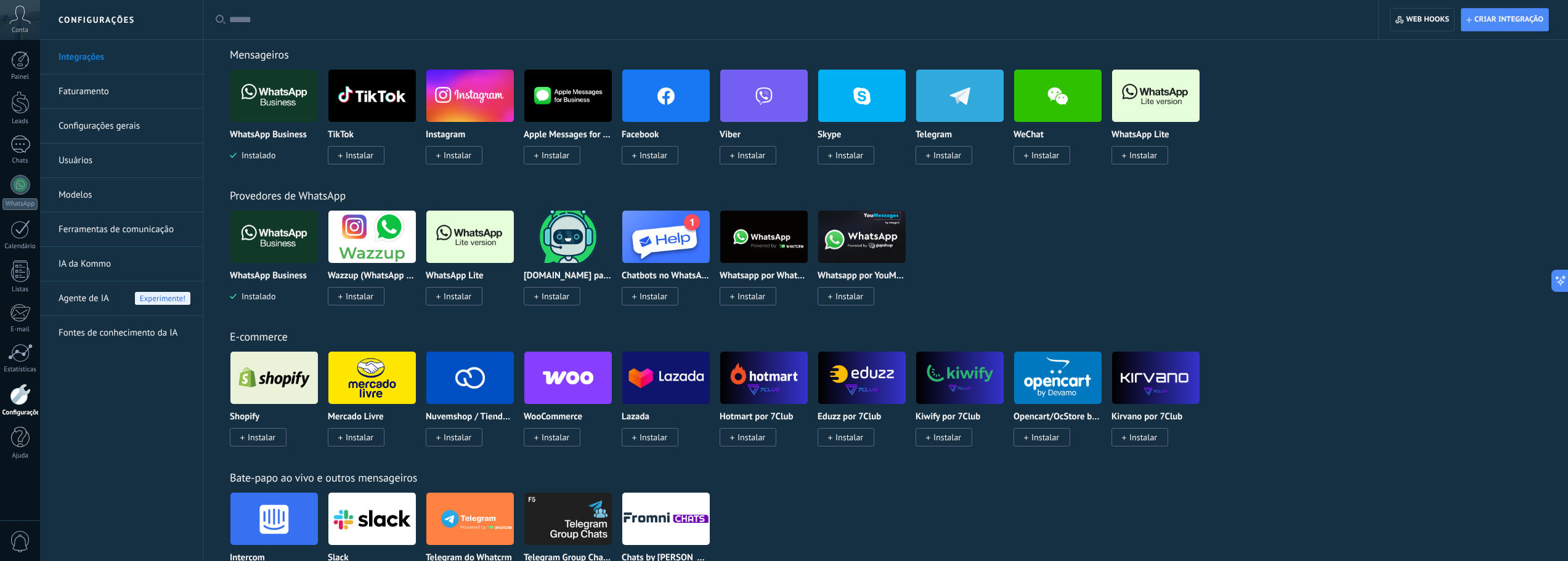
click at [463, 238] on img at bounding box center [470, 237] width 87 height 60
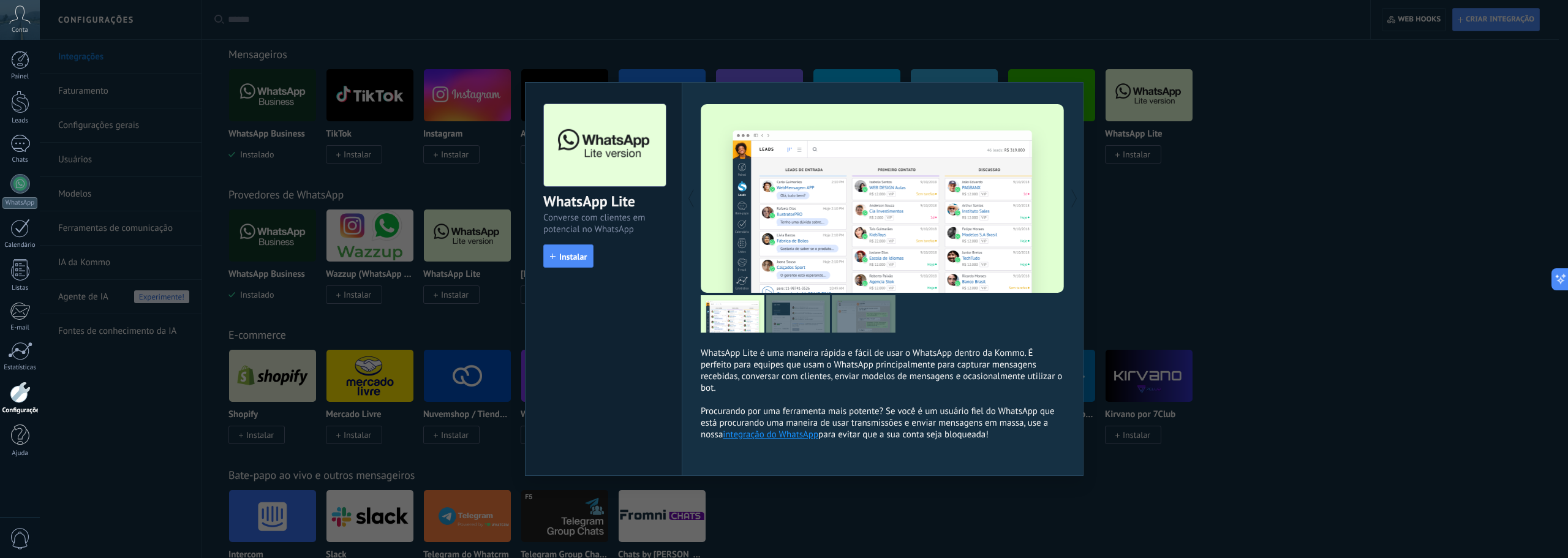
click at [596, 255] on div "install Instalar" at bounding box center [604, 256] width 121 height 24
click at [588, 254] on button "Instalar" at bounding box center [568, 256] width 50 height 24
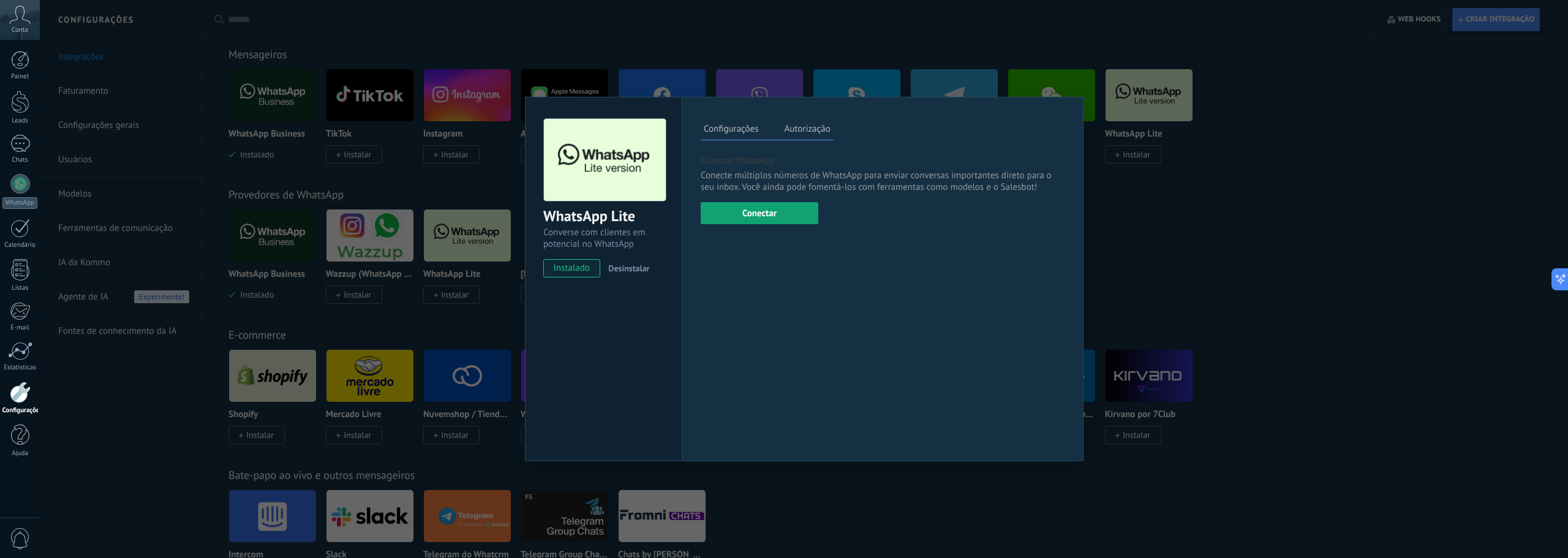
click at [764, 207] on button "Conectar" at bounding box center [759, 213] width 118 height 22
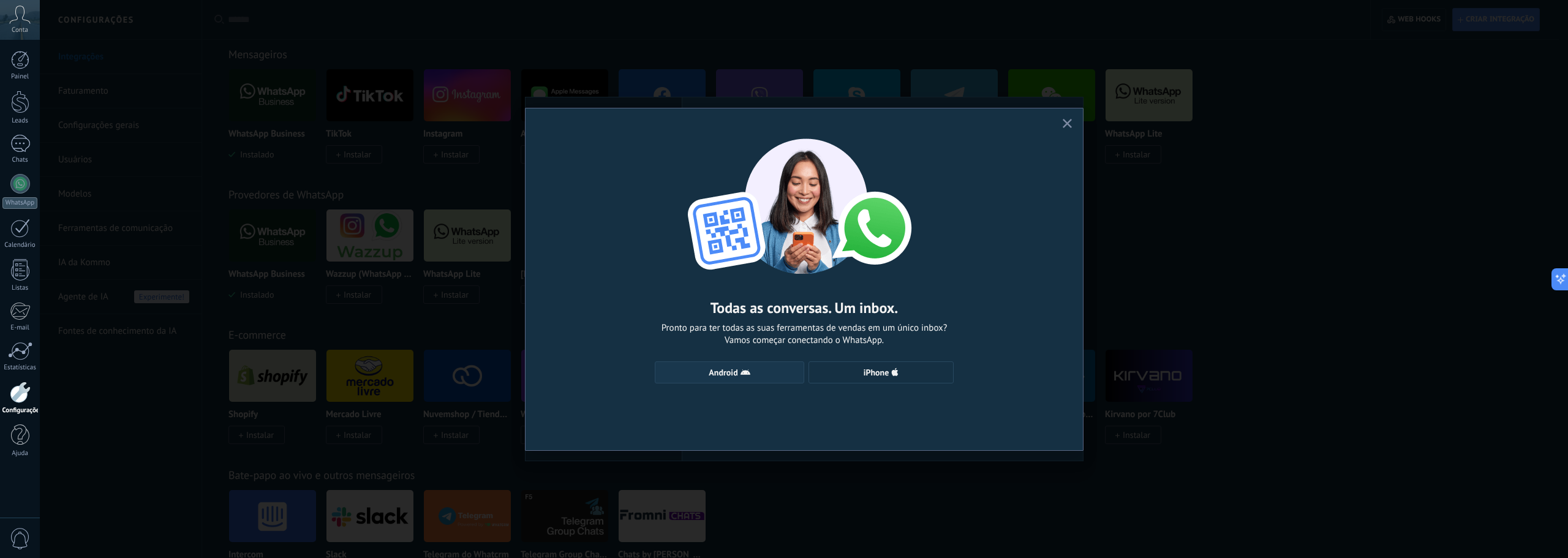
click at [758, 377] on span "Android" at bounding box center [729, 372] width 136 height 10
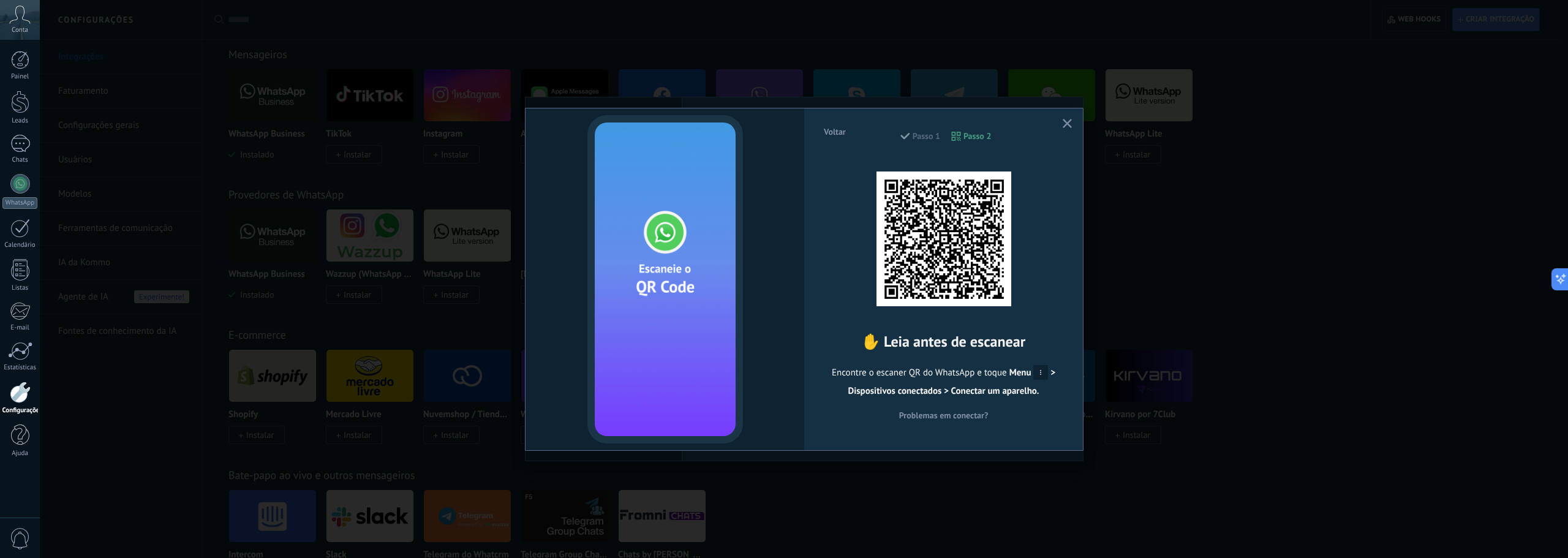
click at [1067, 128] on icon "button" at bounding box center [1066, 123] width 9 height 9
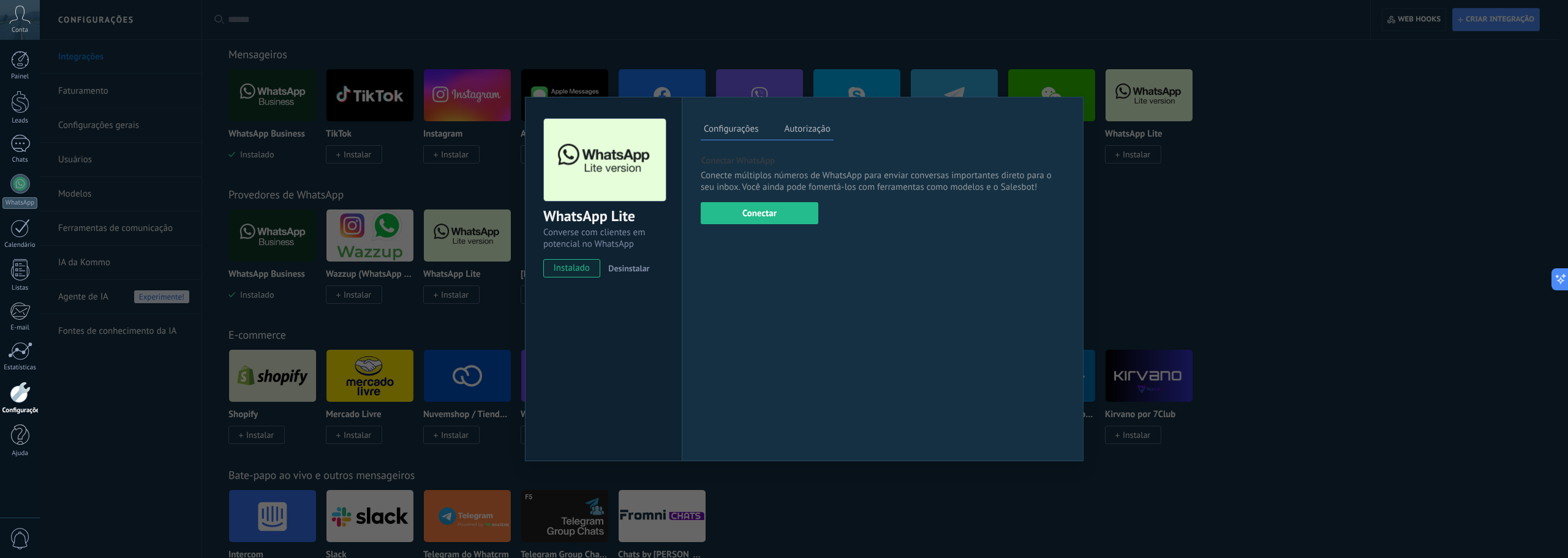
click at [367, 297] on div "WhatsApp Lite Converse com clientes em potencial no WhatsApp instalado Desinsta…" at bounding box center [803, 279] width 1528 height 558
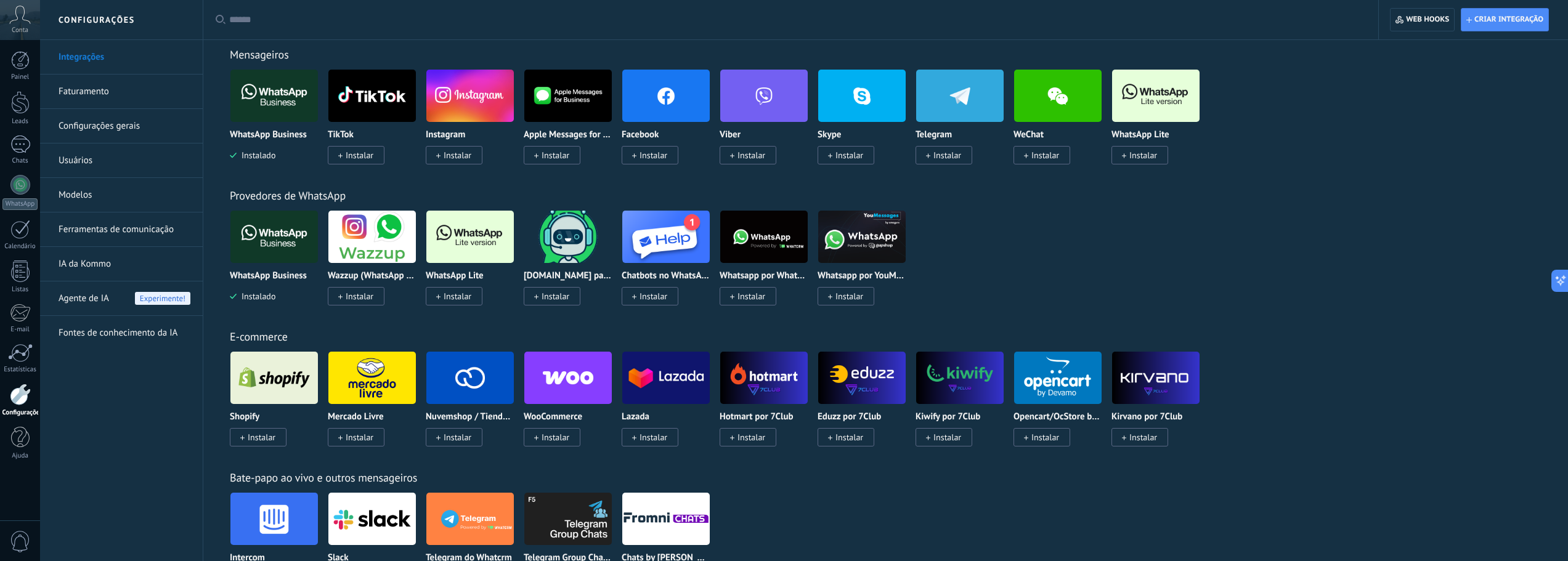
click at [269, 248] on img at bounding box center [274, 237] width 87 height 60
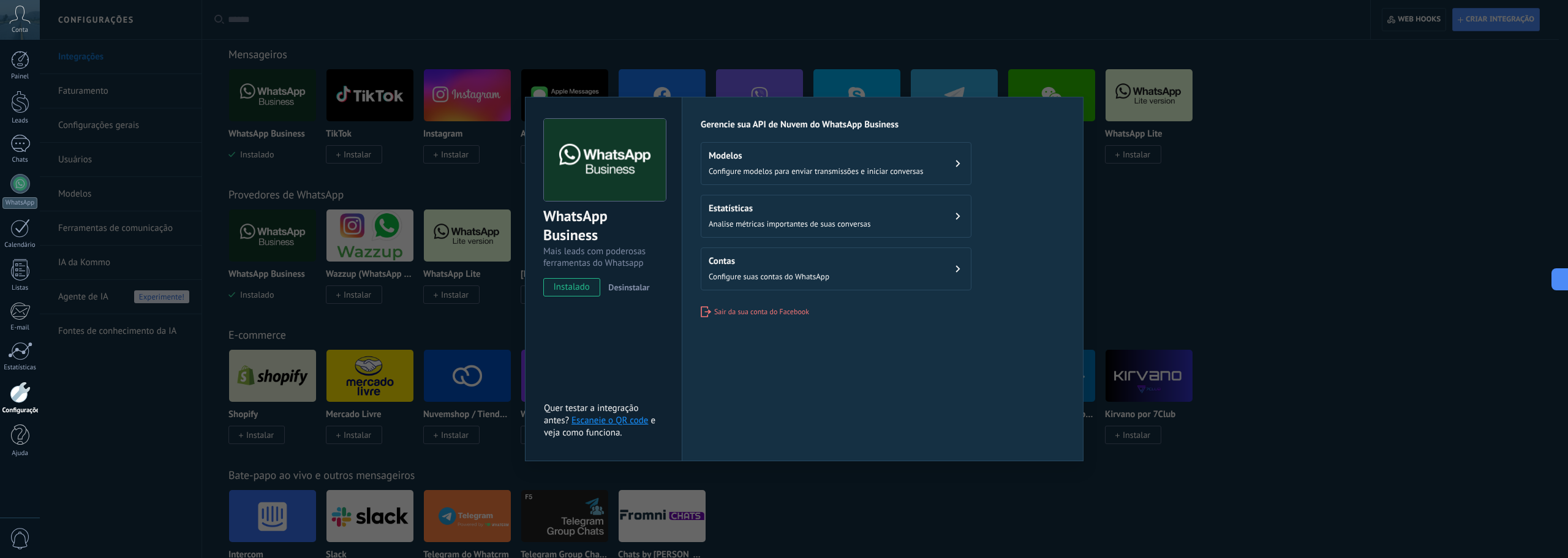
click at [773, 269] on div "Contas Configure suas contas do WhatsApp" at bounding box center [769, 269] width 121 height 27
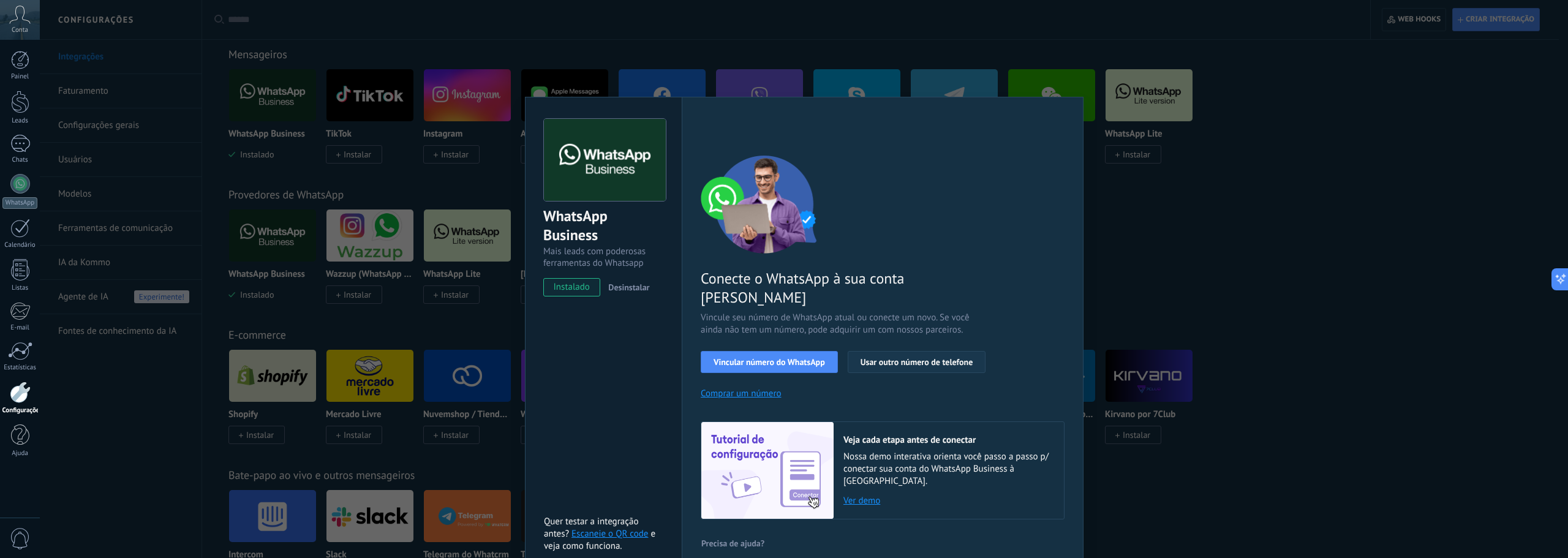
click at [904, 358] on span "Usar outro número de telefone" at bounding box center [917, 362] width 113 height 8
click at [1289, 185] on div "WhatsApp Business Mais leads com poderosas ferramentas do Whatsapp instalado De…" at bounding box center [803, 279] width 1528 height 558
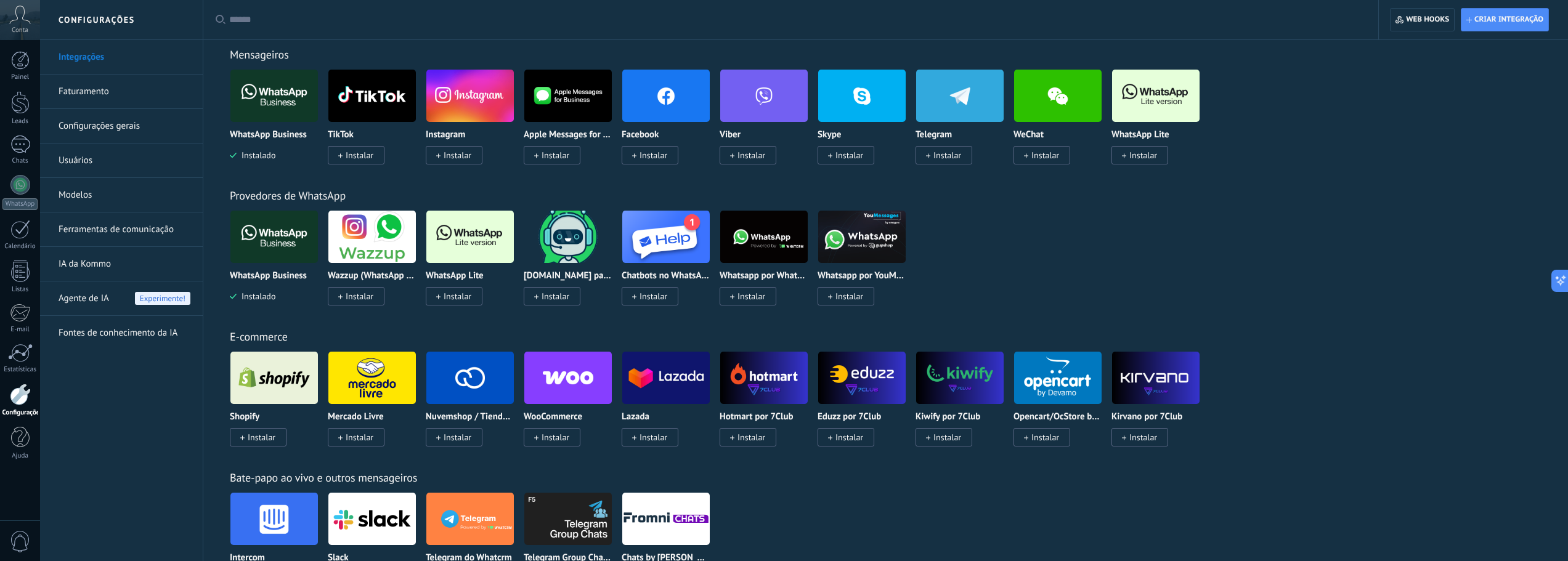
click at [272, 241] on img at bounding box center [274, 237] width 87 height 60
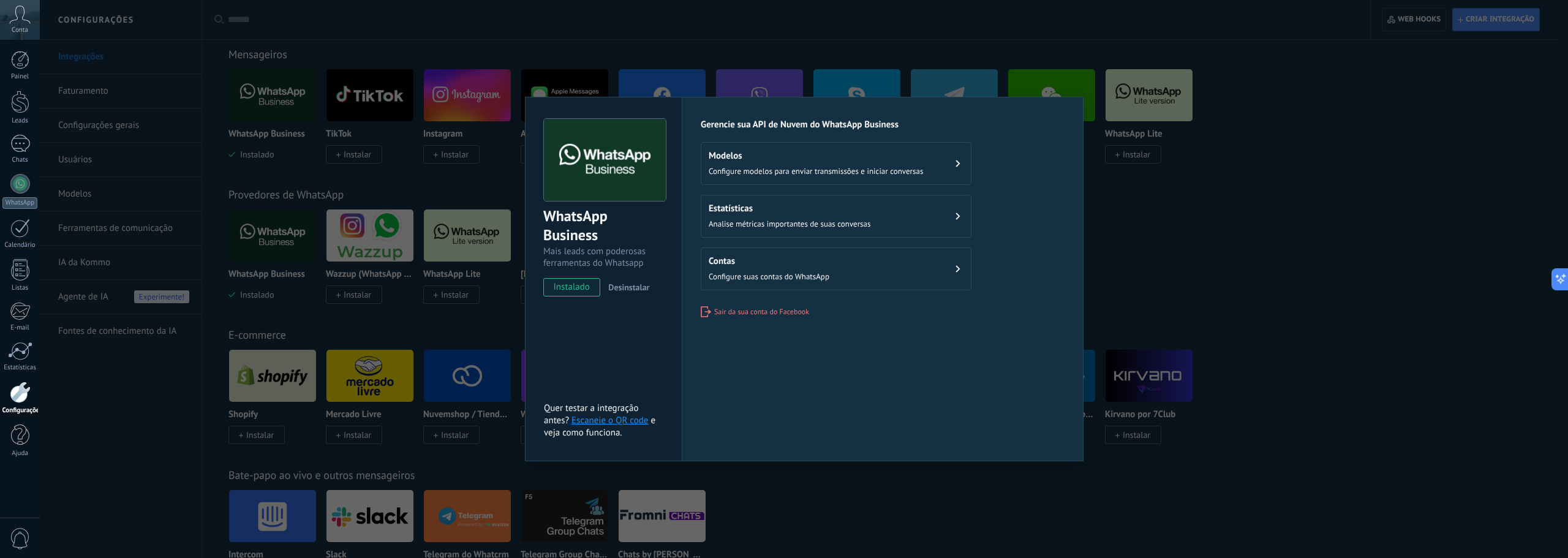
click at [782, 303] on div "Gerencie sua API de Nuvem do WhatsApp Business Modelos Configure modelos para e…" at bounding box center [882, 218] width 364 height 198
click at [782, 314] on span "Sair da sua conta do Facebook" at bounding box center [761, 312] width 95 height 9
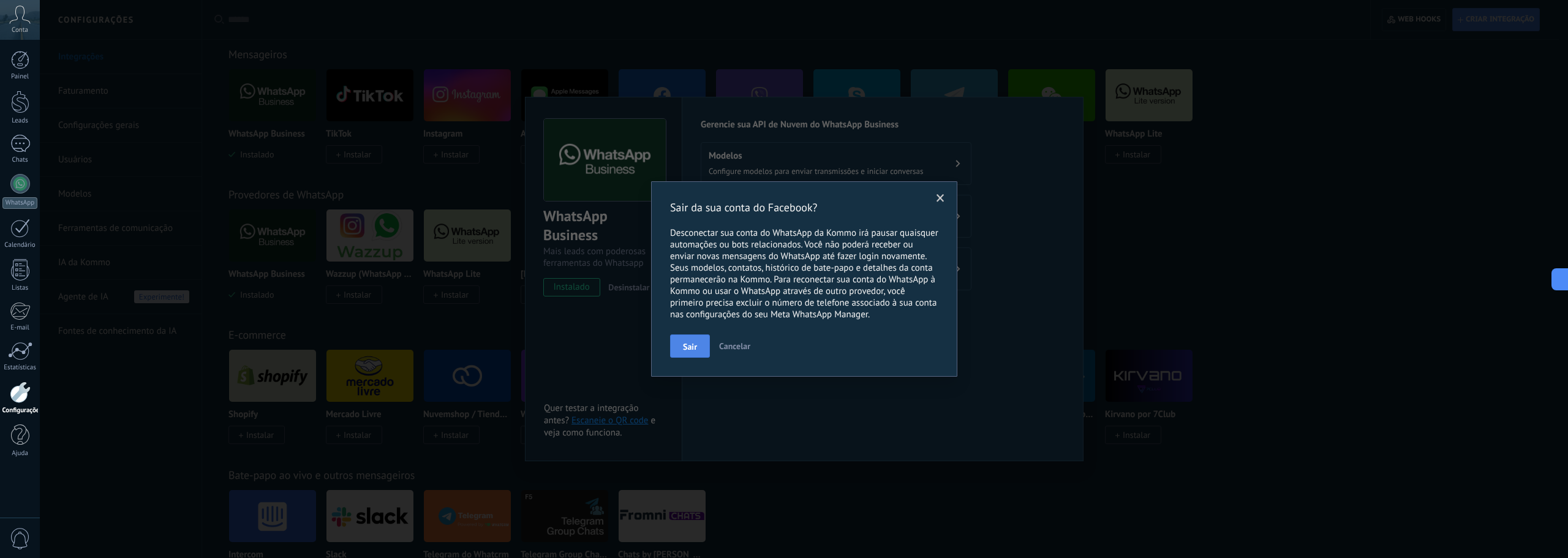
click at [696, 335] on button "Sair" at bounding box center [689, 347] width 39 height 24
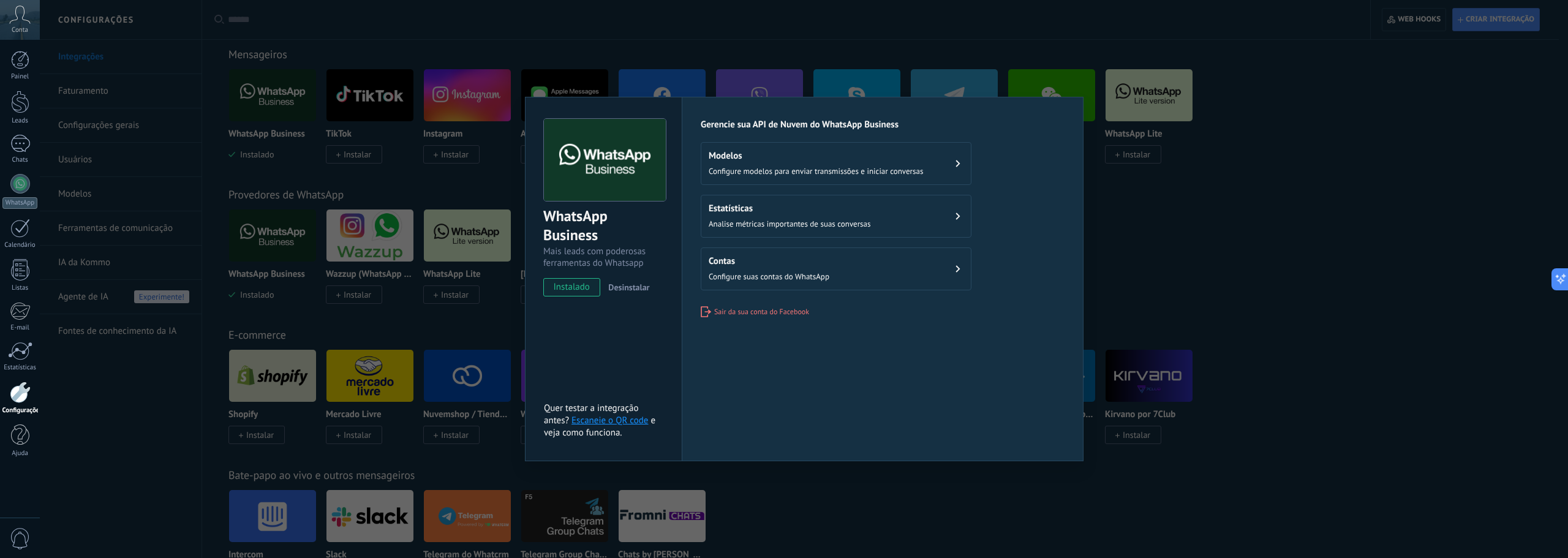
click at [760, 310] on span "Sair da sua conta do Facebook" at bounding box center [761, 312] width 95 height 9
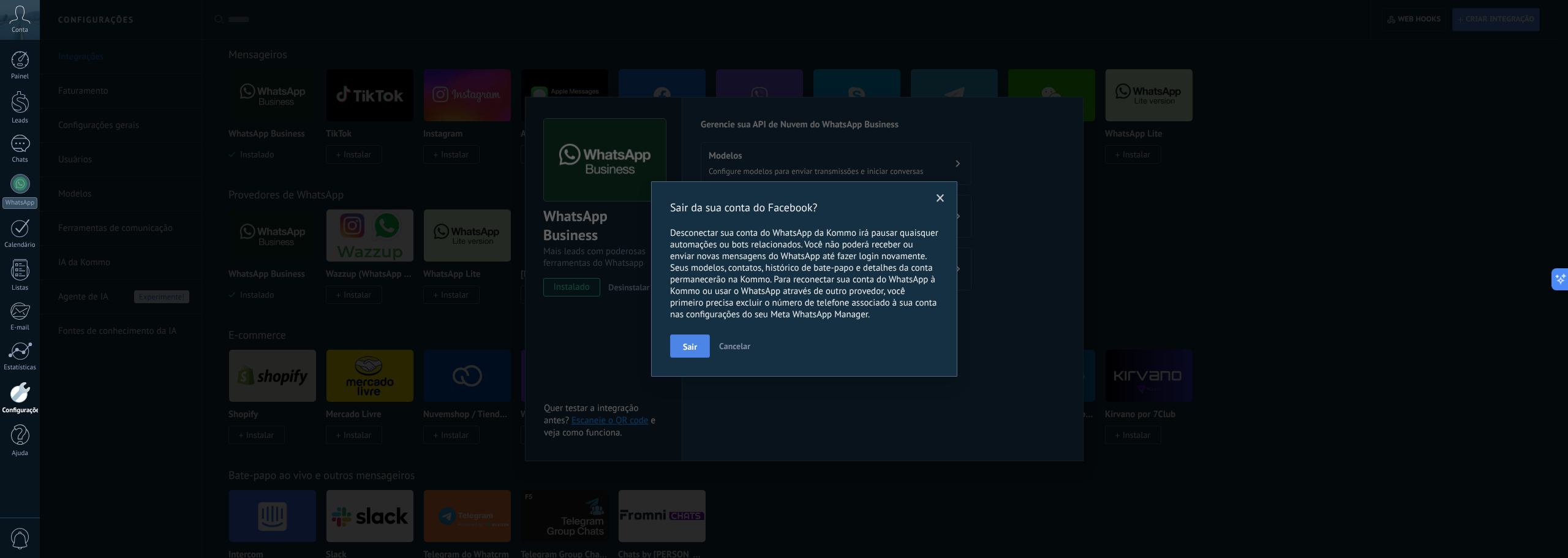
click at [683, 351] on span "Sair" at bounding box center [689, 347] width 14 height 8
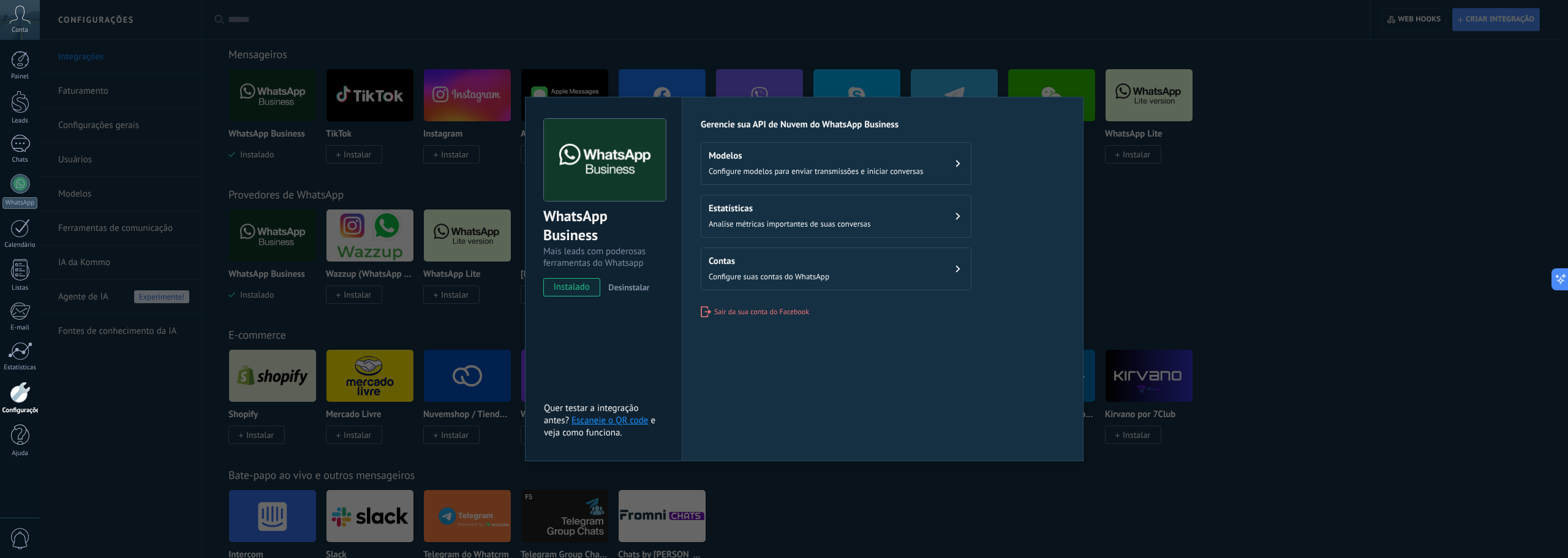
click at [419, 383] on div "WhatsApp Business Mais leads com poderosas ferramentas do Whatsapp instalado De…" at bounding box center [803, 279] width 1528 height 558
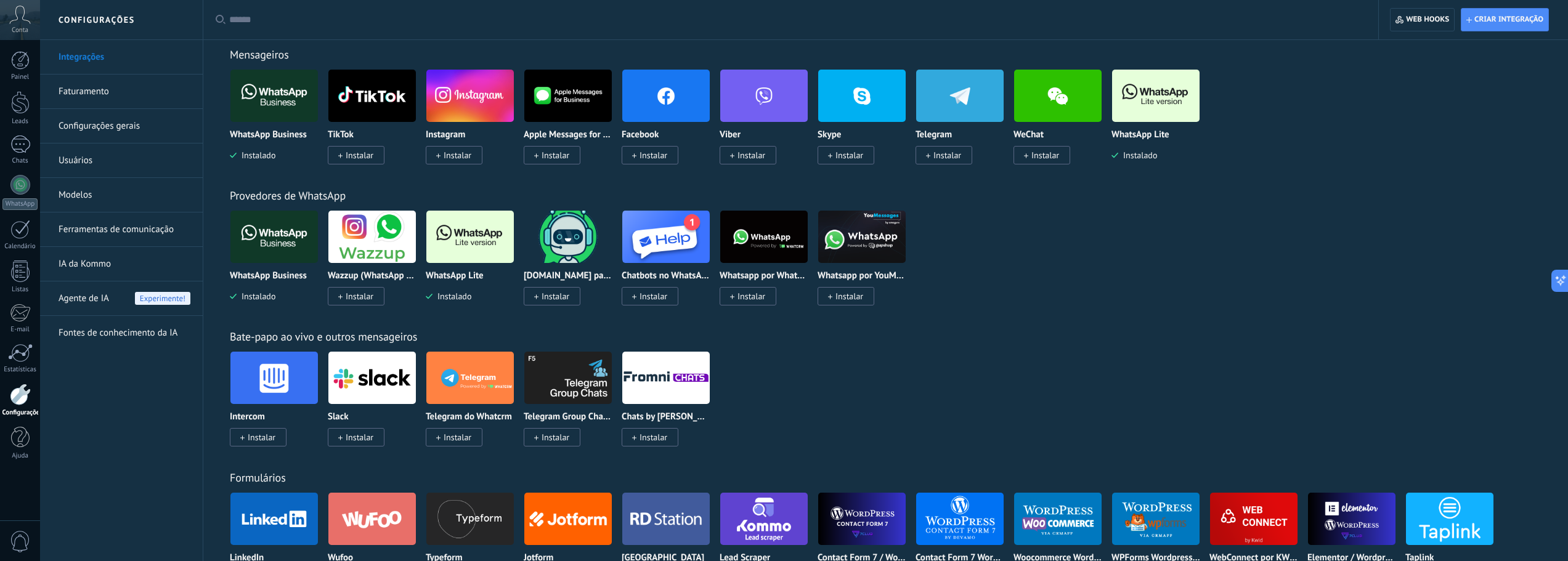
click at [273, 236] on img at bounding box center [274, 237] width 87 height 60
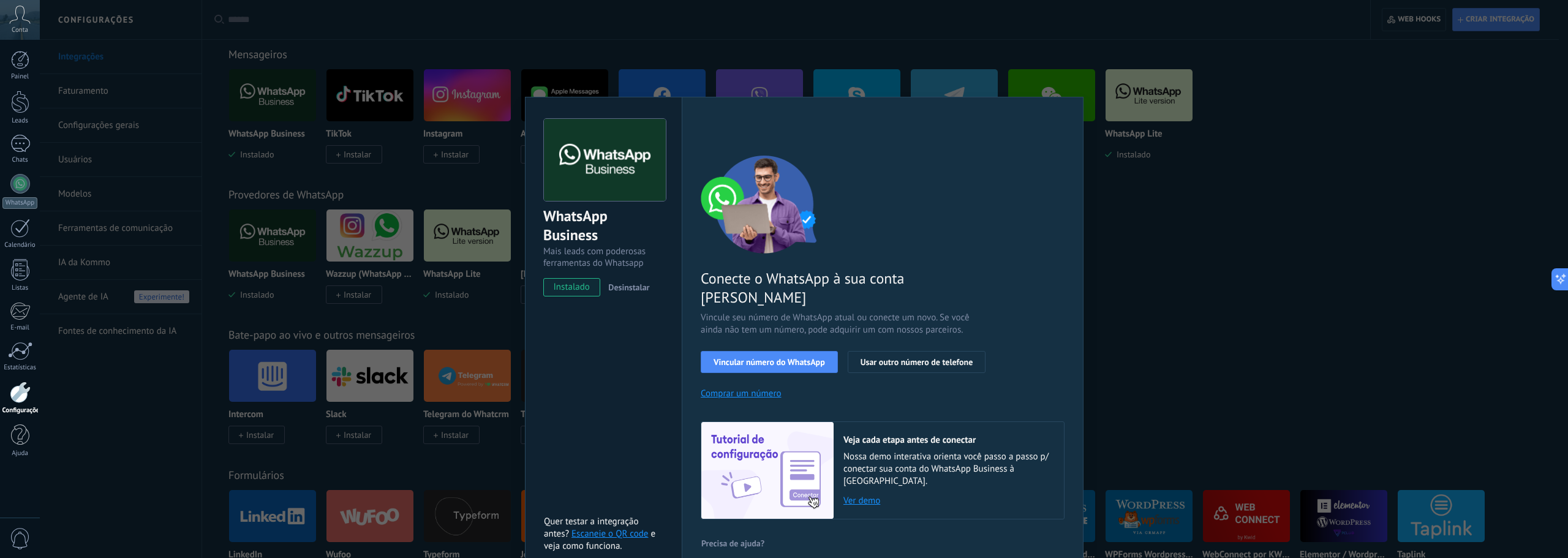
click at [628, 287] on span "Desinstalar" at bounding box center [628, 288] width 41 height 11
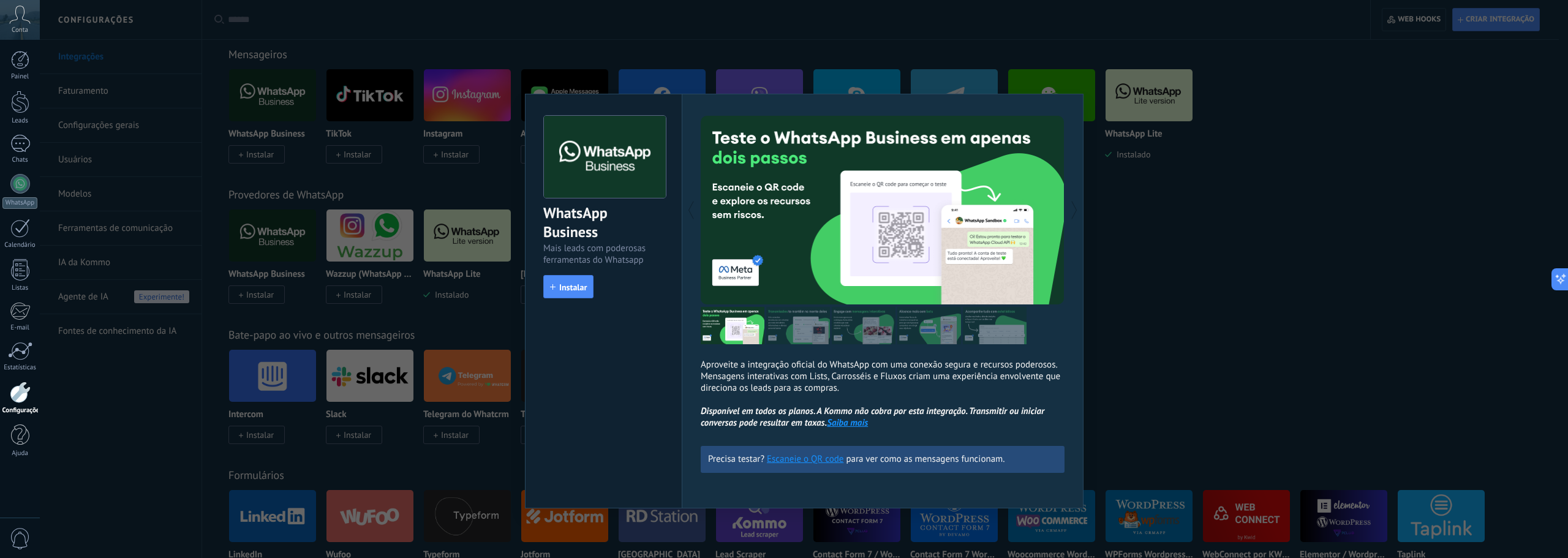
click at [1183, 424] on div "WhatsApp Business Mais leads com poderosas ferramentas do Whatsapp install Inst…" at bounding box center [803, 279] width 1528 height 558
